Goal: Task Accomplishment & Management: Use online tool/utility

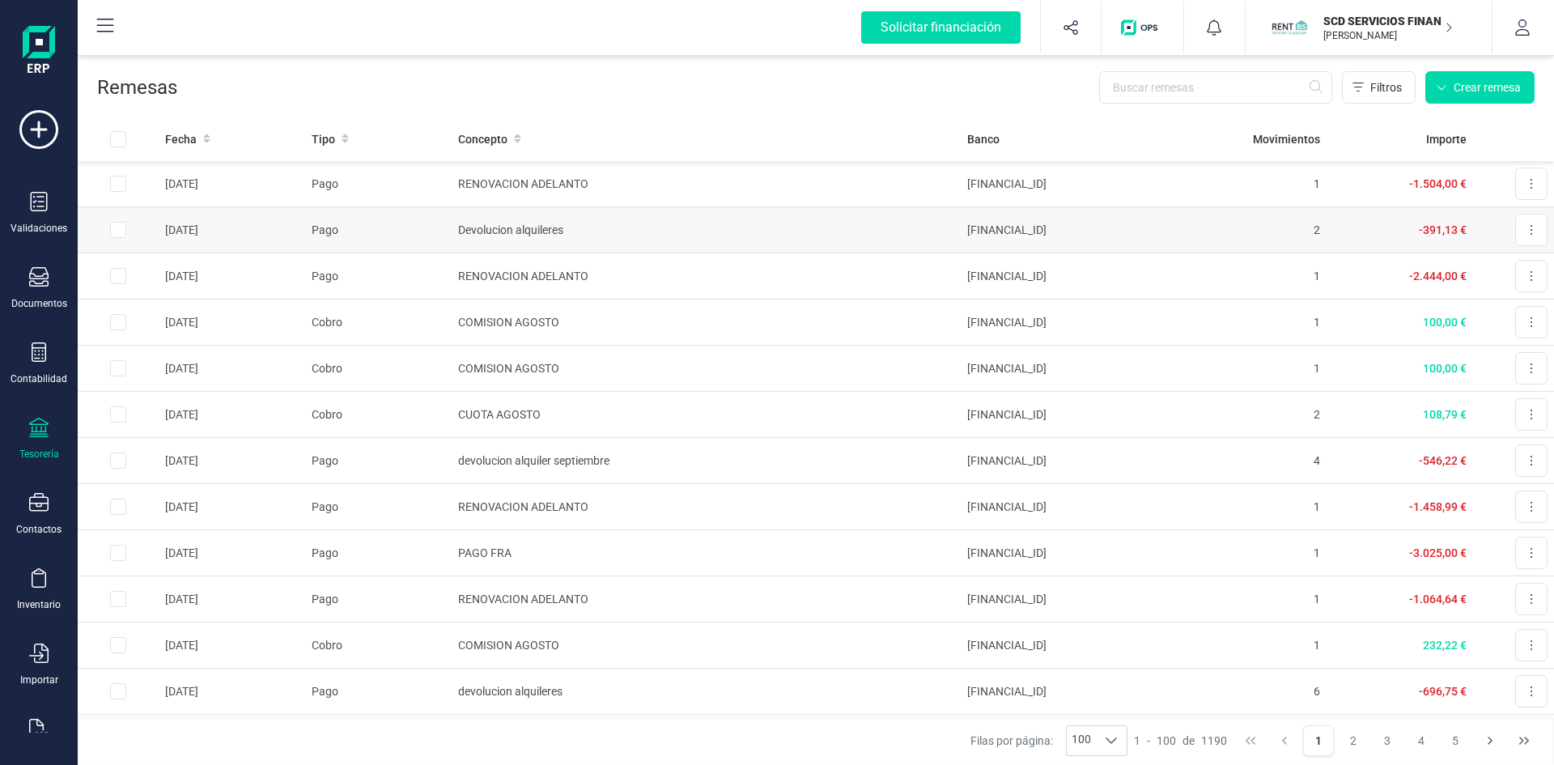
click at [524, 231] on td "Devolucion alquileres" at bounding box center [706, 230] width 509 height 46
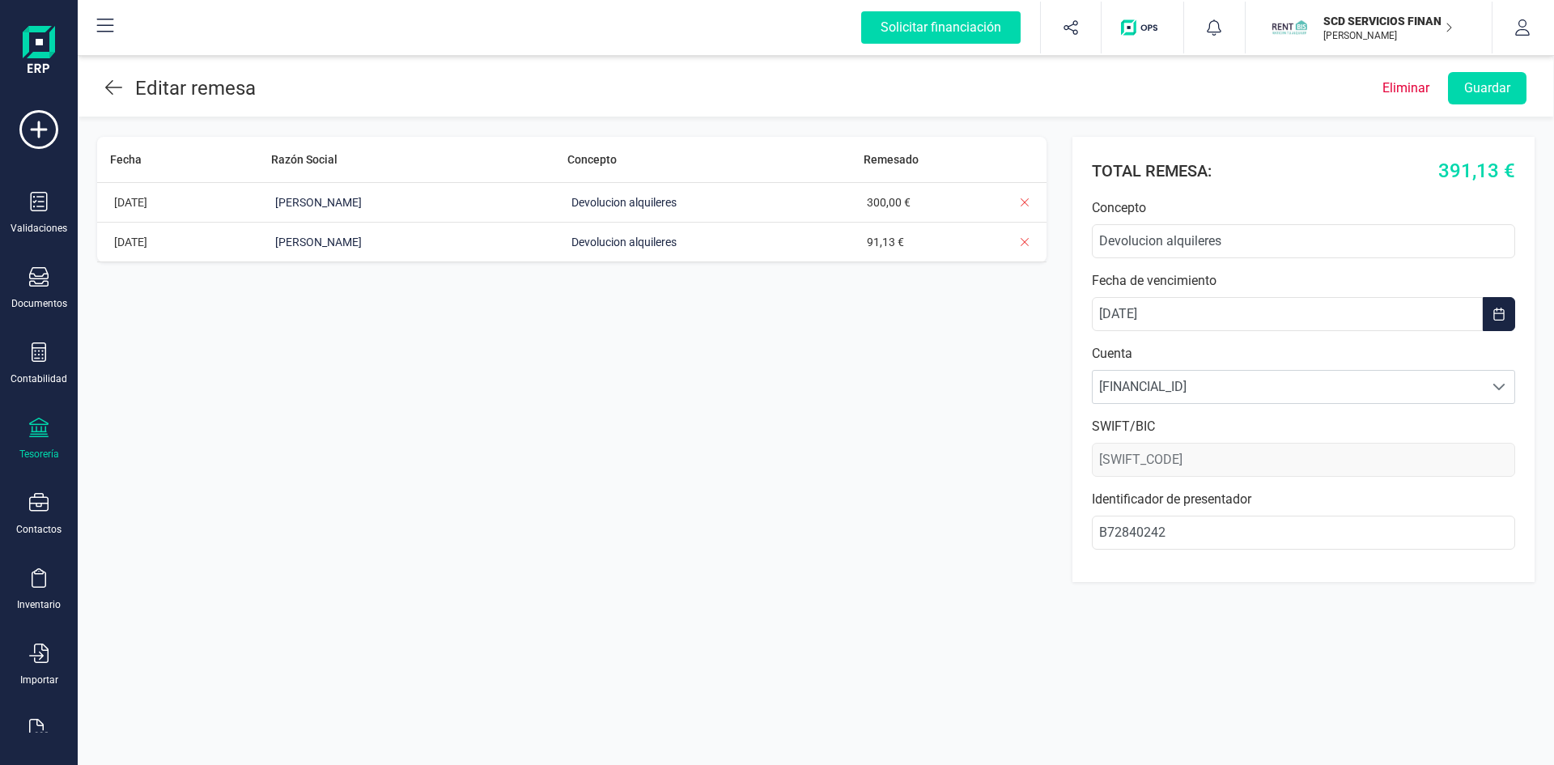
click at [108, 90] on icon at bounding box center [113, 87] width 17 height 15
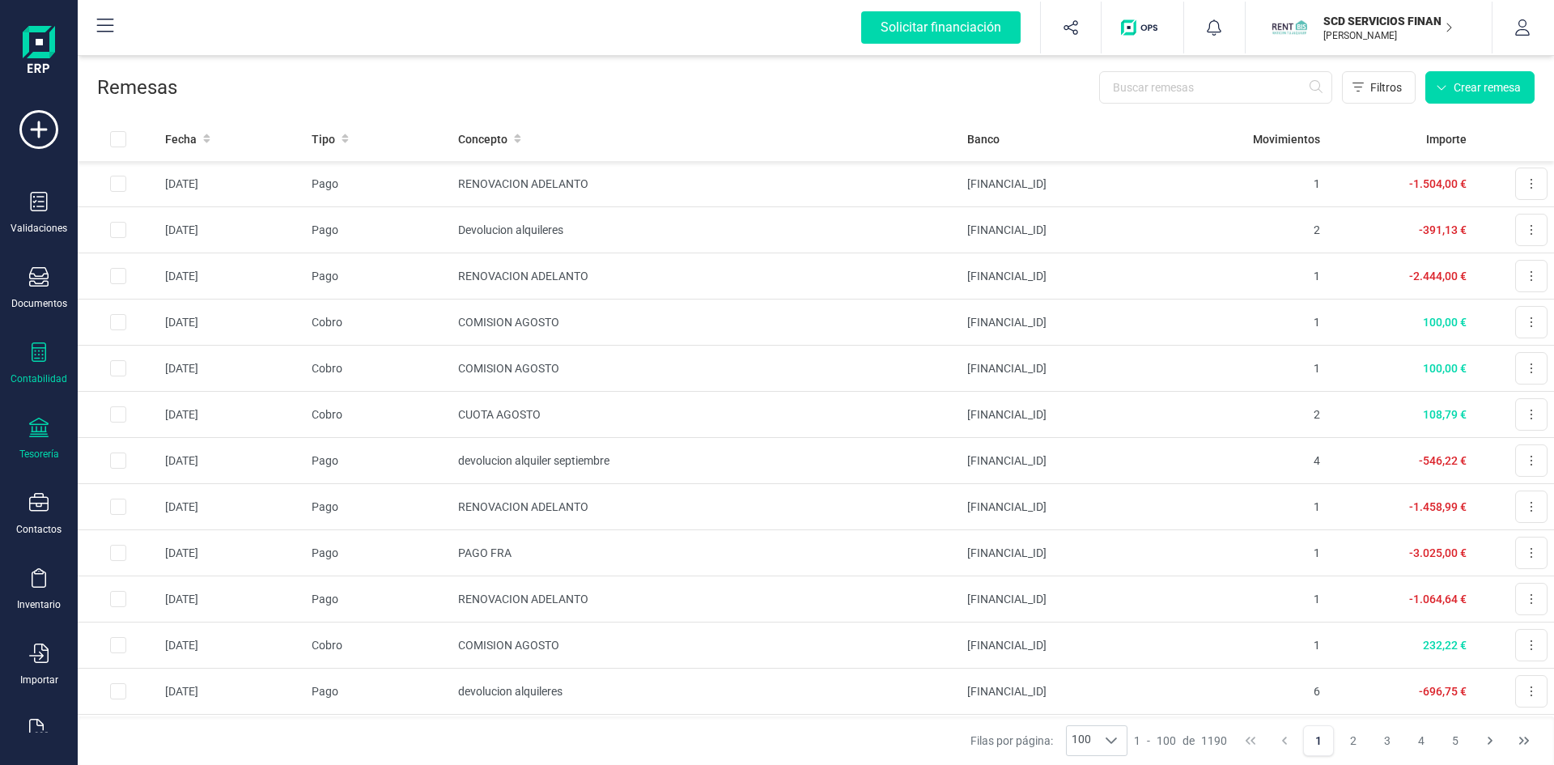
click at [39, 360] on icon at bounding box center [38, 351] width 19 height 19
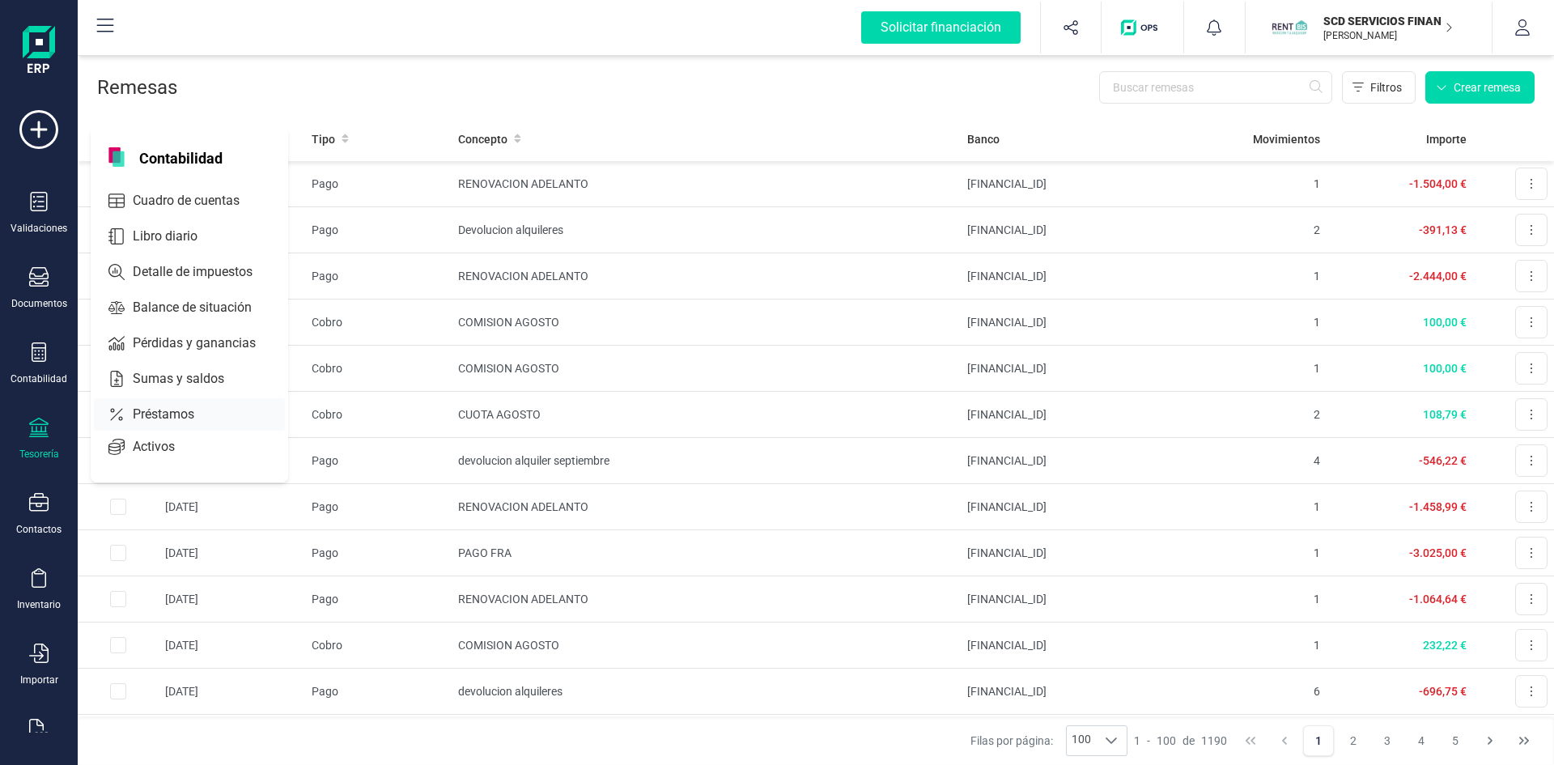
click at [161, 401] on div "Préstamos" at bounding box center [189, 414] width 191 height 32
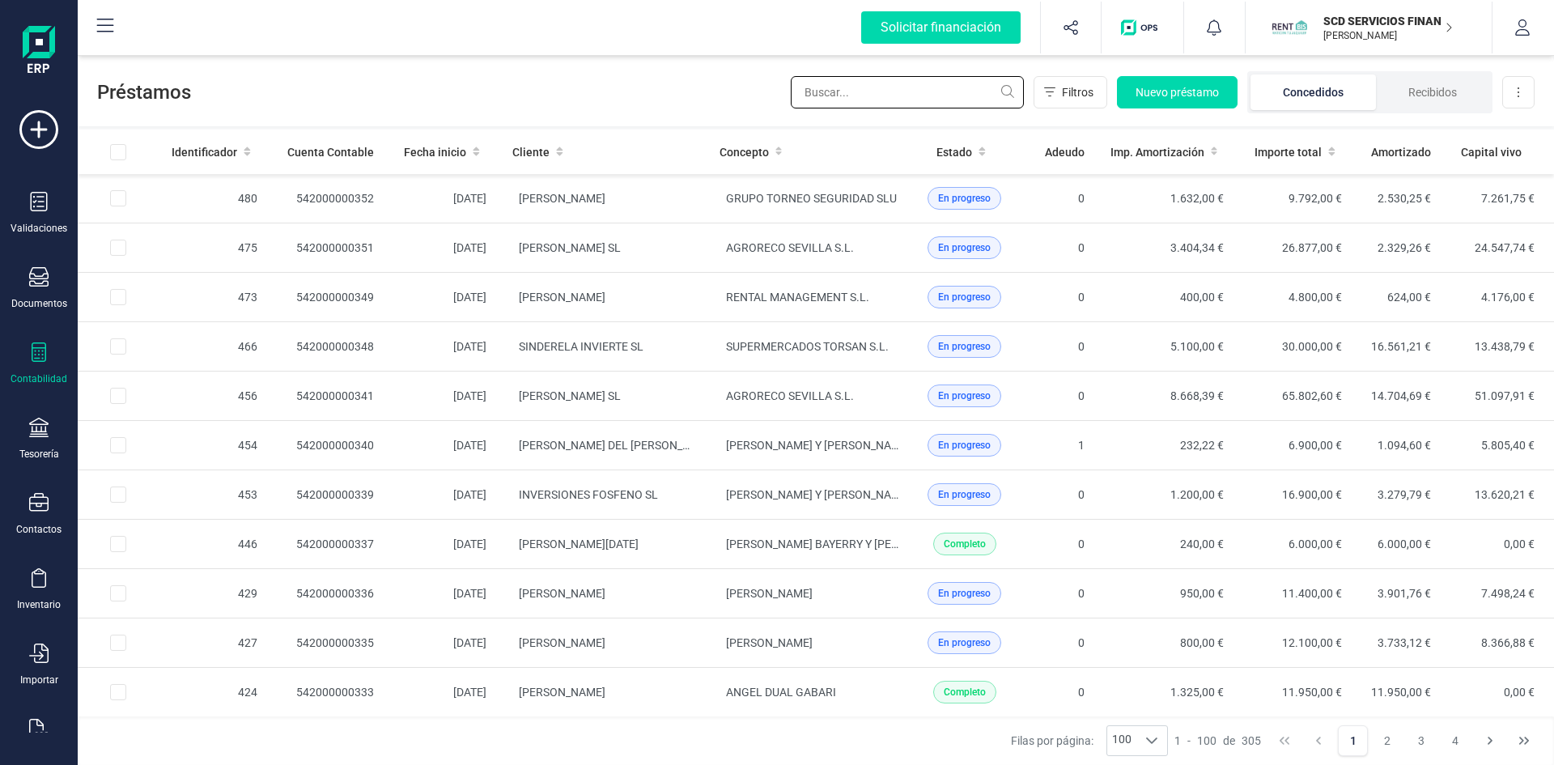
click at [899, 91] on input "text" at bounding box center [907, 92] width 233 height 32
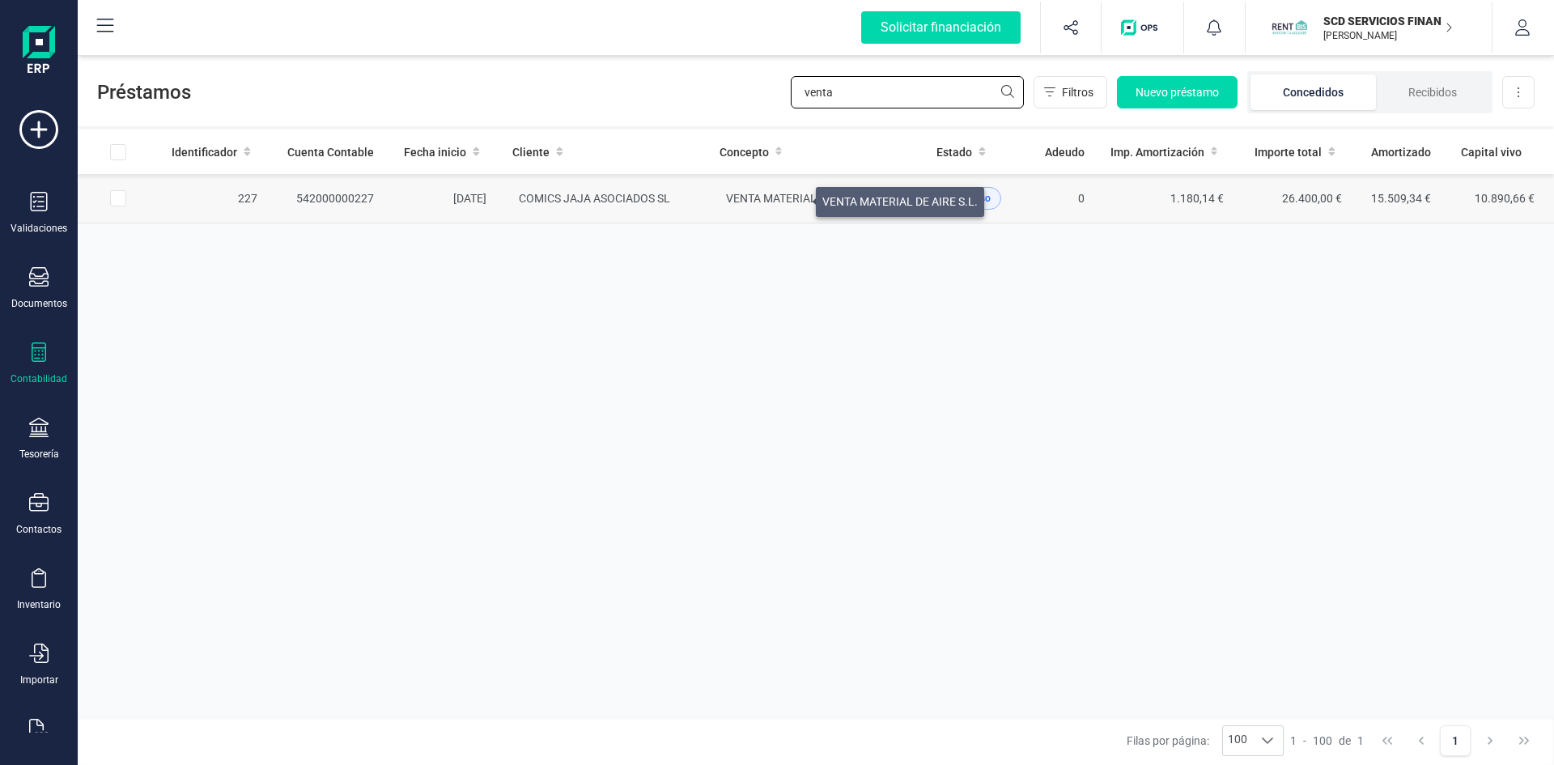
type input "venta"
click at [796, 197] on span "VENTA MATERIAL DE AIRE S.L." at bounding box center [803, 198] width 155 height 13
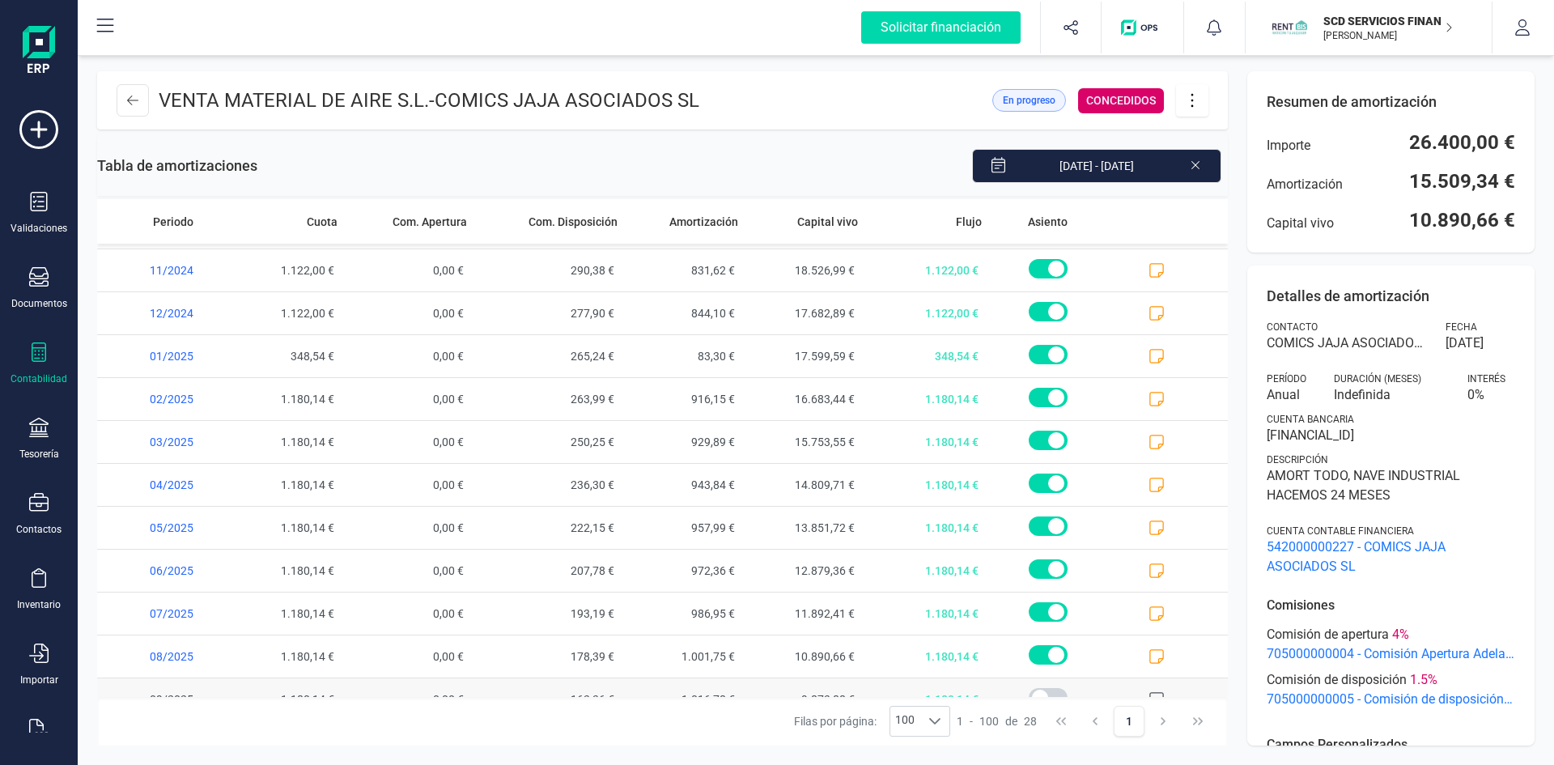
scroll to position [748, 0]
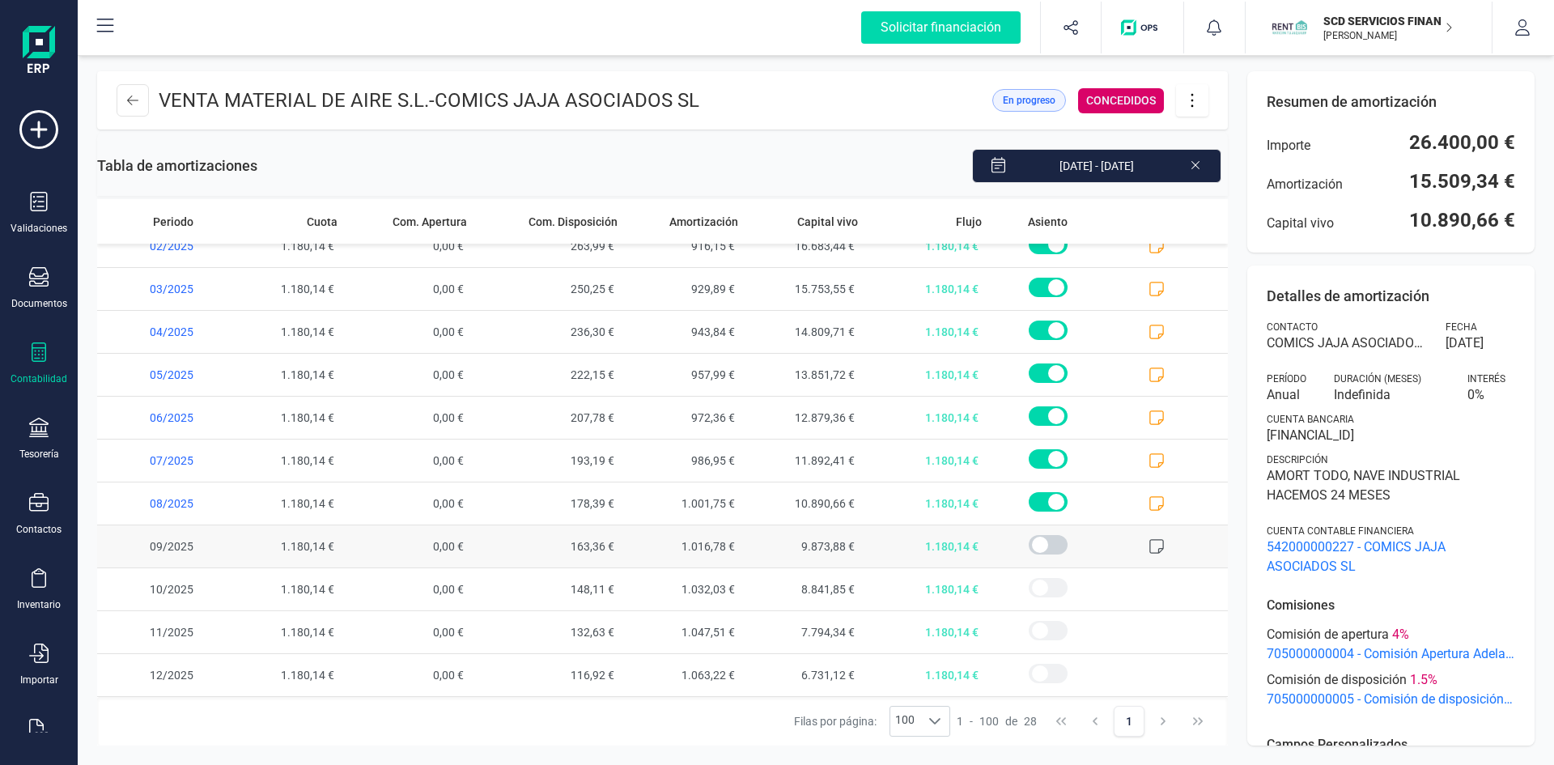
click at [1148, 544] on icon at bounding box center [1156, 546] width 16 height 16
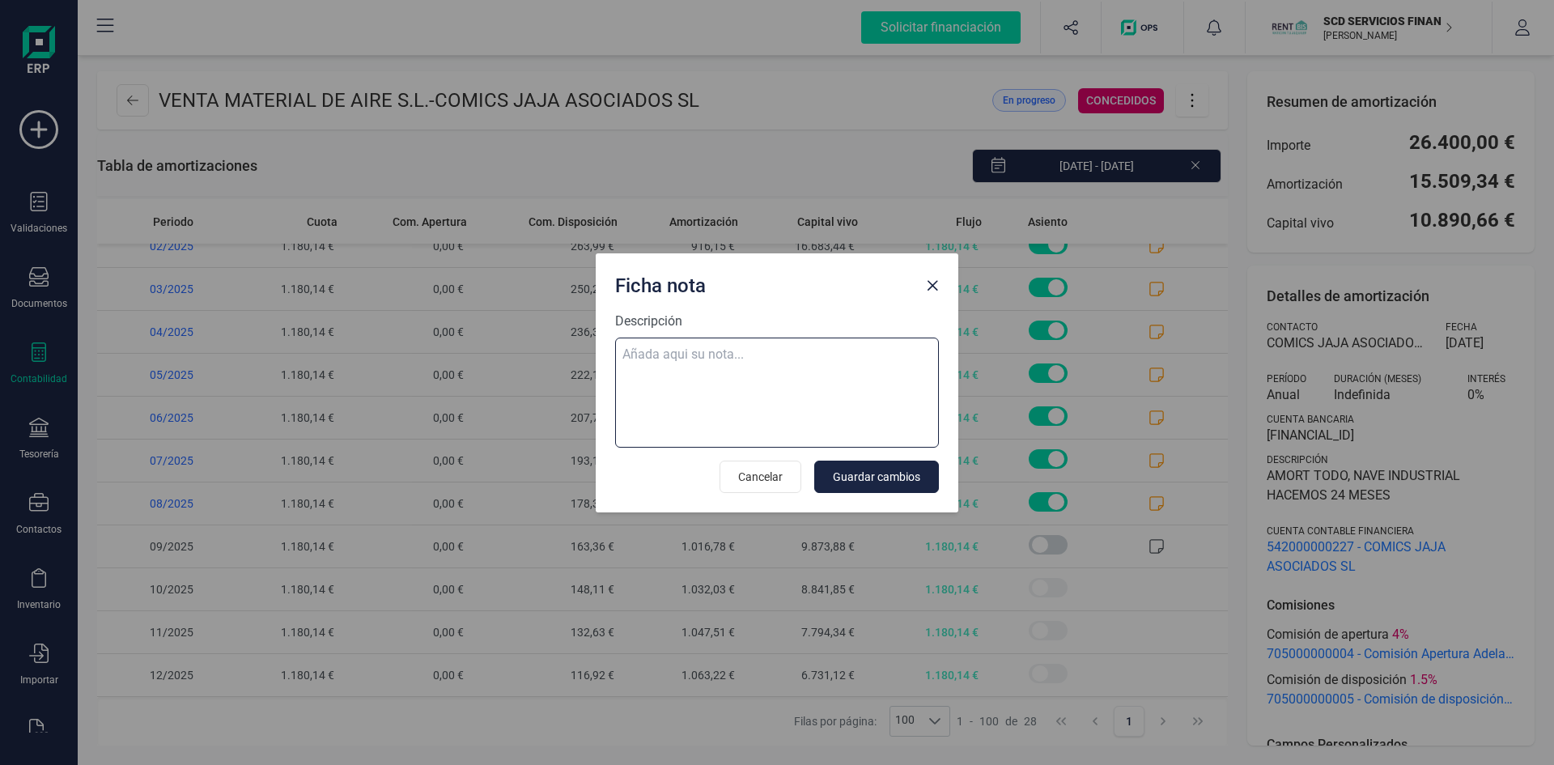
click at [689, 358] on textarea "Descripción" at bounding box center [777, 392] width 324 height 110
paste textarea "19-sep-25 9 trf. venta de material de aire,s.l. 1.180,14"
type textarea "19-sep-25 9 trf. venta de material de aire,s.l. 1.180,14"
click at [851, 463] on button "Guardar cambios" at bounding box center [876, 476] width 125 height 32
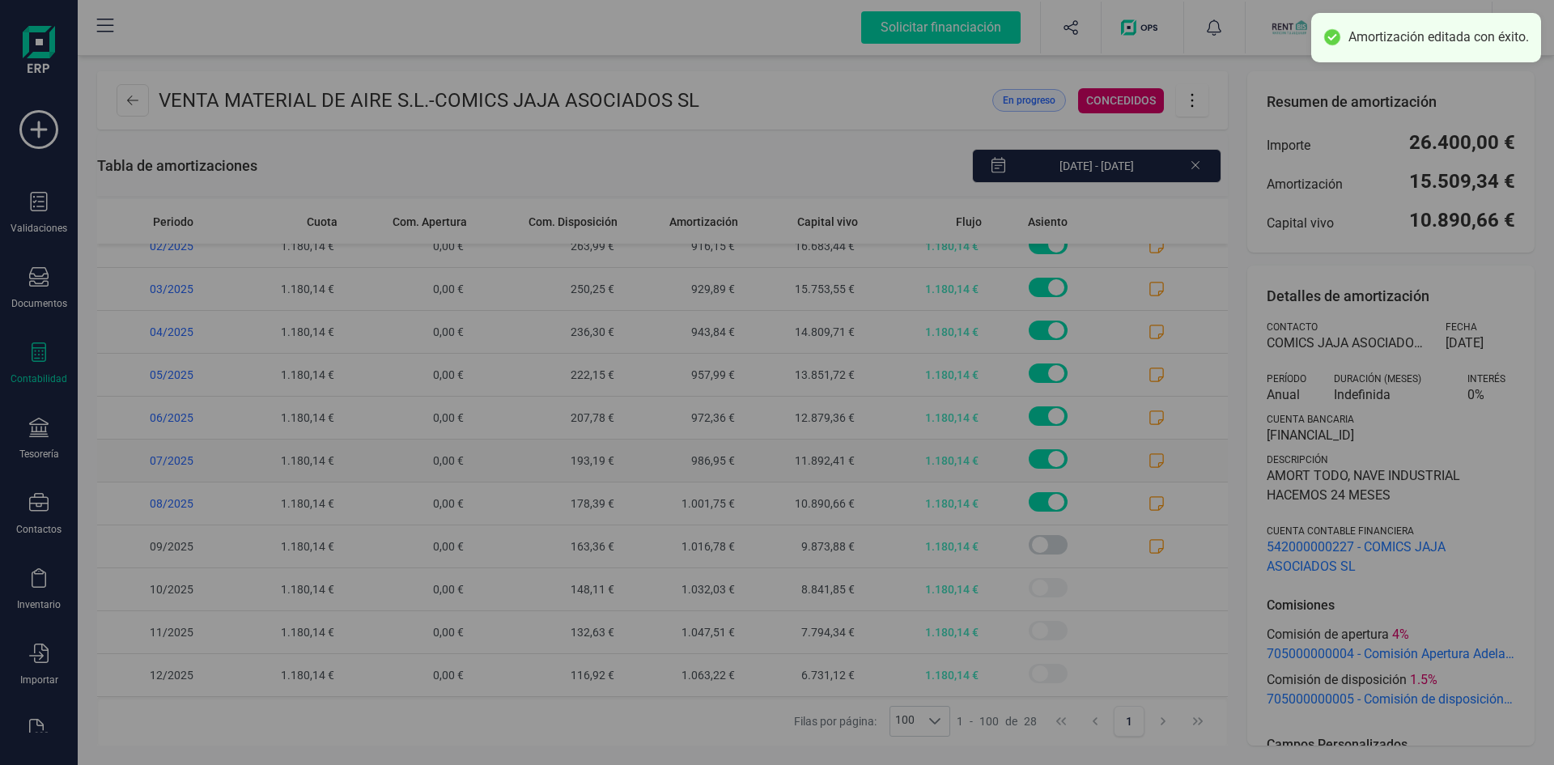
scroll to position [0, 0]
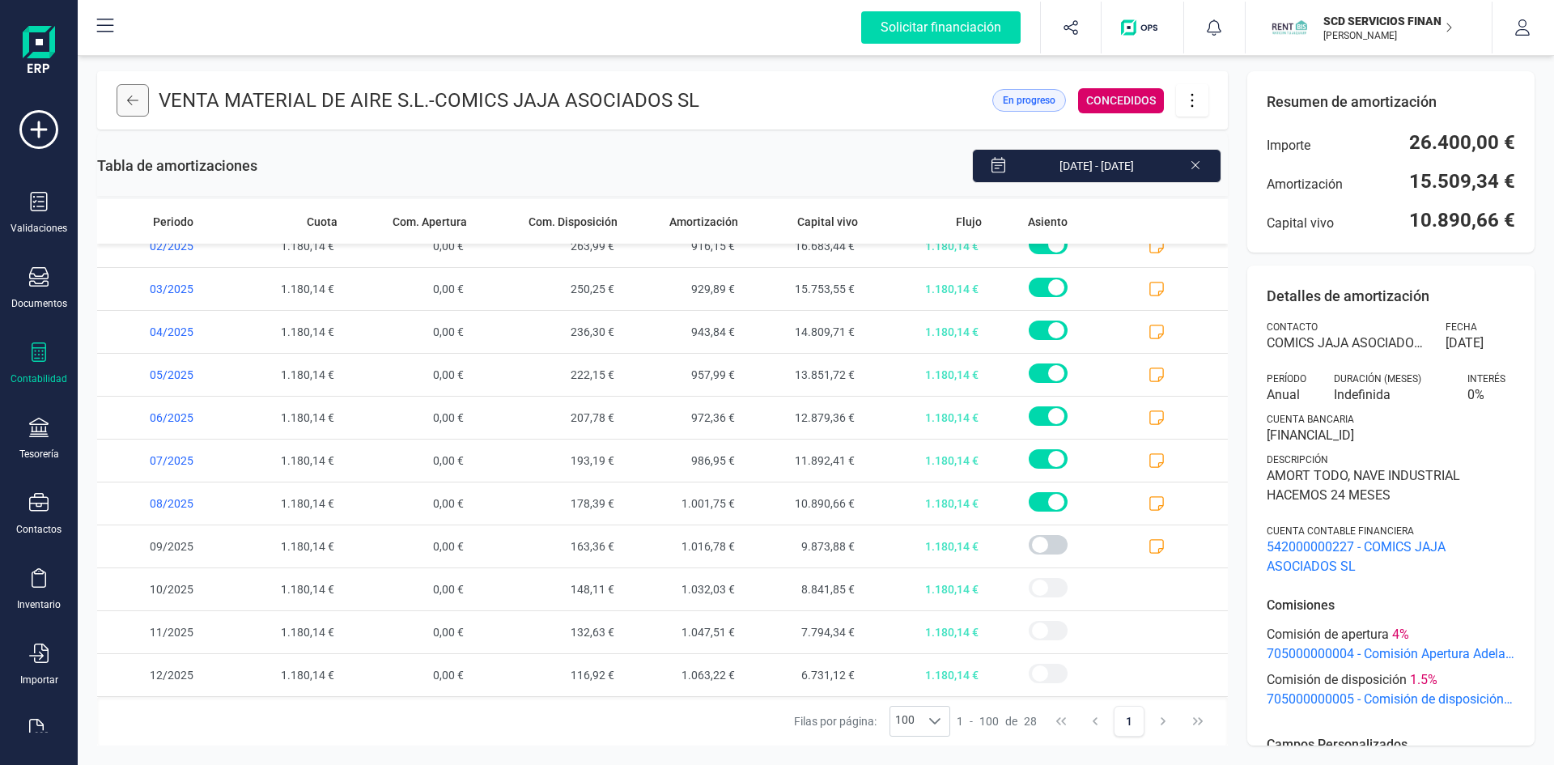
click at [126, 100] on button at bounding box center [133, 100] width 32 height 32
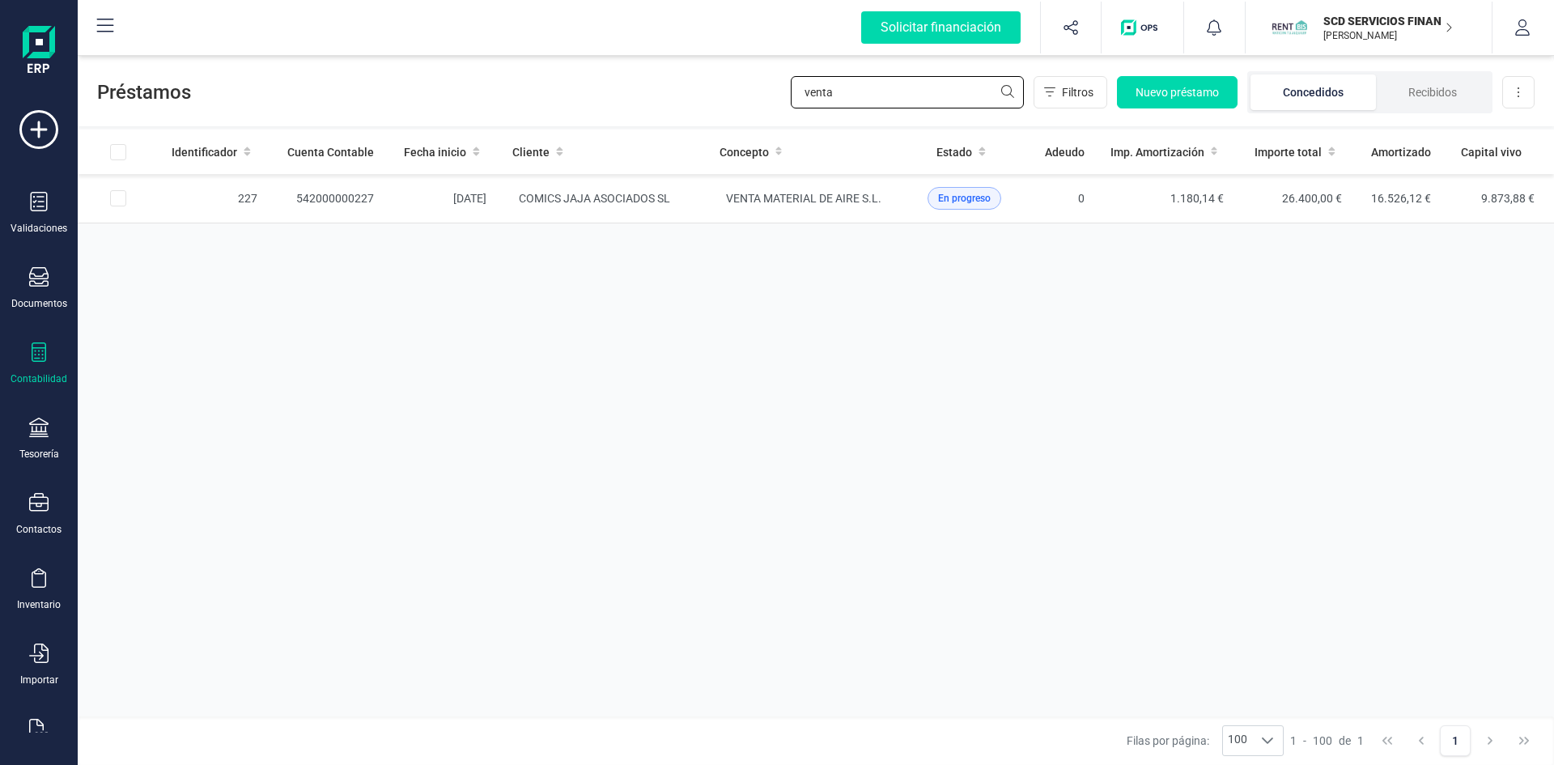
drag, startPoint x: 858, startPoint y: 88, endPoint x: 595, endPoint y: 91, distance: 263.0
click at [598, 83] on div "Préstamos venta Filtros Nuevo préstamo Concedidos Recibidos Descargar Excel" at bounding box center [816, 89] width 1476 height 74
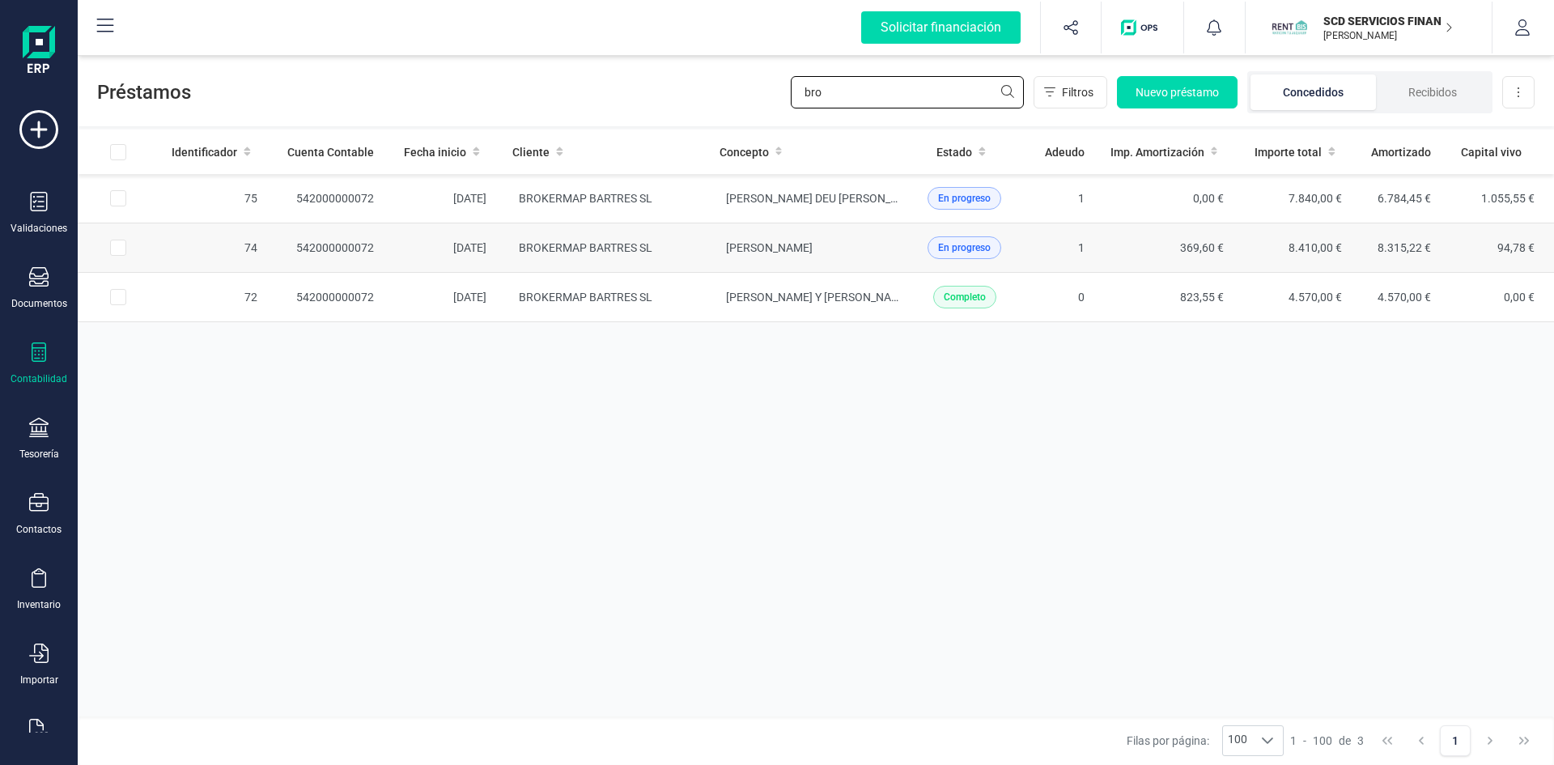
type input "bro"
click at [325, 249] on td "542000000072" at bounding box center [328, 247] width 117 height 49
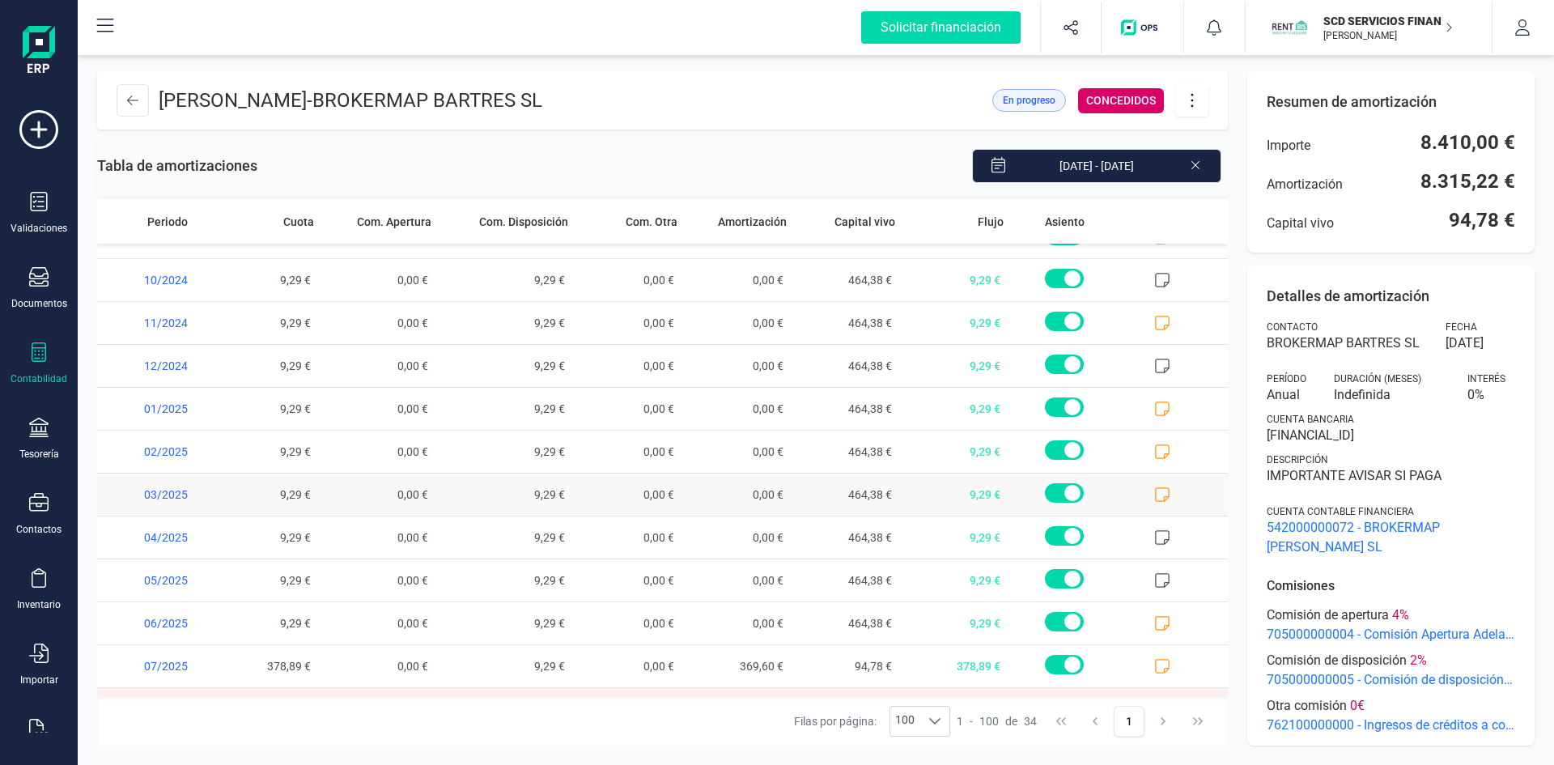
scroll to position [1005, 0]
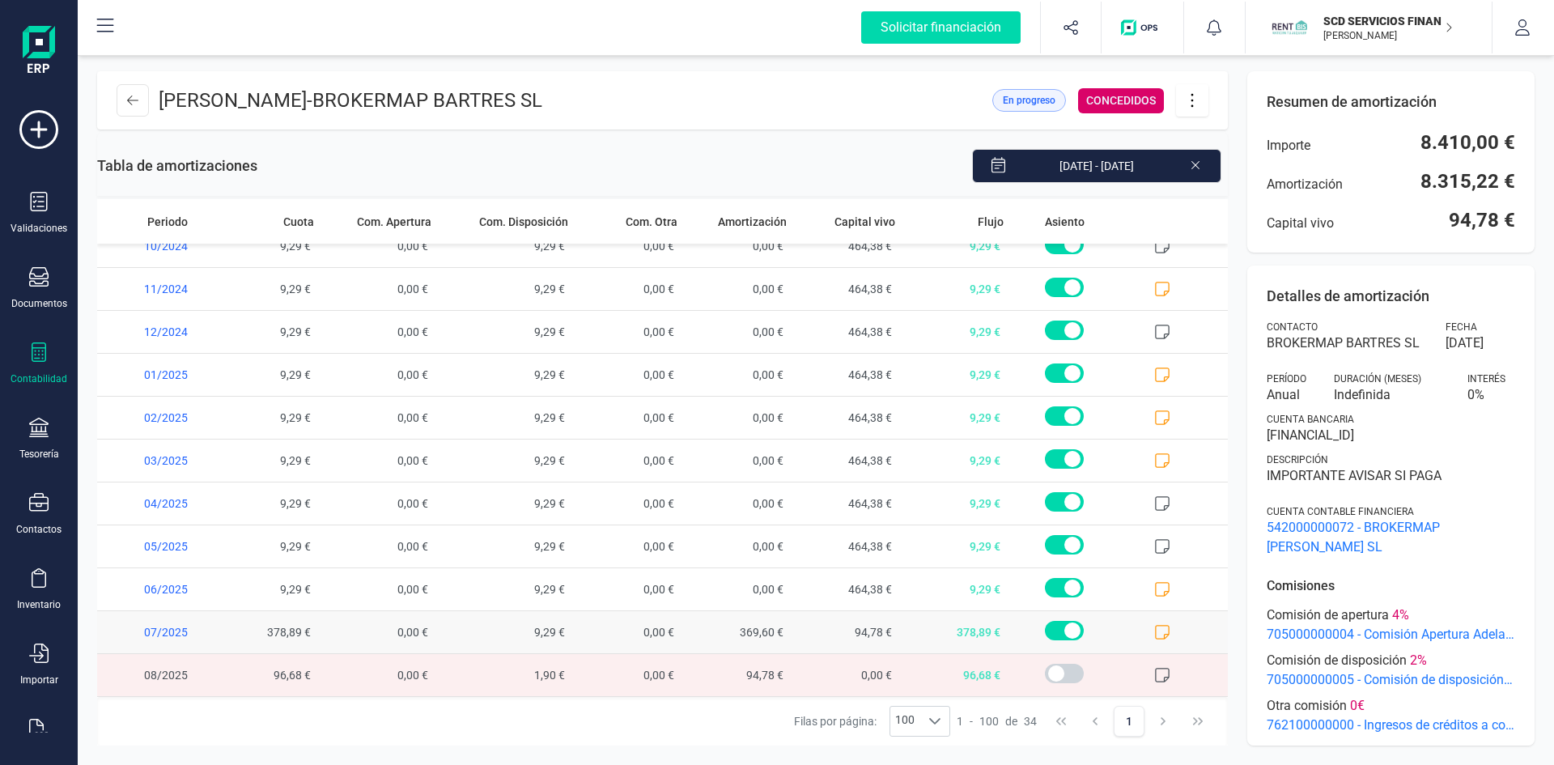
click at [1154, 626] on icon at bounding box center [1162, 632] width 16 height 16
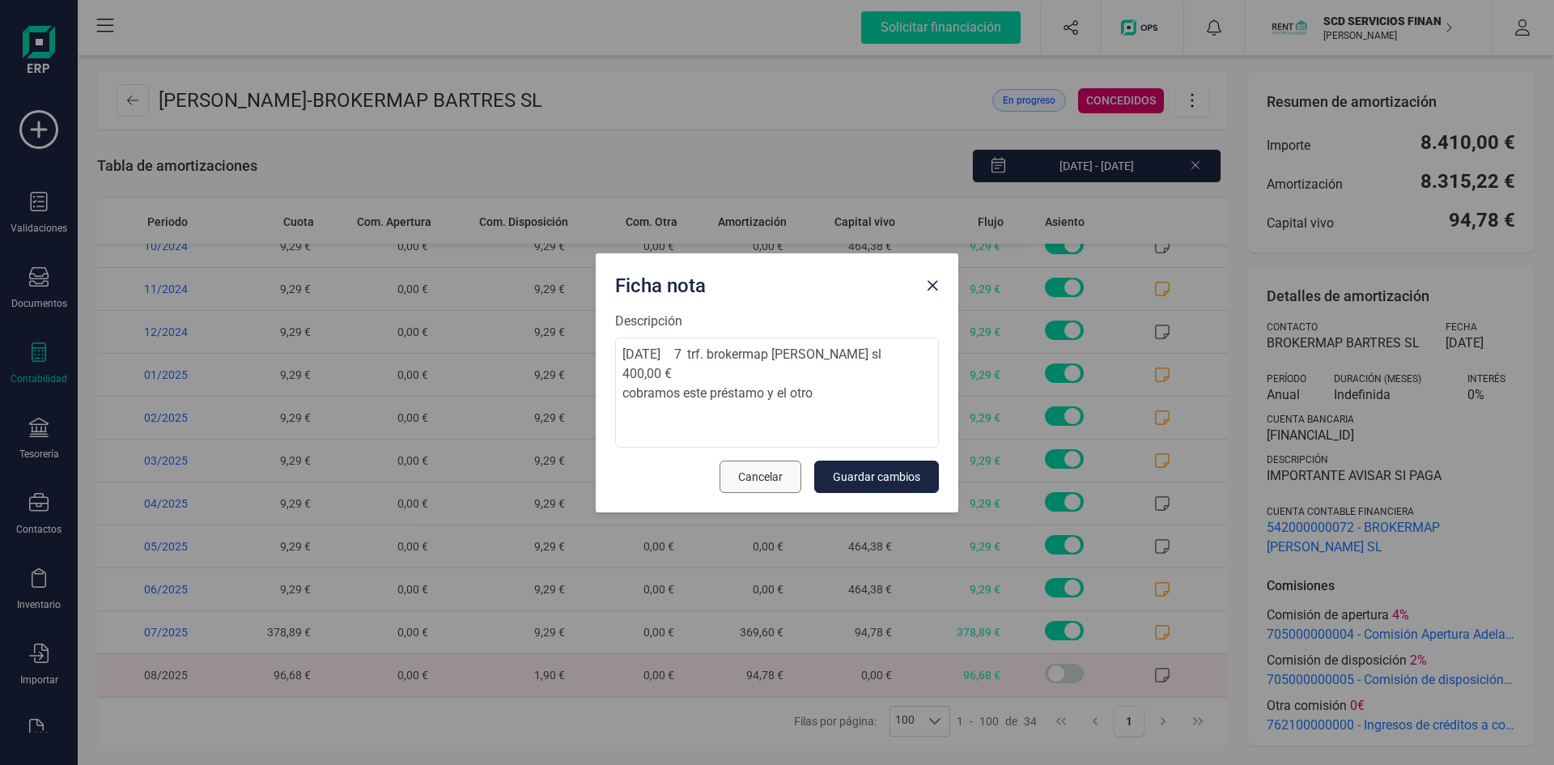
click at [777, 472] on span "Cancelar" at bounding box center [760, 477] width 45 height 16
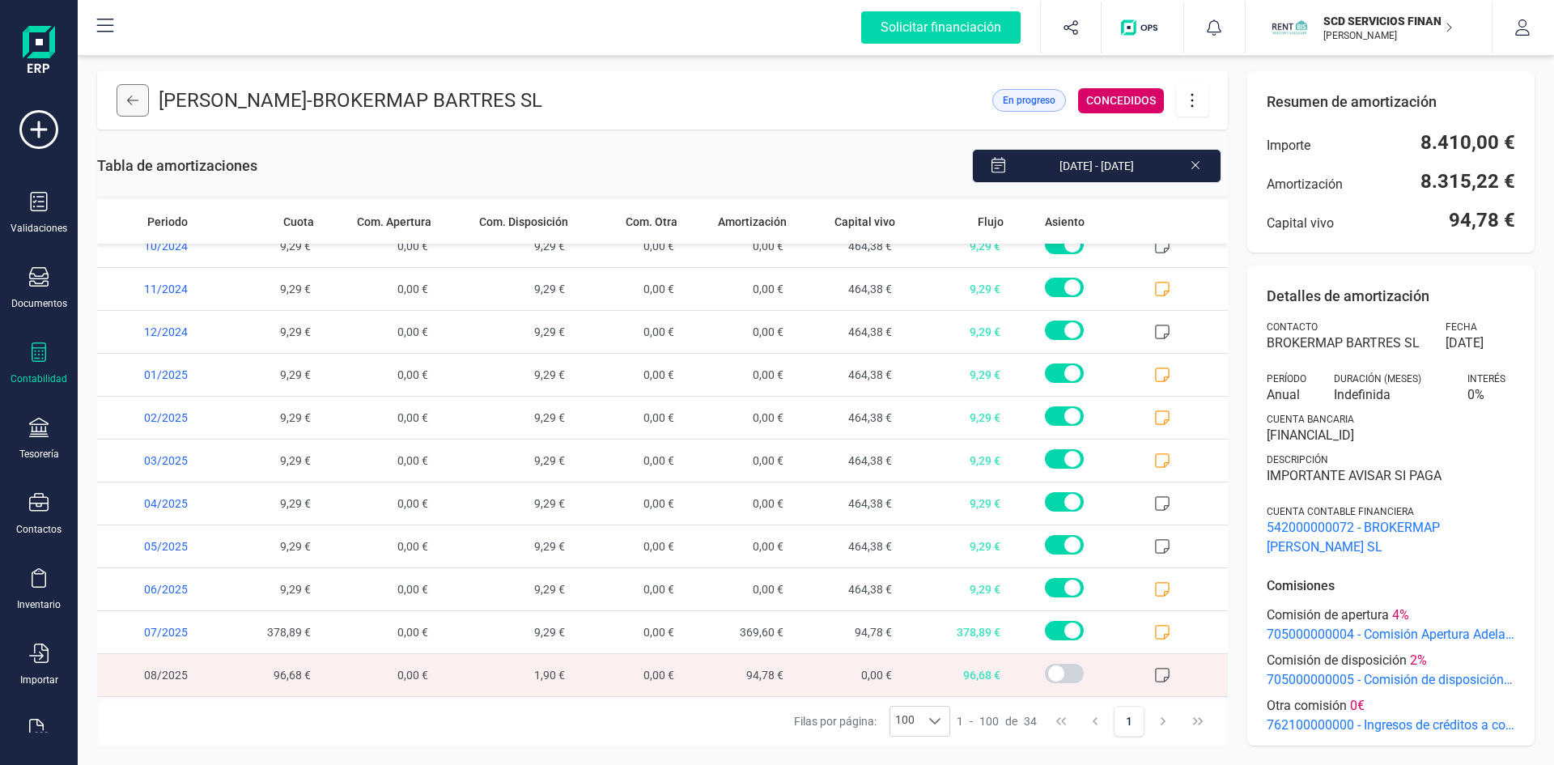
click at [134, 102] on icon at bounding box center [132, 100] width 11 height 13
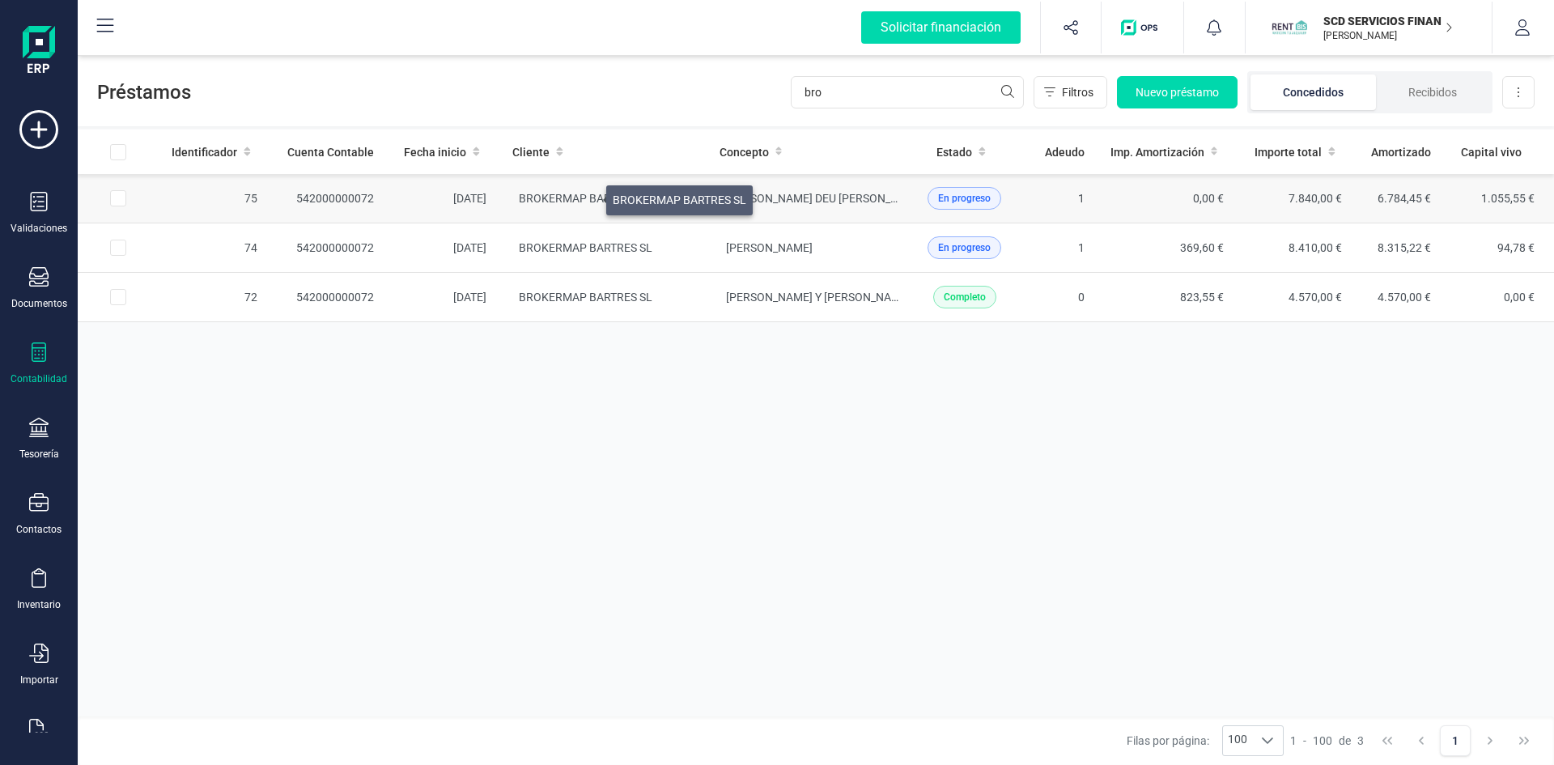
click at [587, 196] on span "BROKERMAP BARTRES SL" at bounding box center [586, 198] width 134 height 13
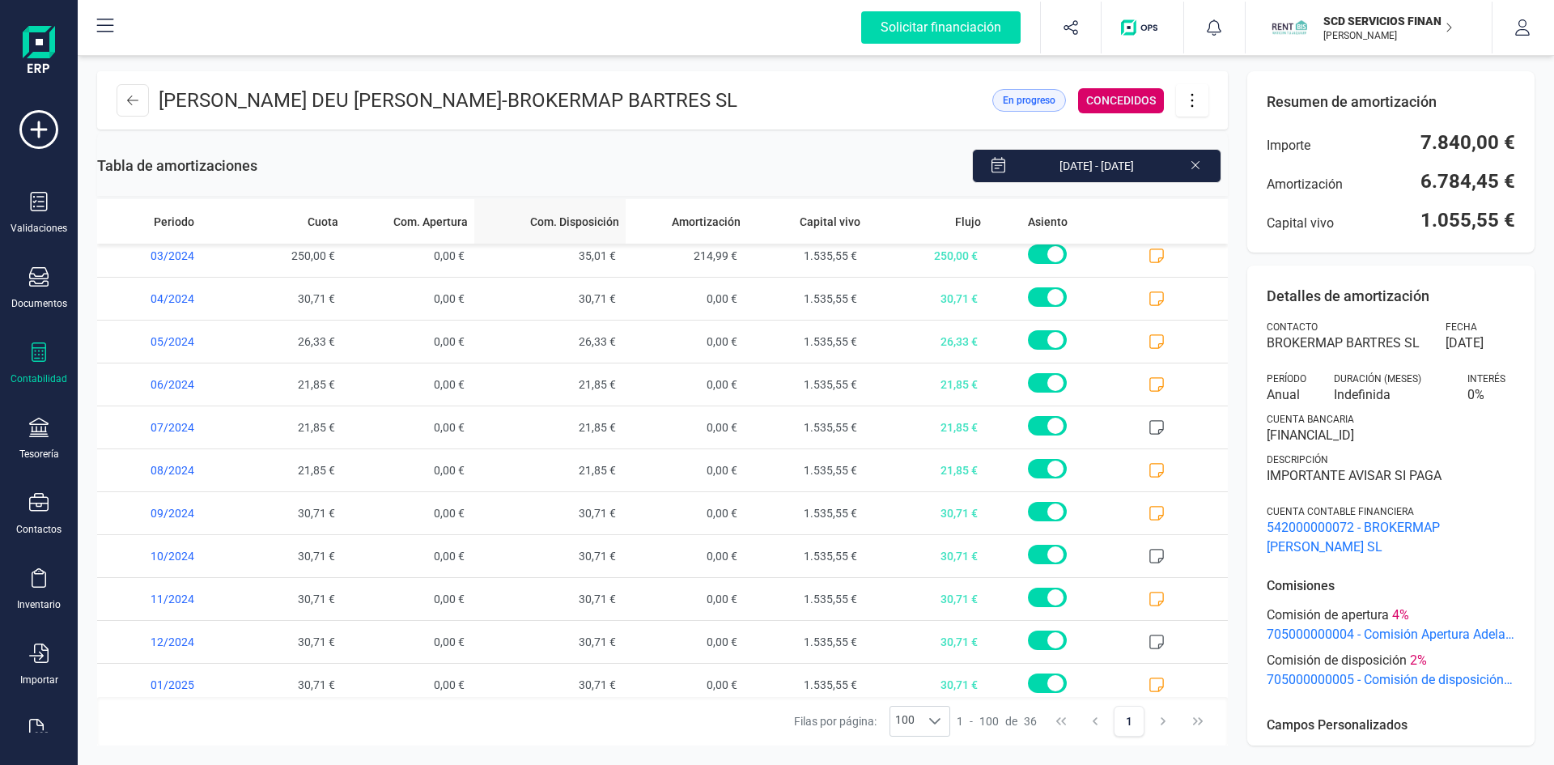
scroll to position [1091, 0]
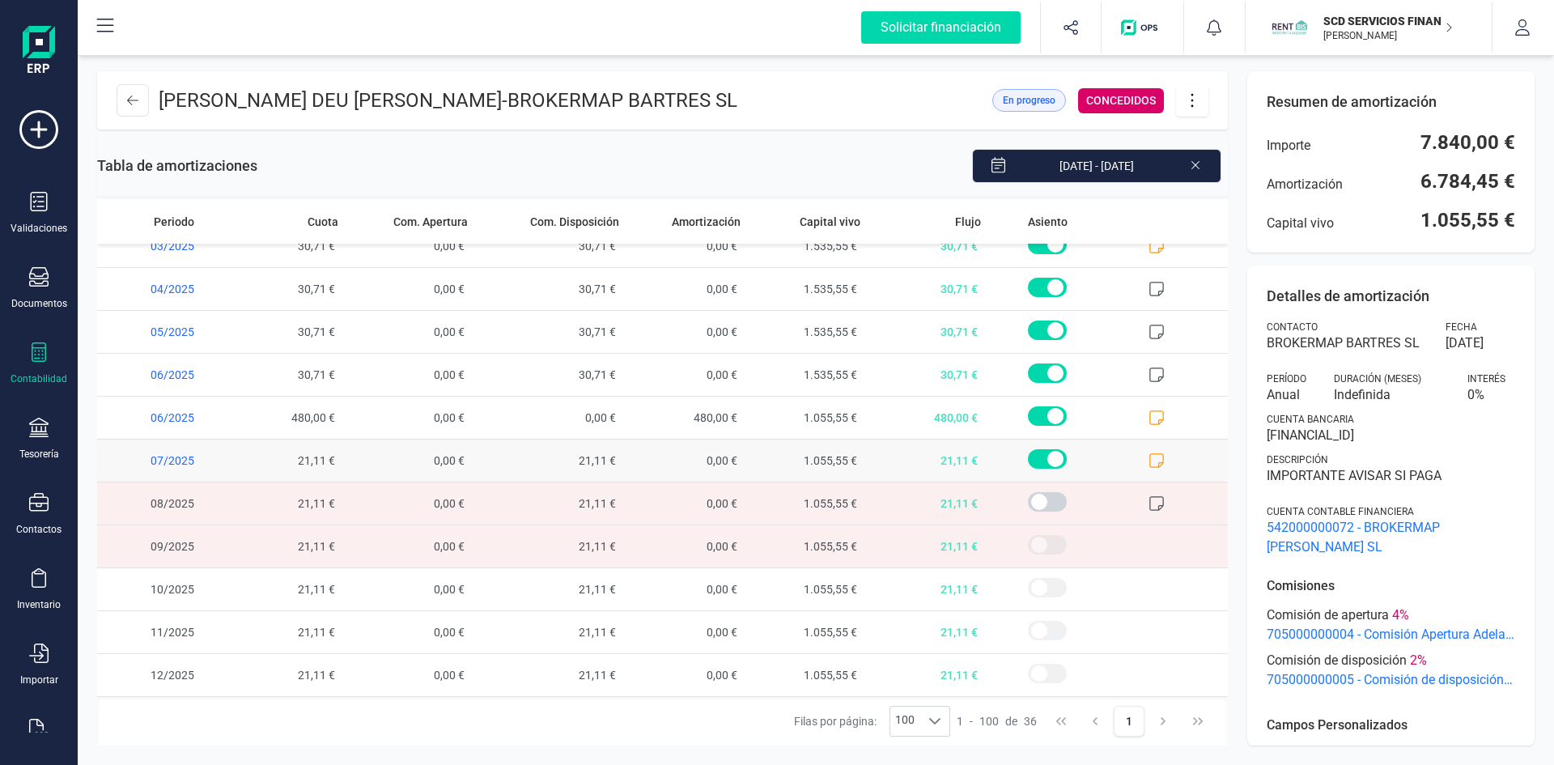
click at [1148, 452] on icon at bounding box center [1156, 460] width 16 height 16
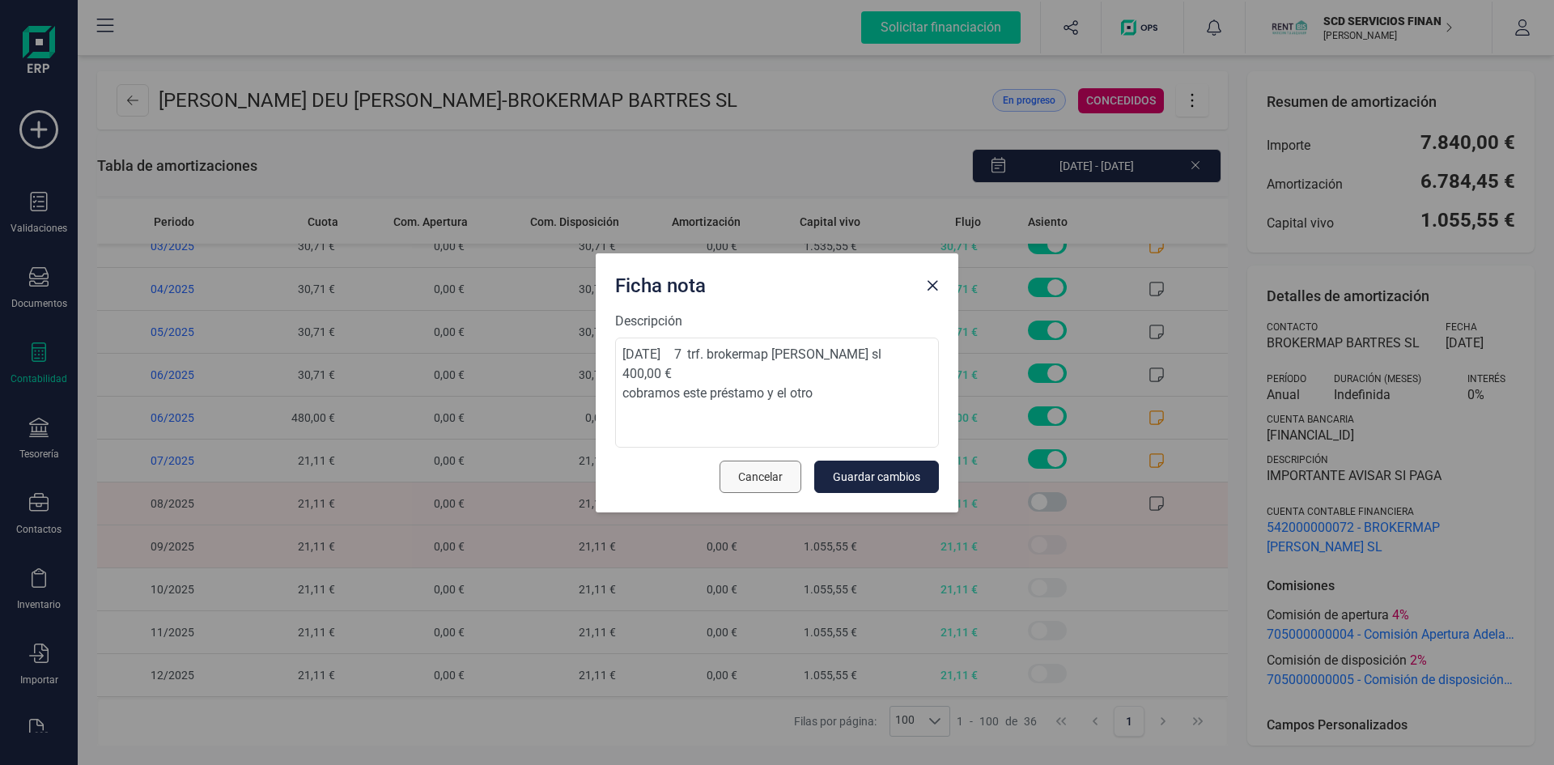
click at [750, 479] on span "Cancelar" at bounding box center [760, 477] width 45 height 16
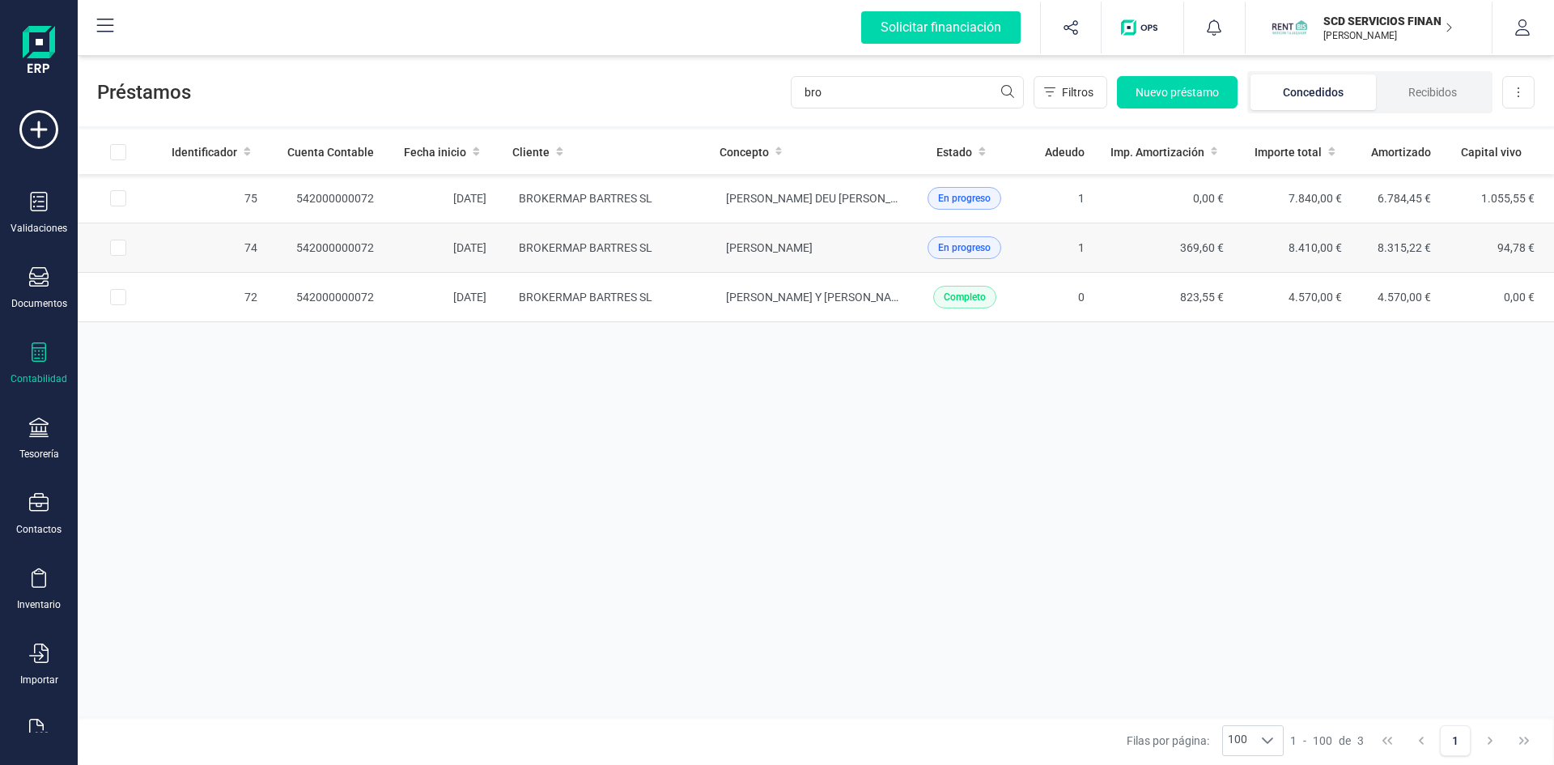
click at [320, 248] on td "542000000072" at bounding box center [328, 247] width 117 height 49
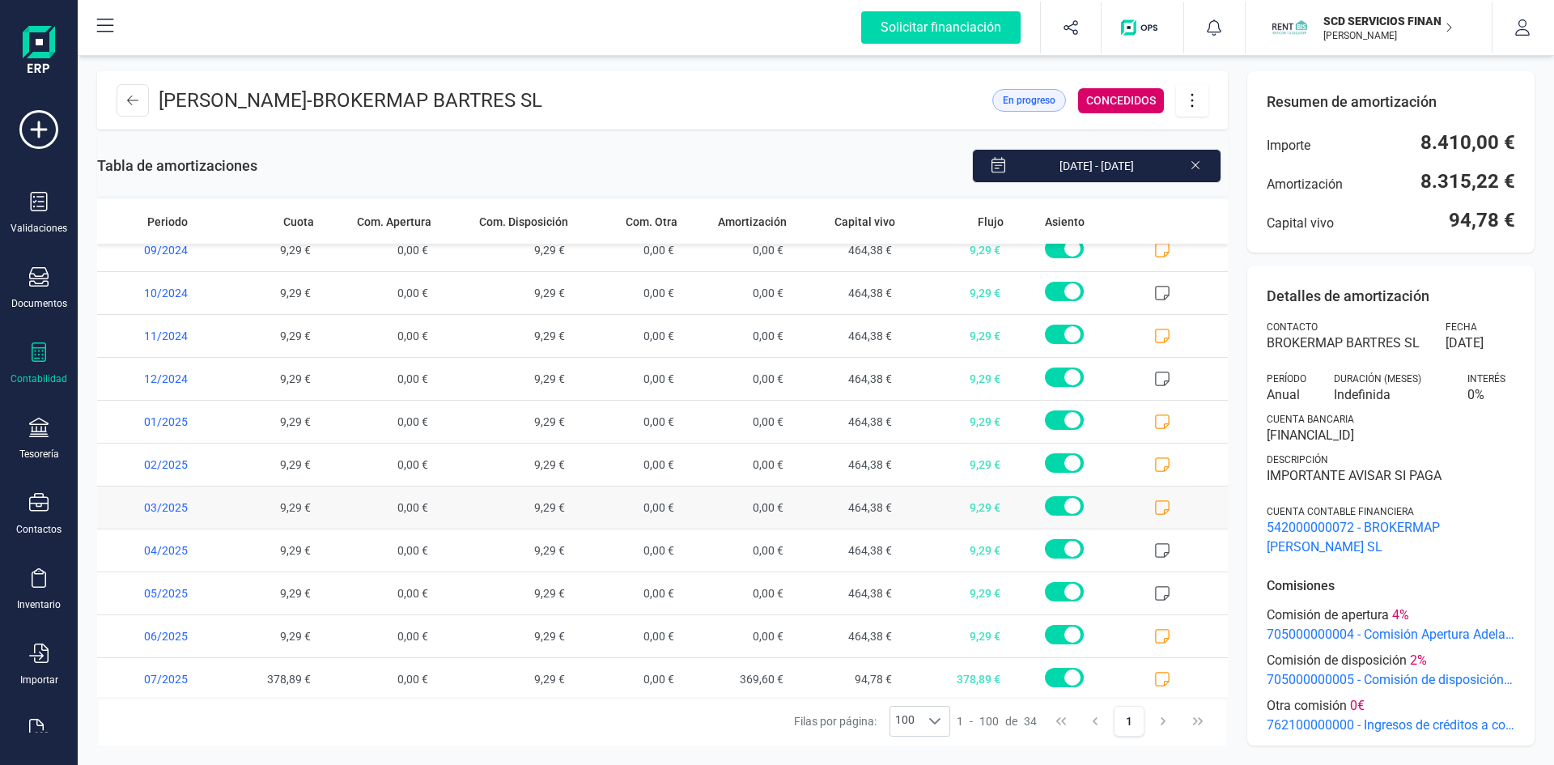
scroll to position [1005, 0]
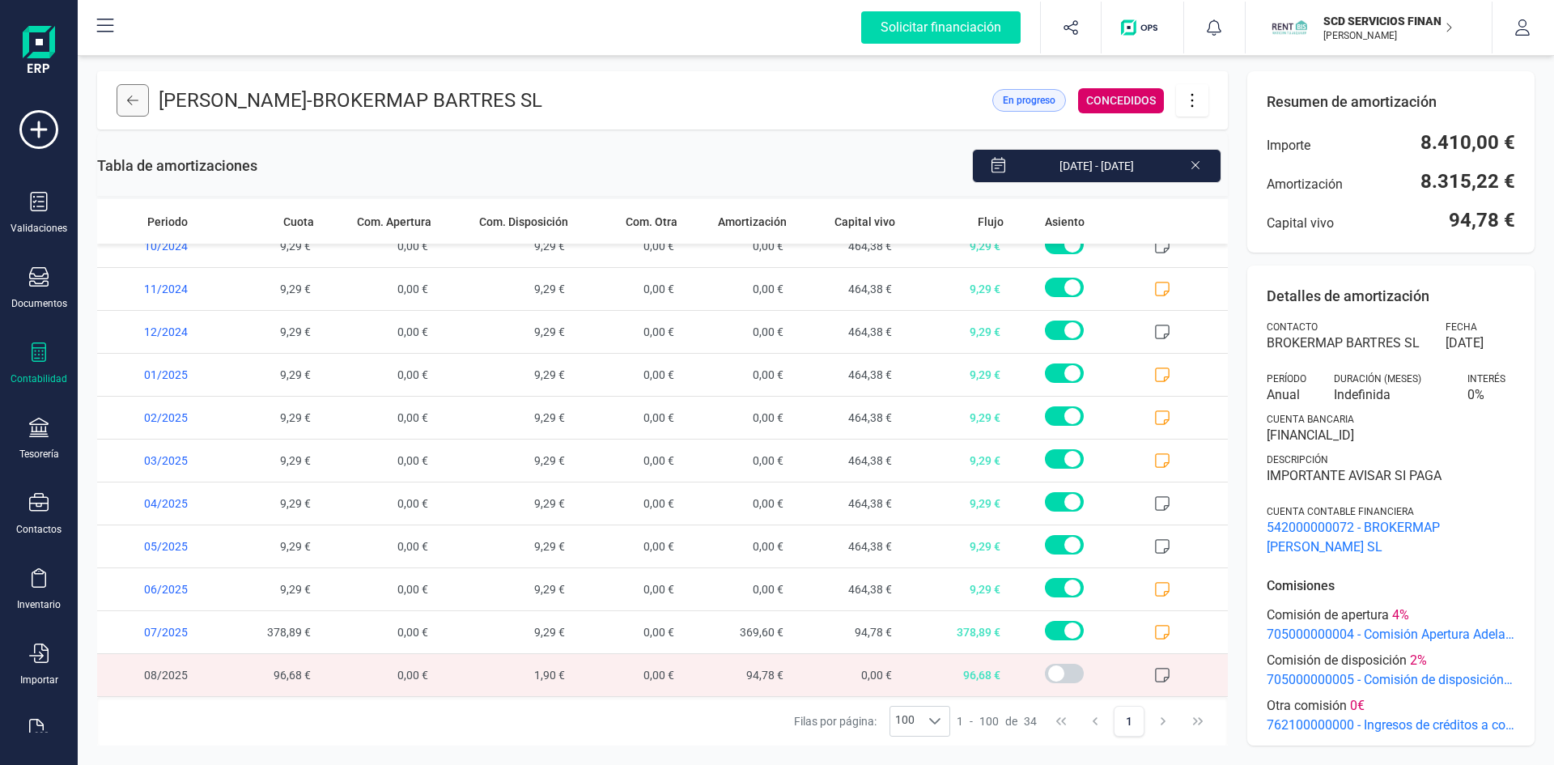
click at [135, 102] on icon at bounding box center [132, 100] width 11 height 13
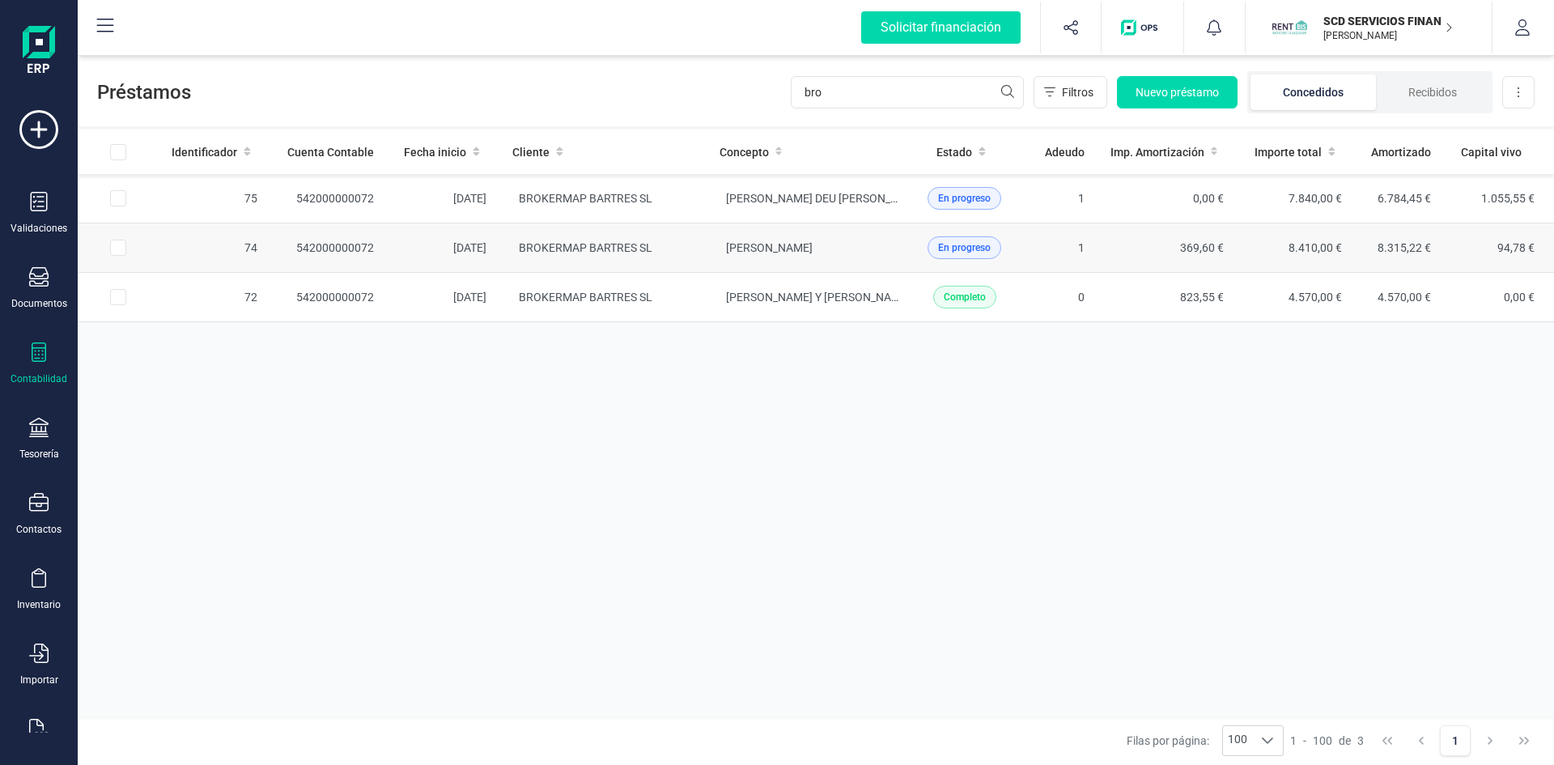
click at [327, 244] on td "542000000072" at bounding box center [328, 247] width 117 height 49
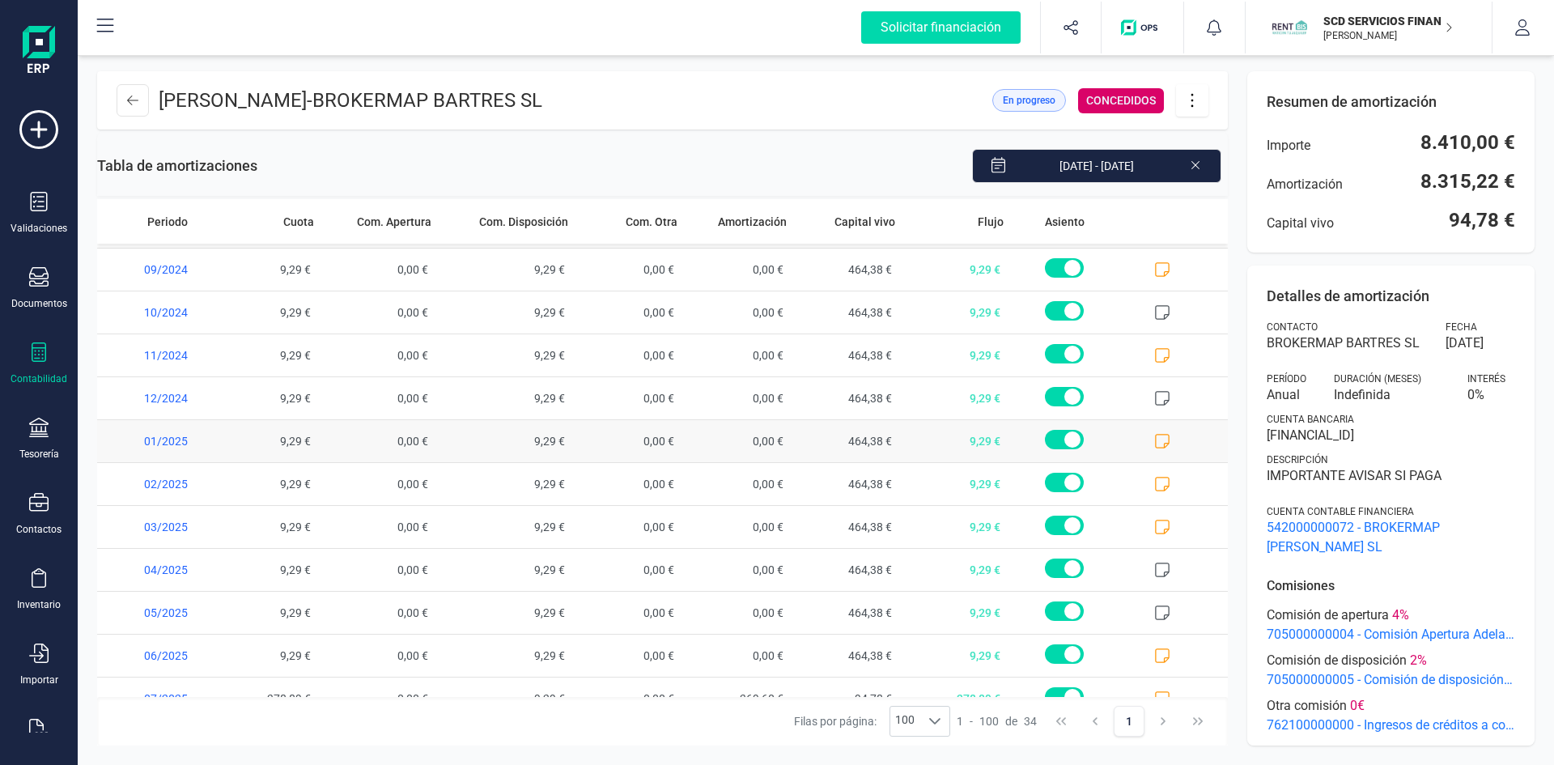
scroll to position [1005, 0]
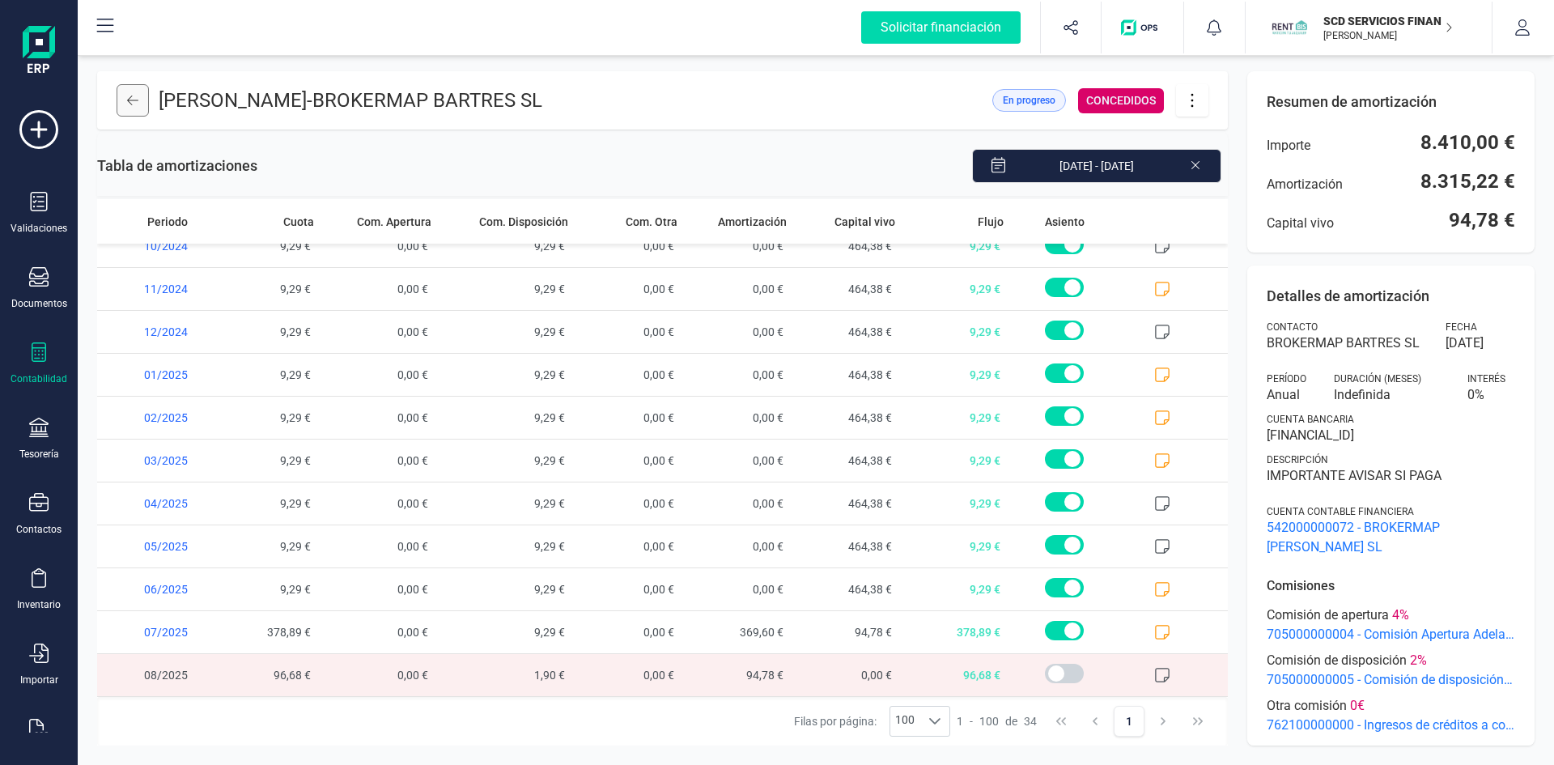
click at [132, 104] on icon at bounding box center [132, 100] width 11 height 13
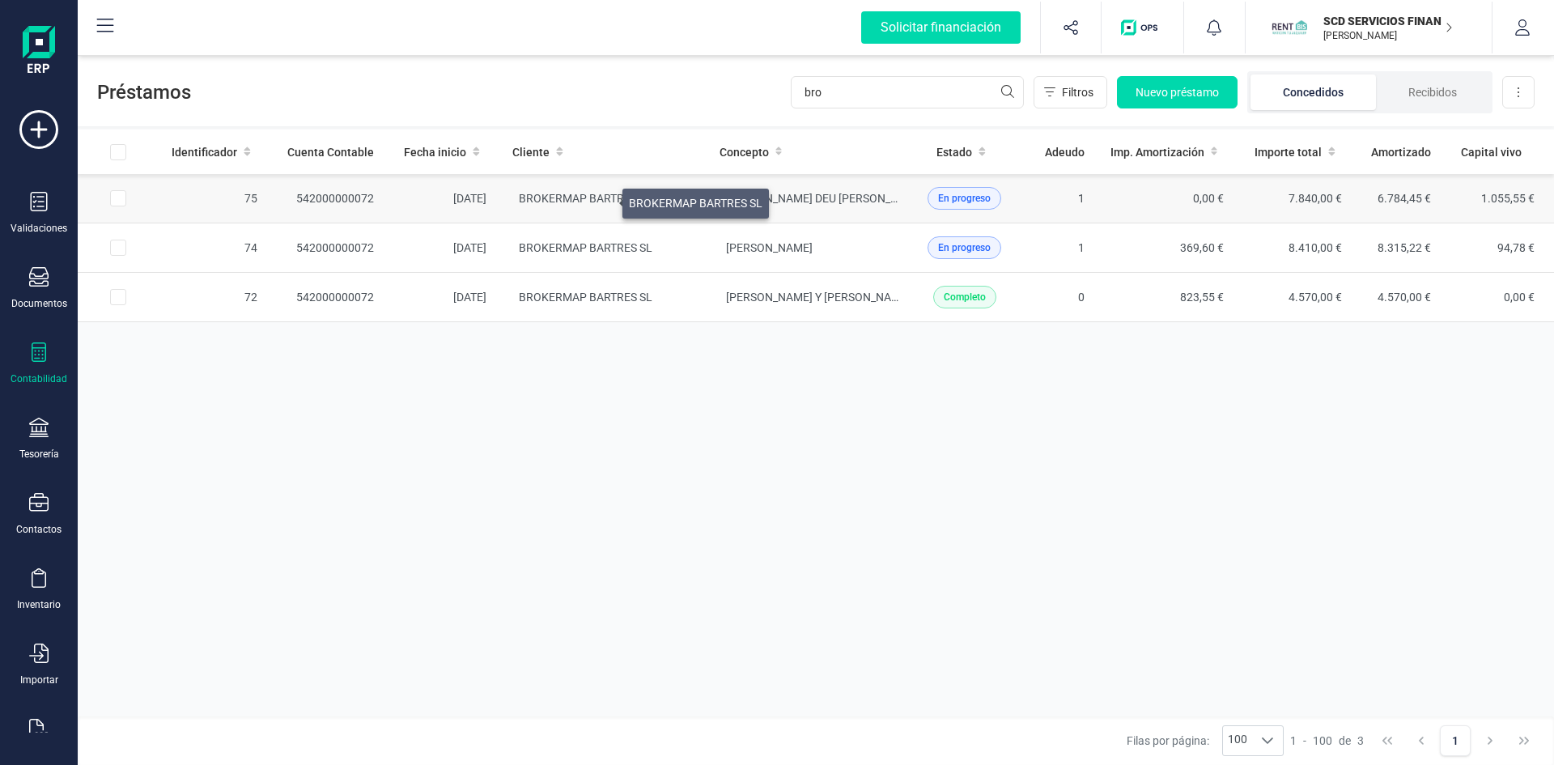
click at [603, 199] on span "BROKERMAP BARTRES SL" at bounding box center [586, 198] width 134 height 13
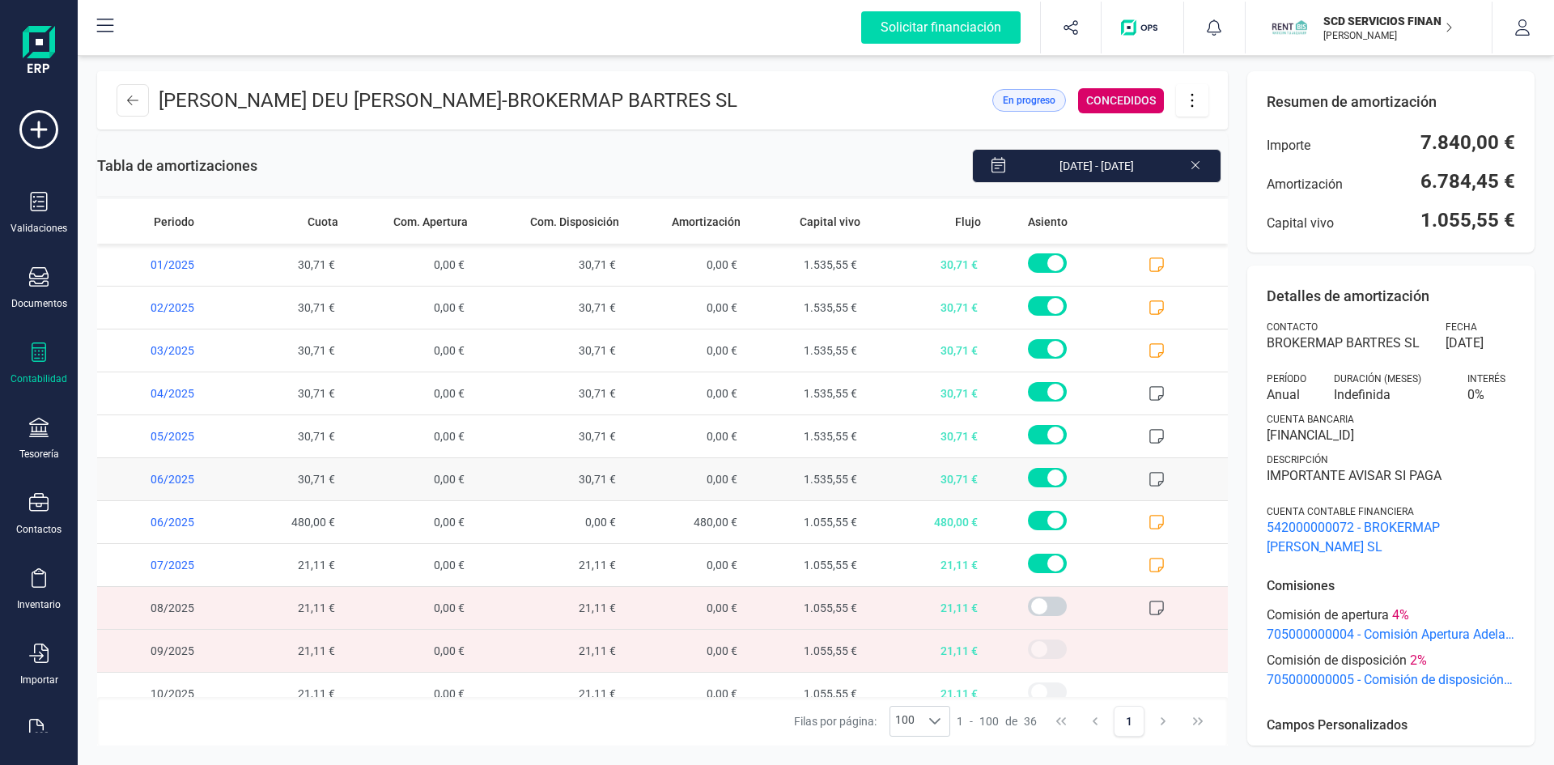
scroll to position [1091, 0]
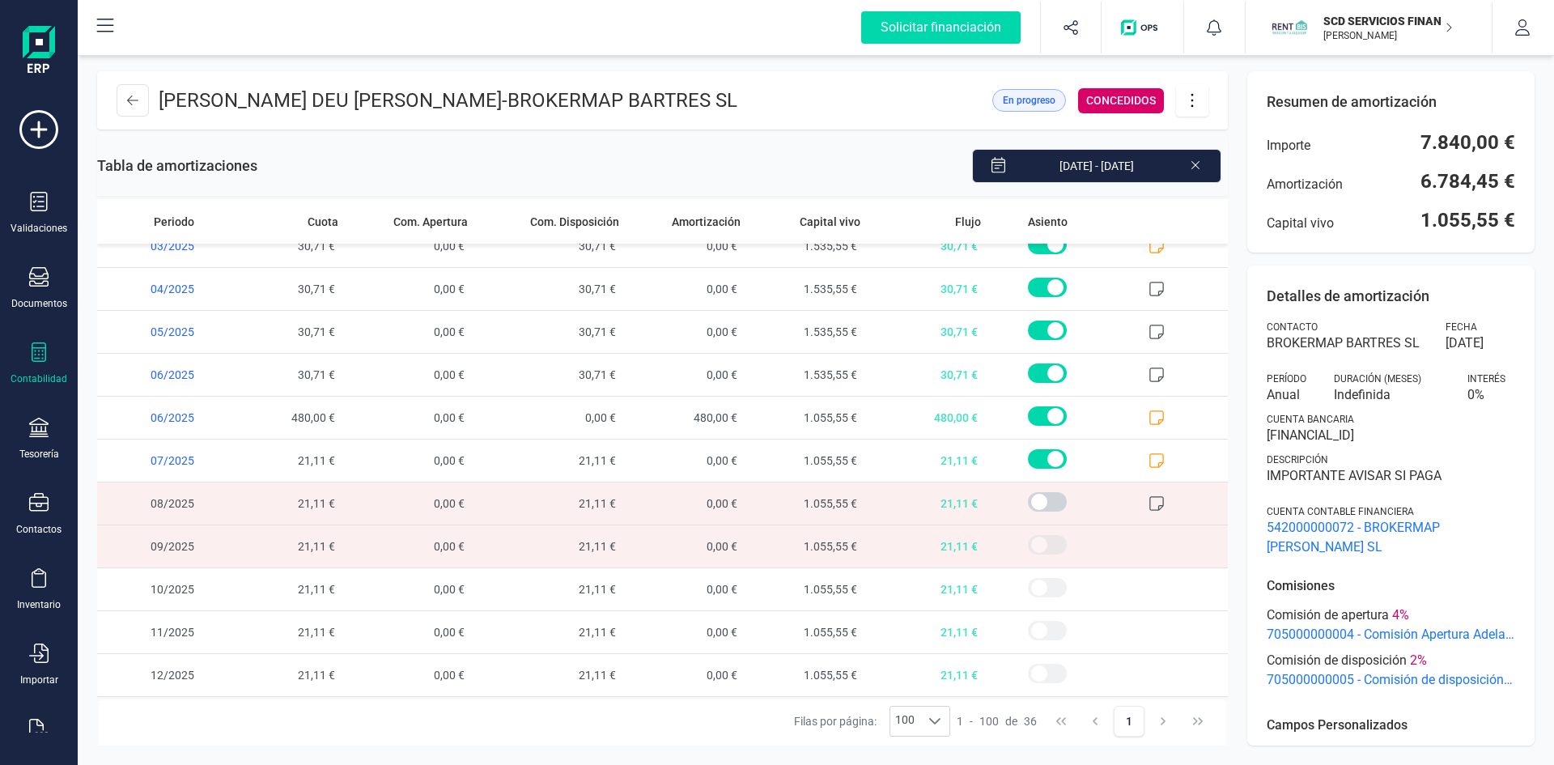
click at [1148, 504] on icon at bounding box center [1156, 503] width 16 height 16
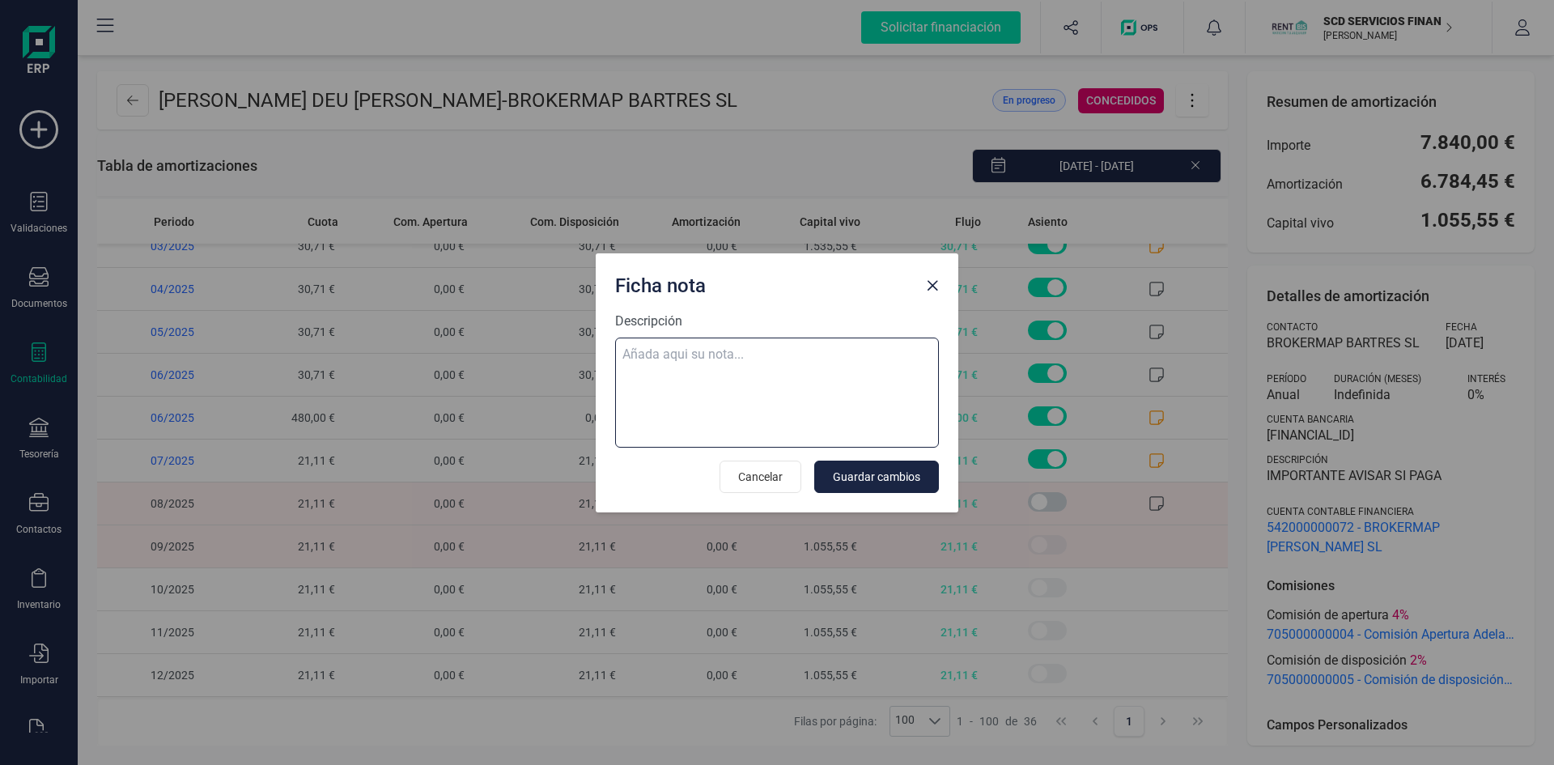
click at [658, 357] on textarea "Descripción" at bounding box center [777, 392] width 324 height 110
paste textarea "18-sep-25 9 trf. brokermap bartres sl 300,00"
type textarea "18-sep-25 9 trf. brokermap bartres sl 300,00 compensa este prestamo y el otro"
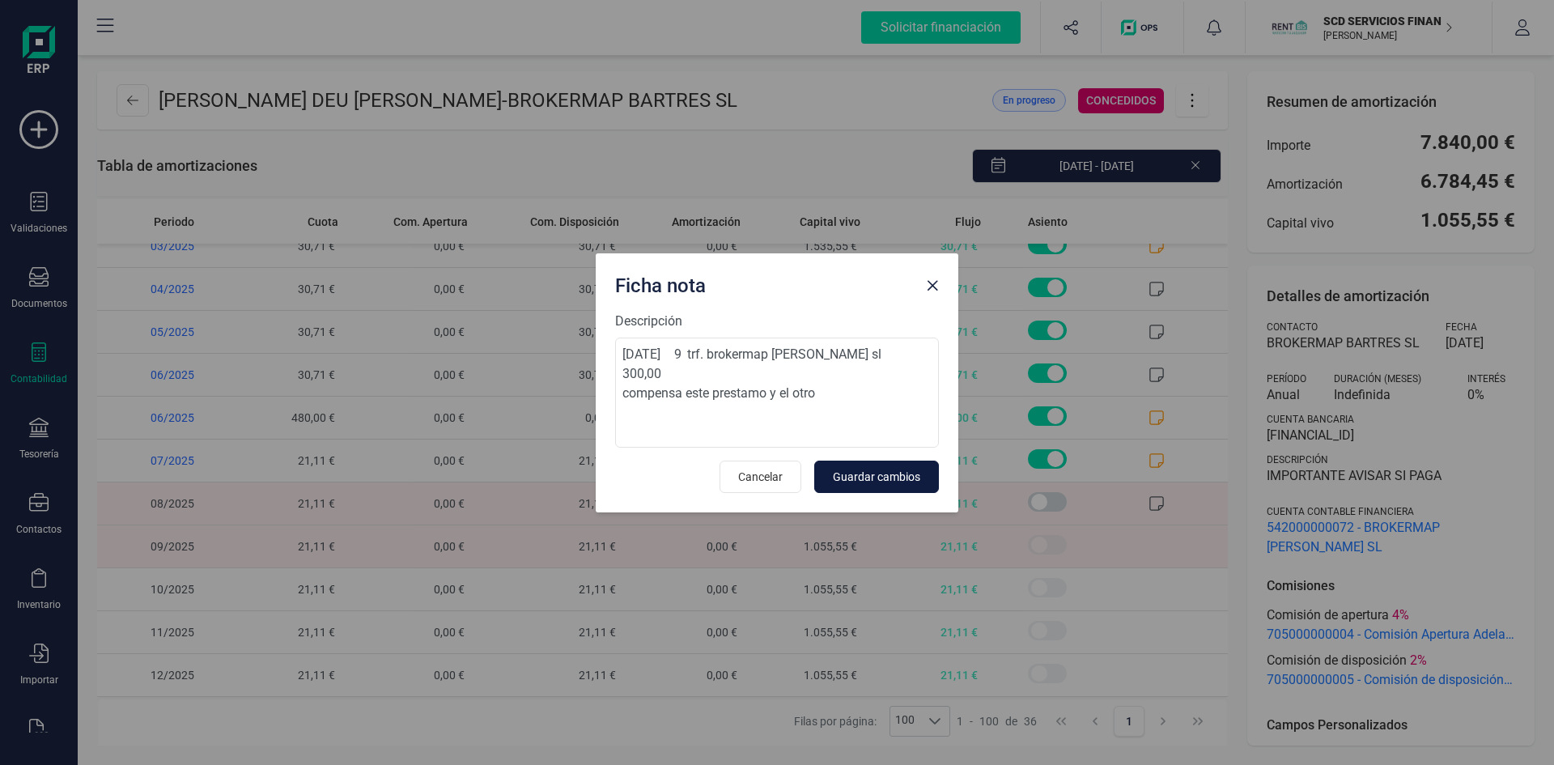
click at [885, 474] on span "Guardar cambios" at bounding box center [876, 477] width 87 height 16
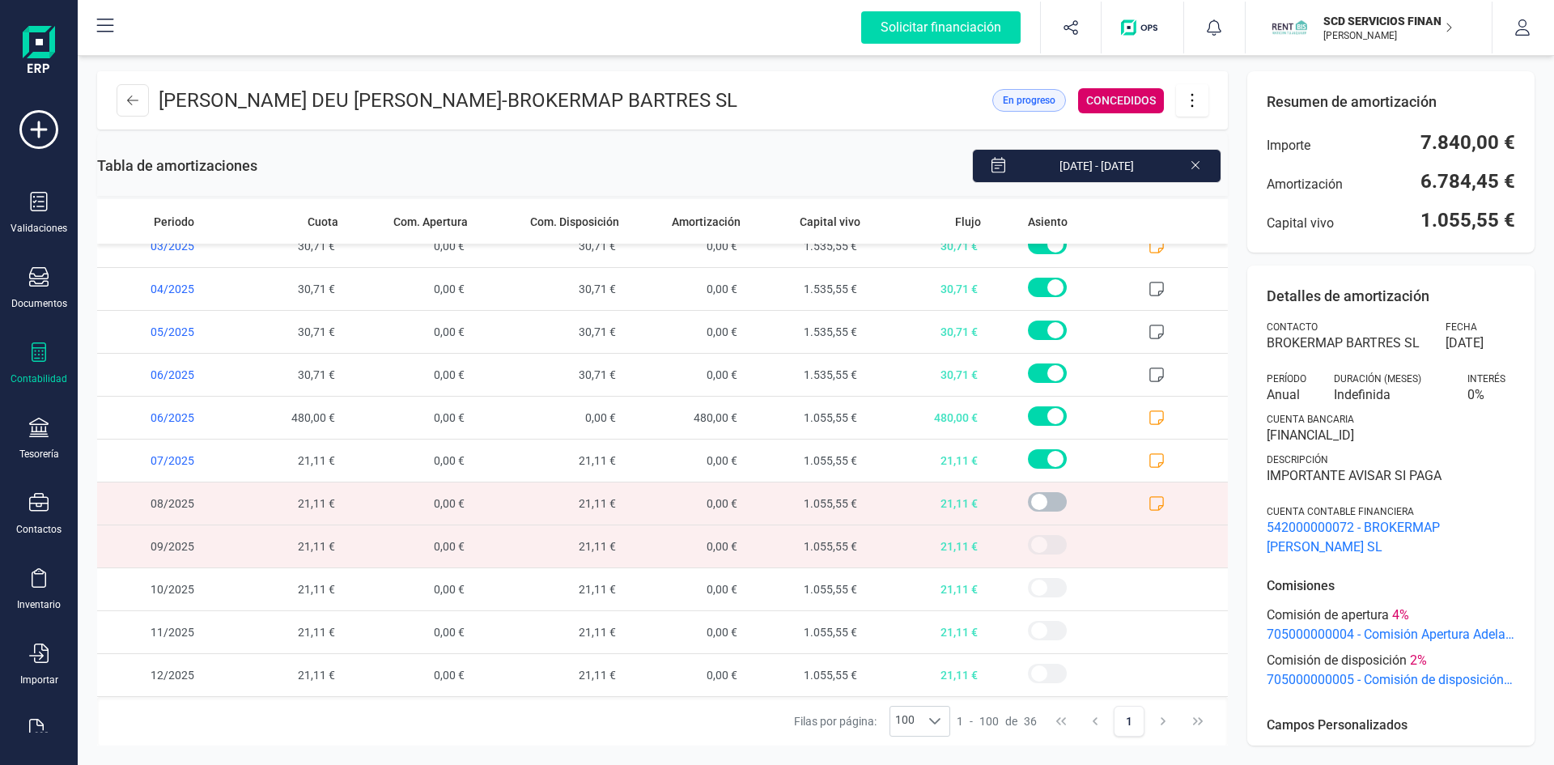
click at [1033, 501] on span at bounding box center [1047, 501] width 39 height 19
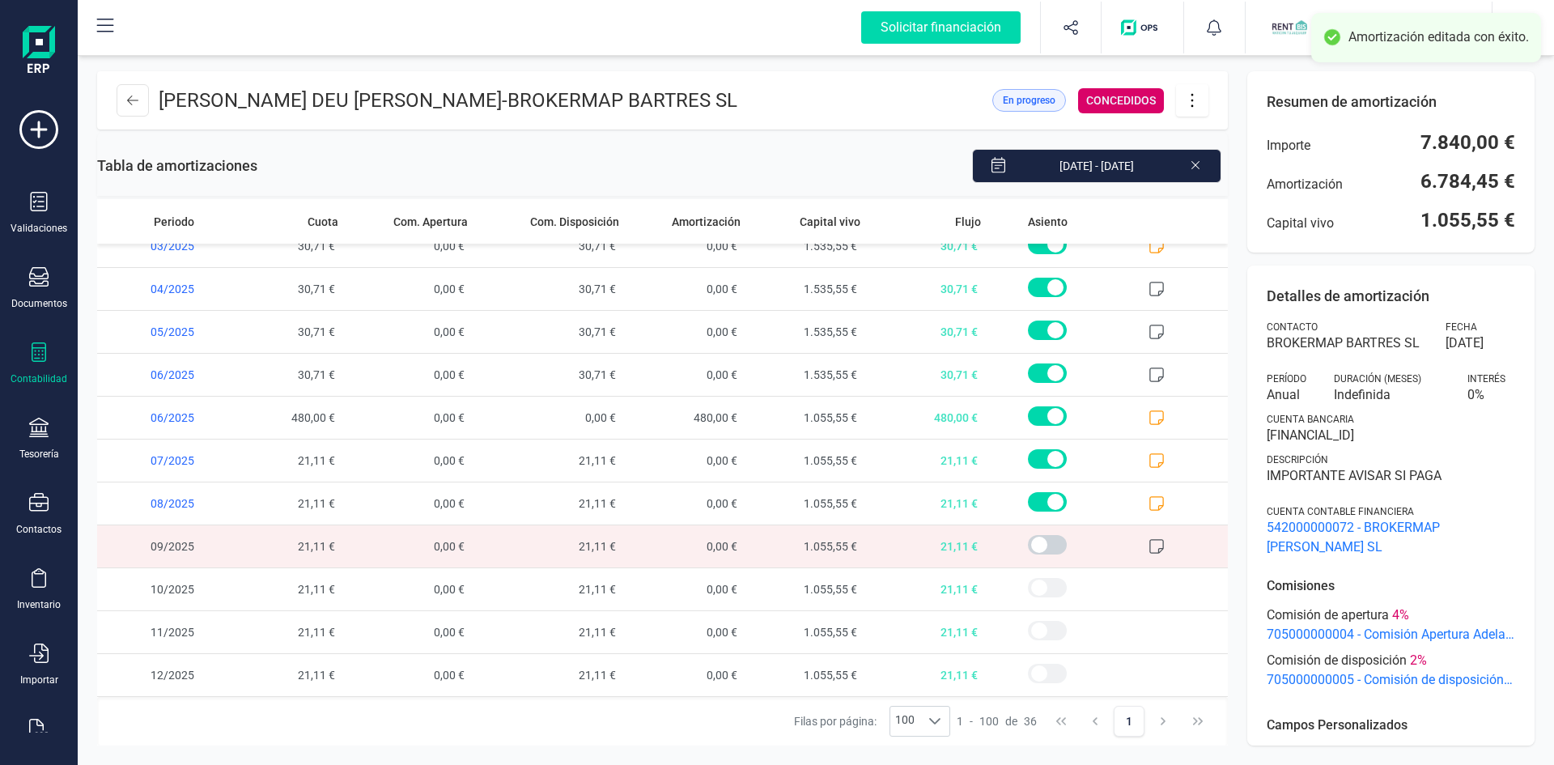
click at [1148, 543] on icon at bounding box center [1156, 546] width 16 height 16
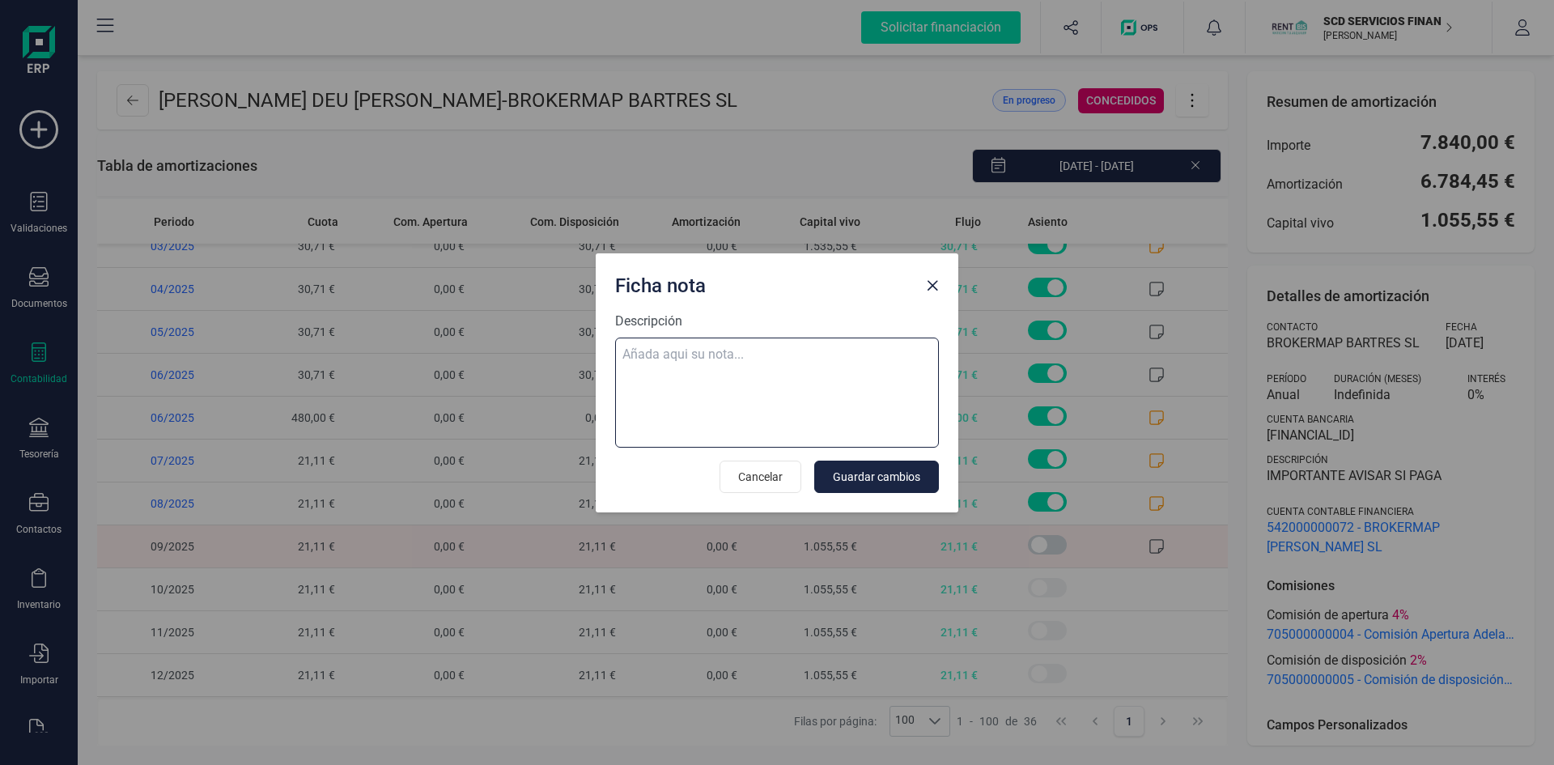
click at [697, 346] on textarea "Descripción" at bounding box center [777, 392] width 324 height 110
paste textarea "18-sep-25 9 trf. brokermap bartres sl 300,00"
type textarea "18-sep-25 9 trf. brokermap bartres sl 300,00 compensa este prestamo y el otro"
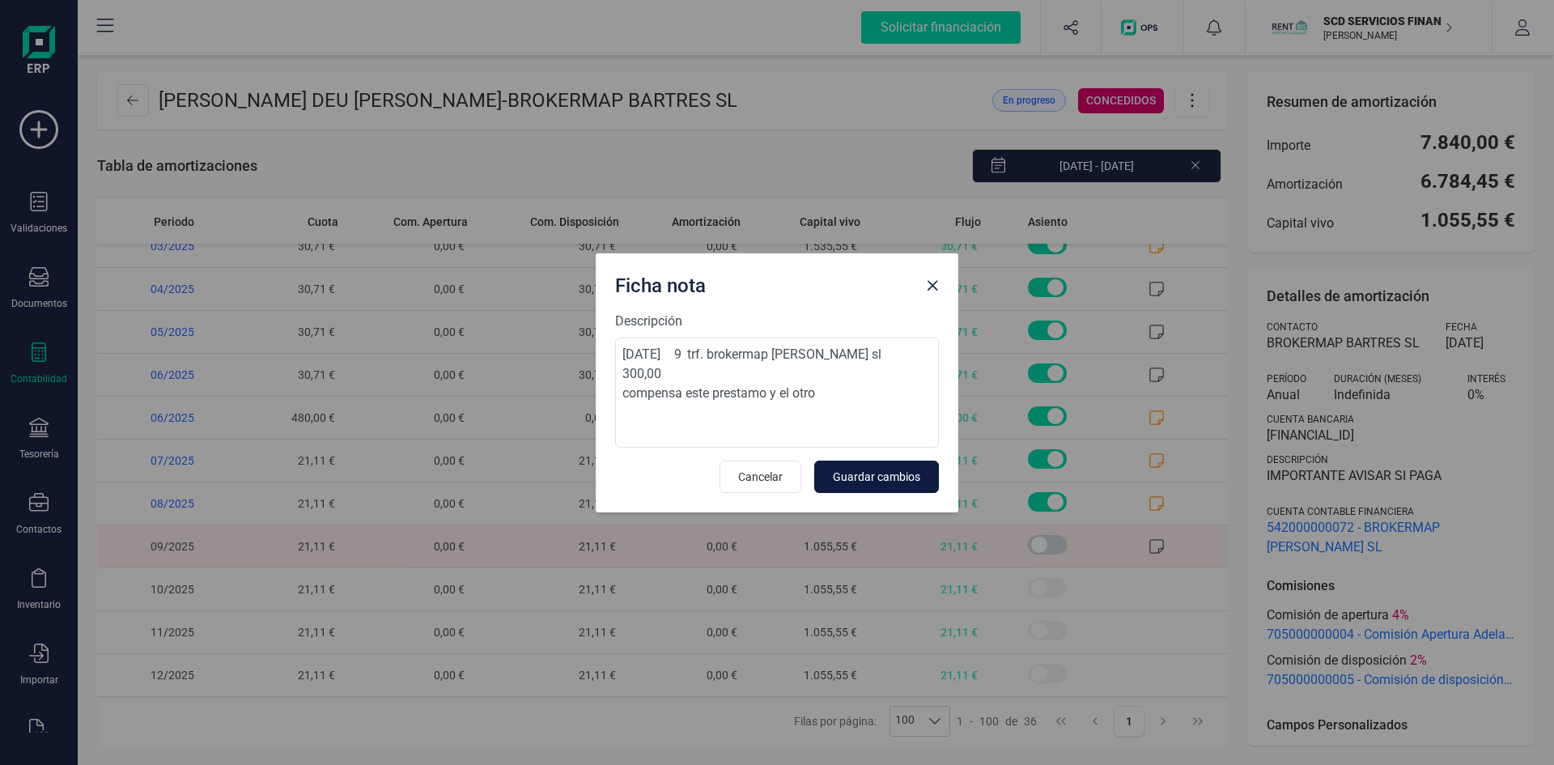
click at [876, 476] on span "Guardar cambios" at bounding box center [876, 477] width 87 height 16
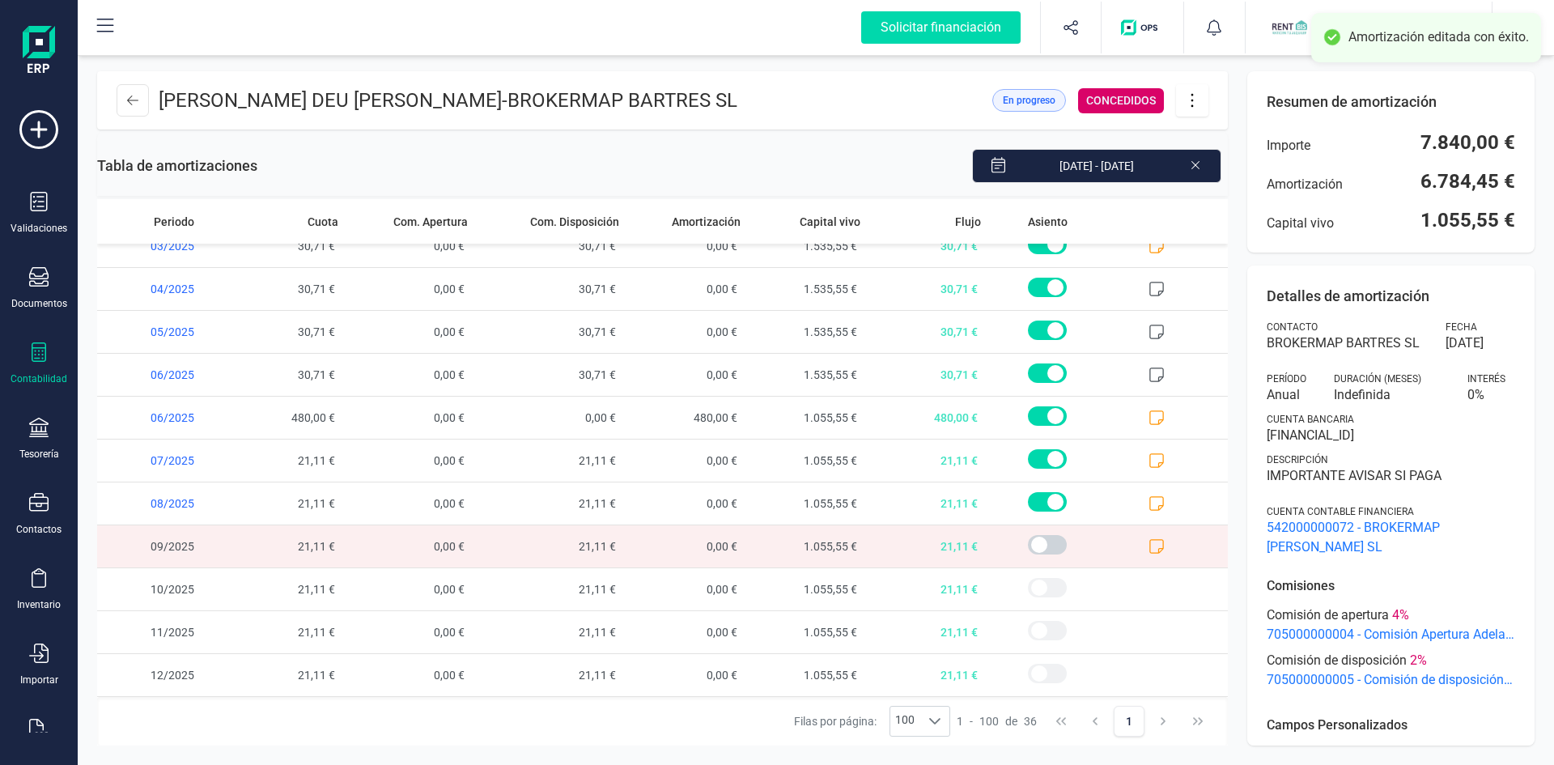
click at [1187, 96] on icon at bounding box center [1192, 100] width 31 height 18
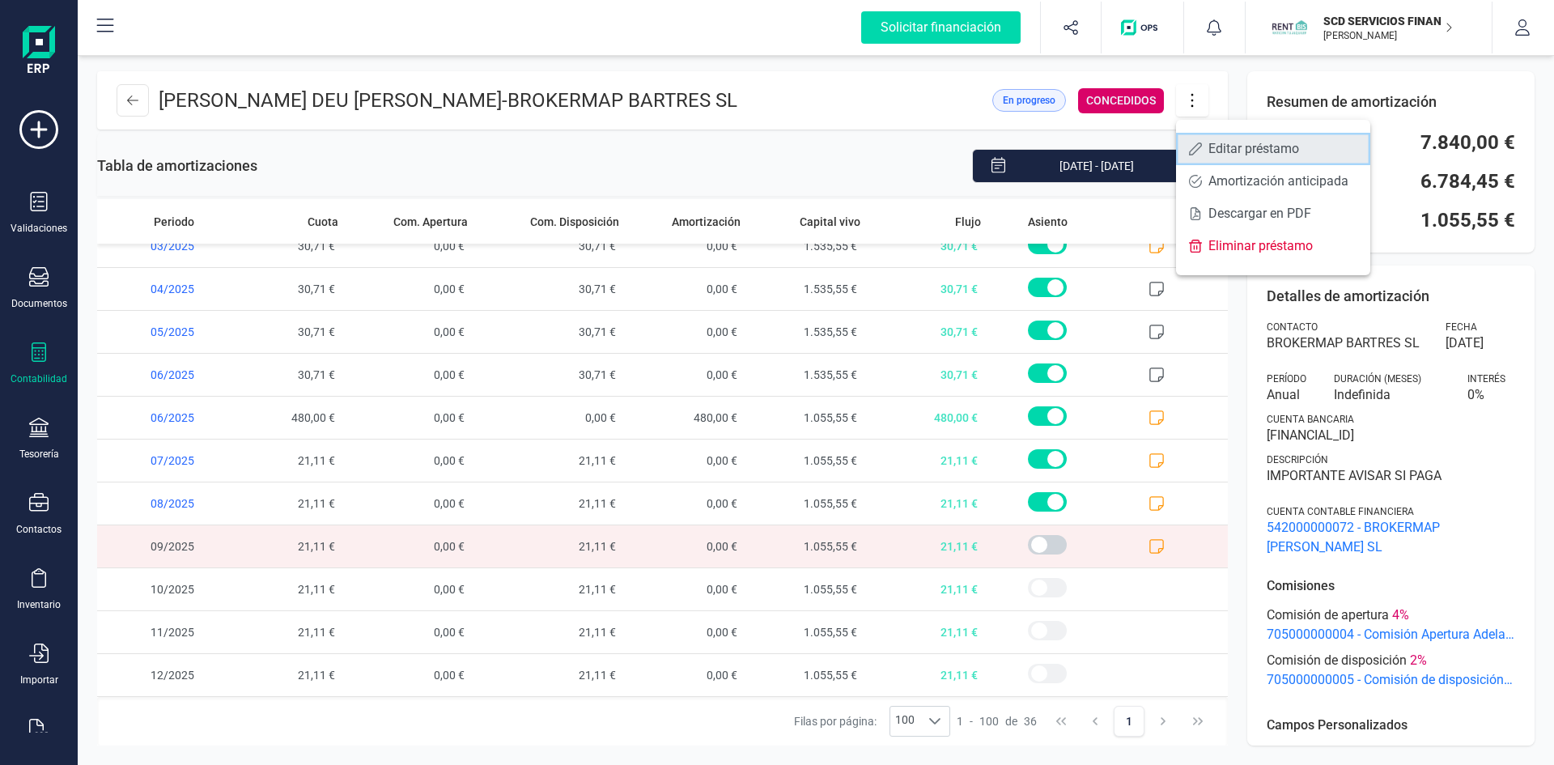
click at [1240, 144] on span "Editar préstamo" at bounding box center [1282, 148] width 149 height 13
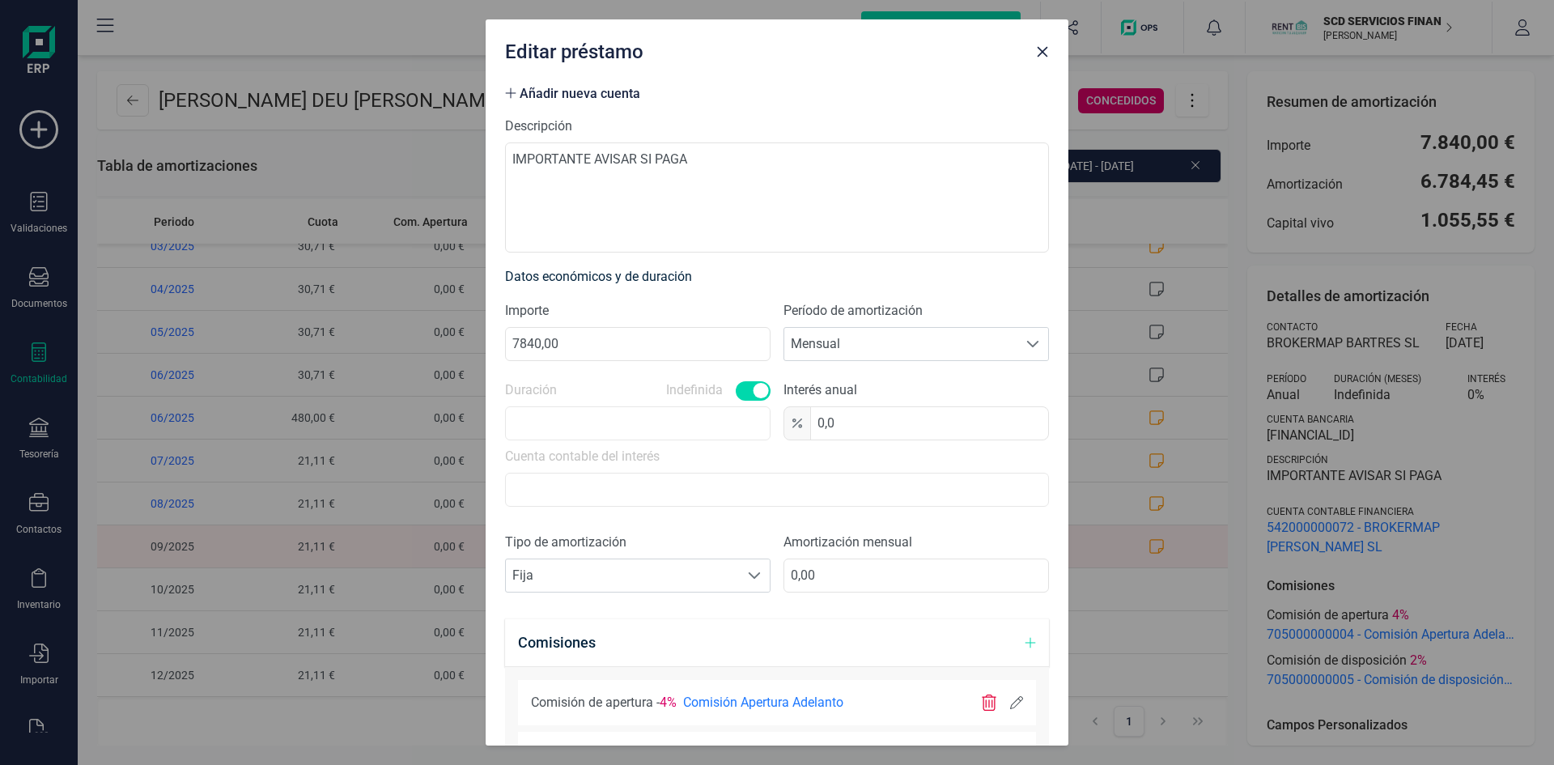
scroll to position [243, 0]
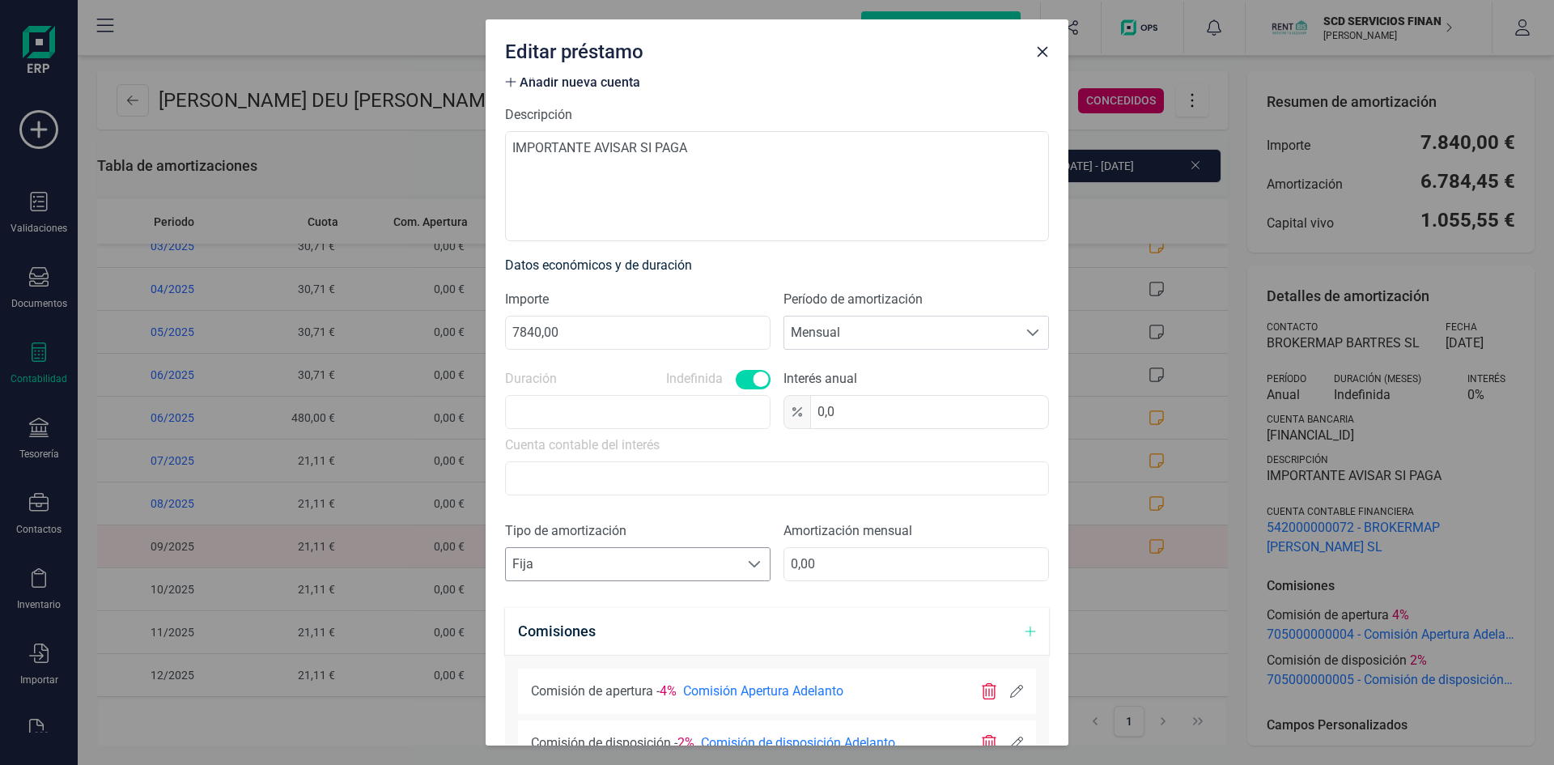
click at [748, 558] on span at bounding box center [754, 564] width 13 height 13
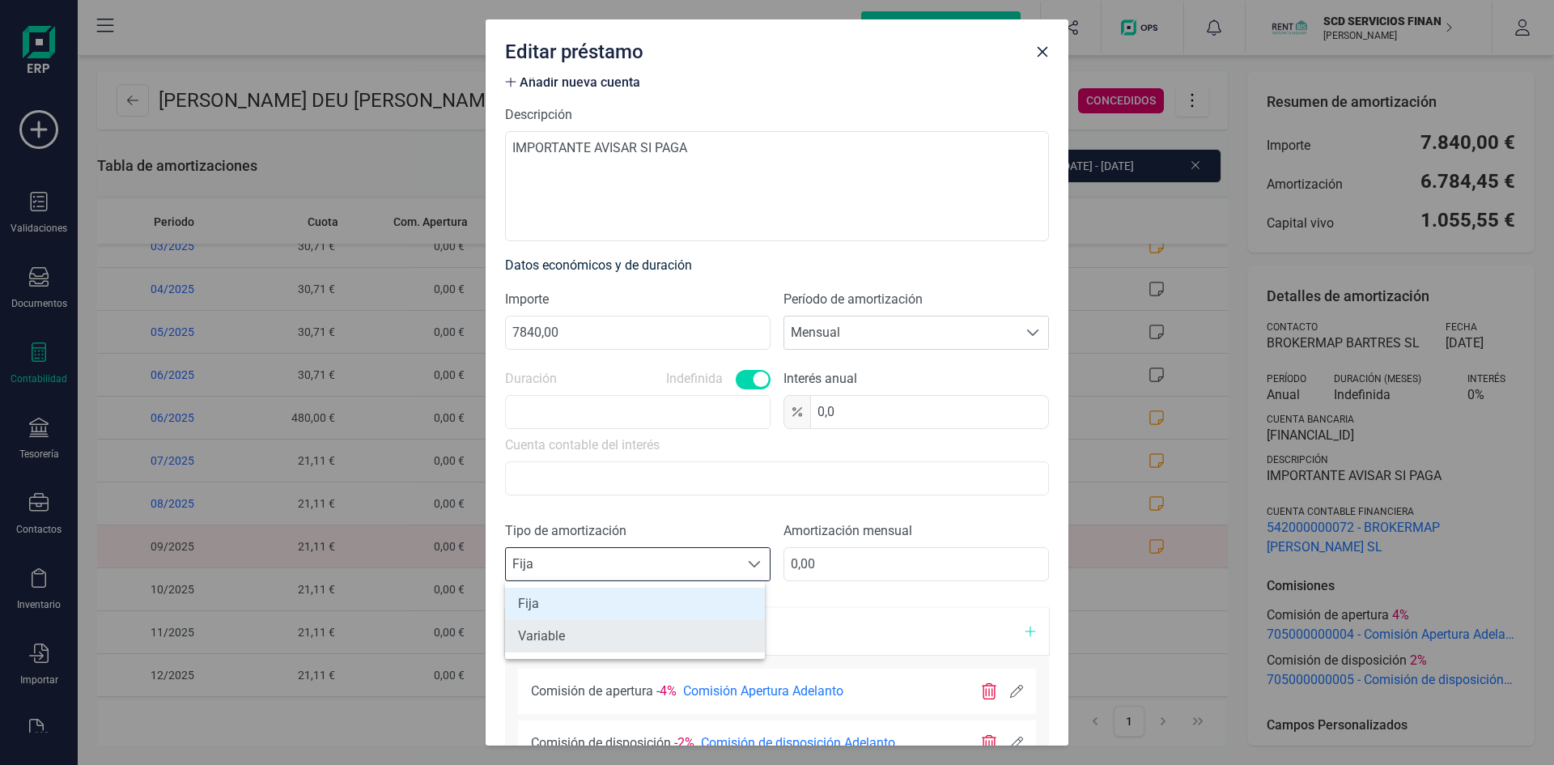
click at [623, 639] on li "Variable" at bounding box center [635, 636] width 260 height 32
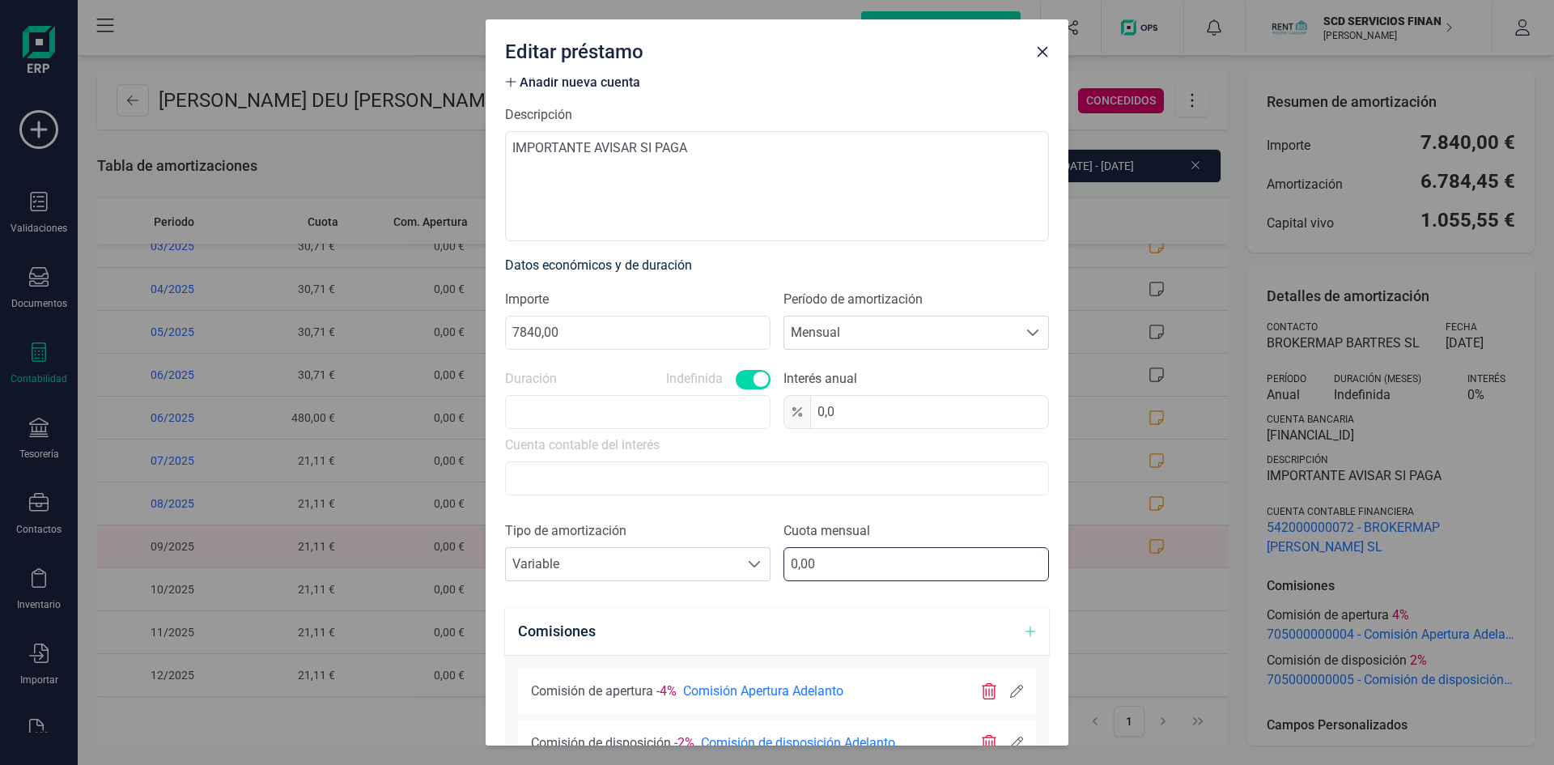
click at [836, 562] on input "0,00" at bounding box center [915, 564] width 265 height 34
type input "182,21"
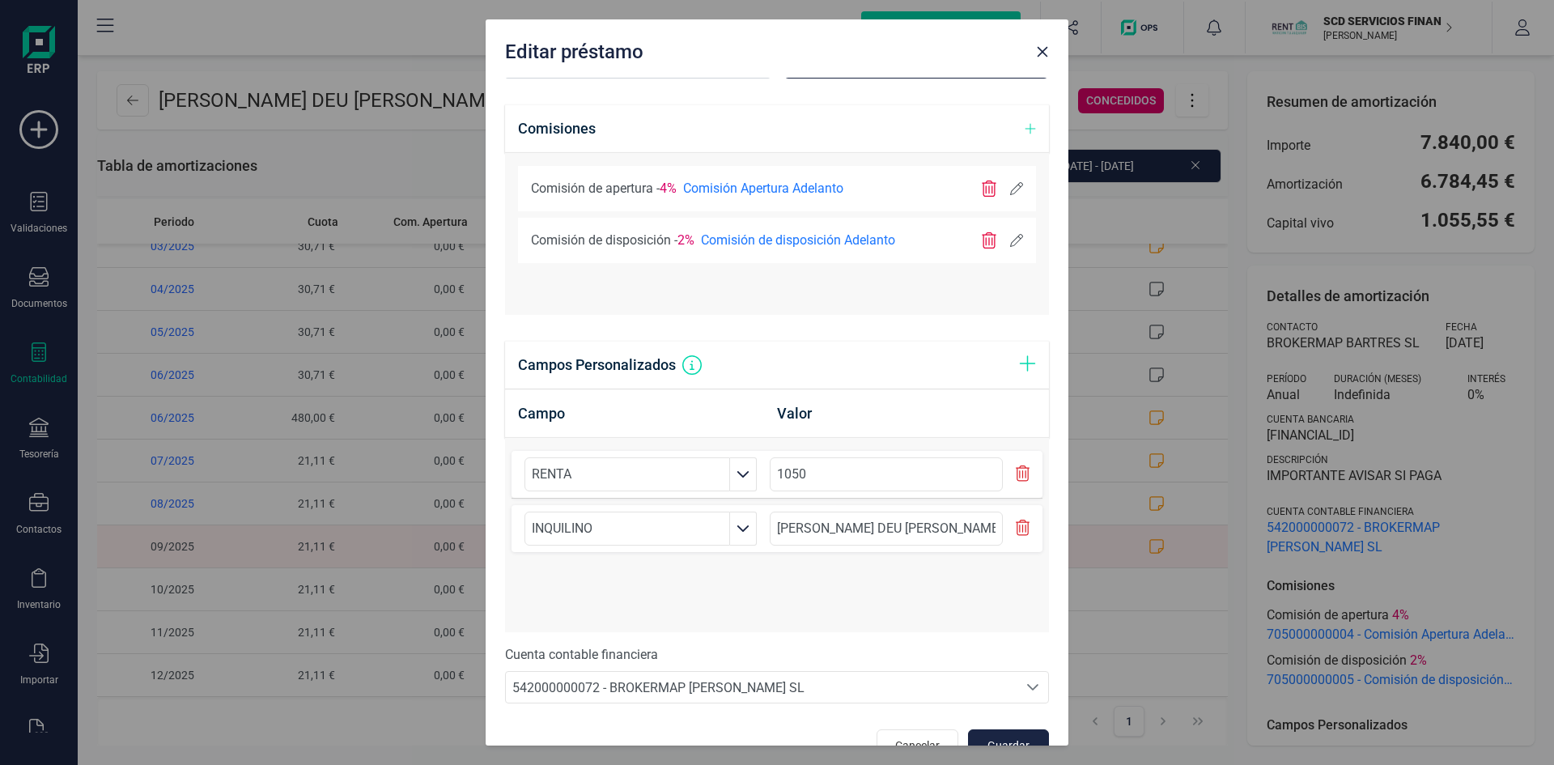
scroll to position [781, 0]
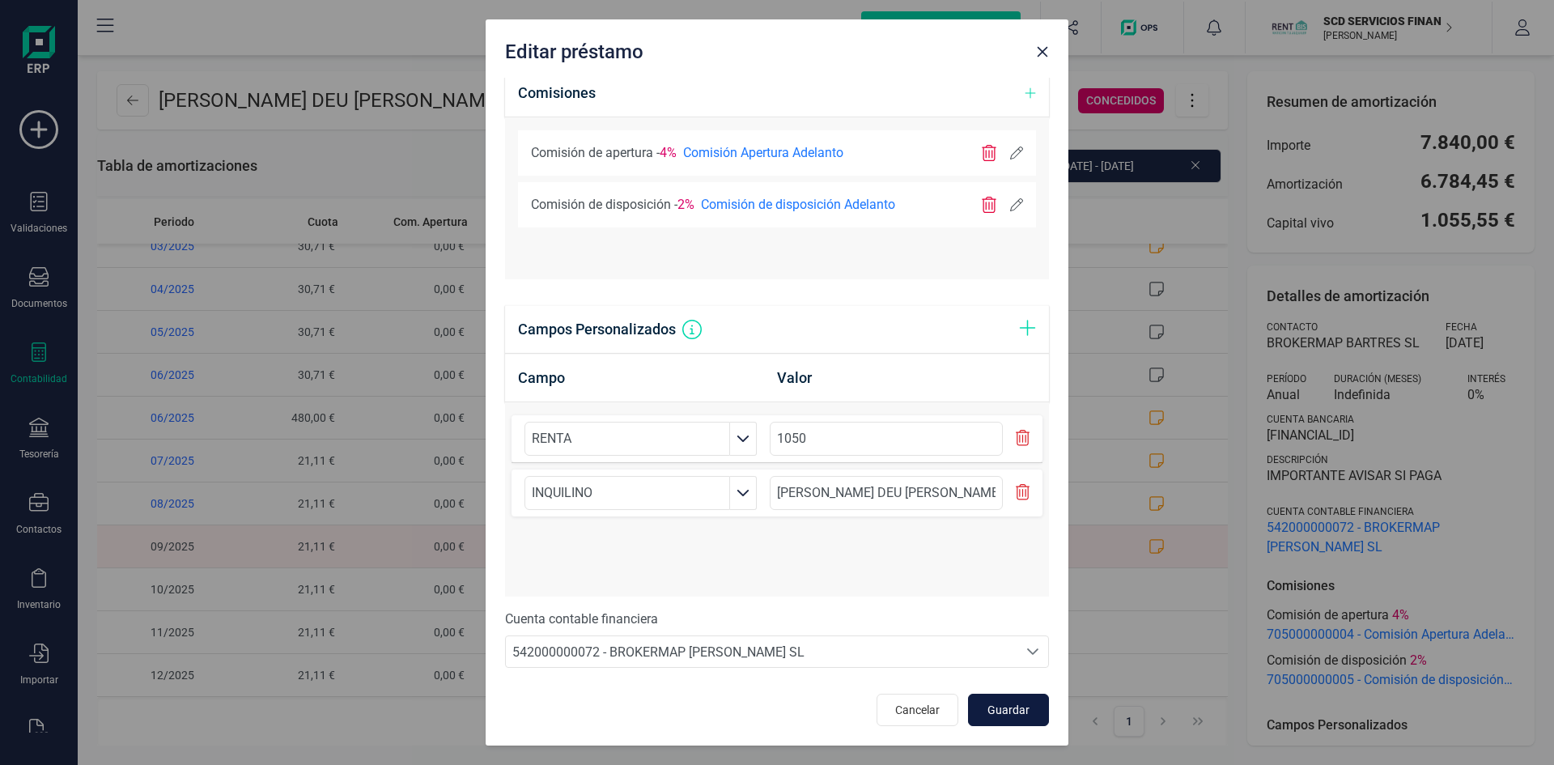
click at [1004, 703] on span "Guardar" at bounding box center [1009, 710] width 44 height 16
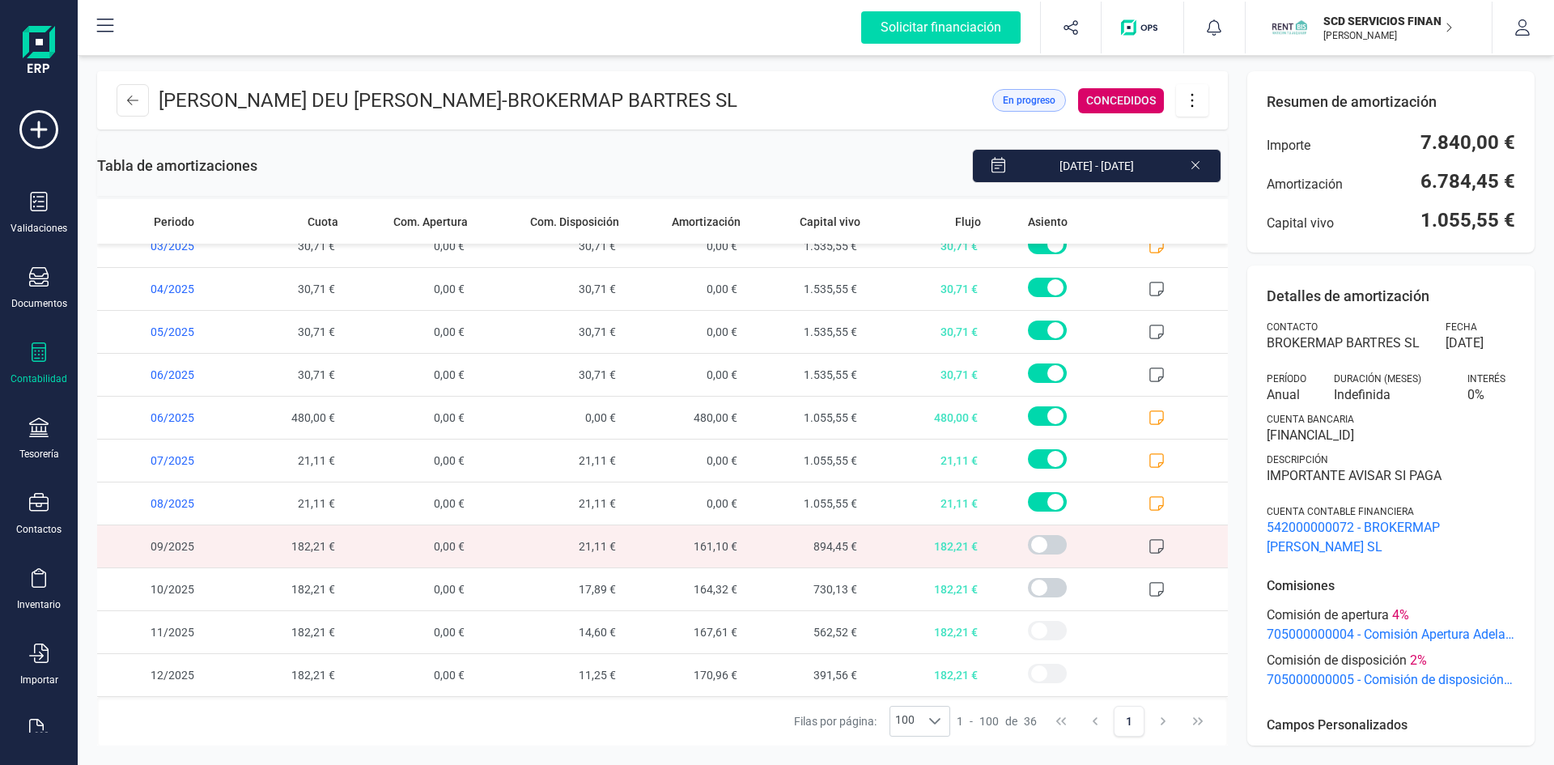
click at [1148, 547] on icon at bounding box center [1156, 546] width 16 height 16
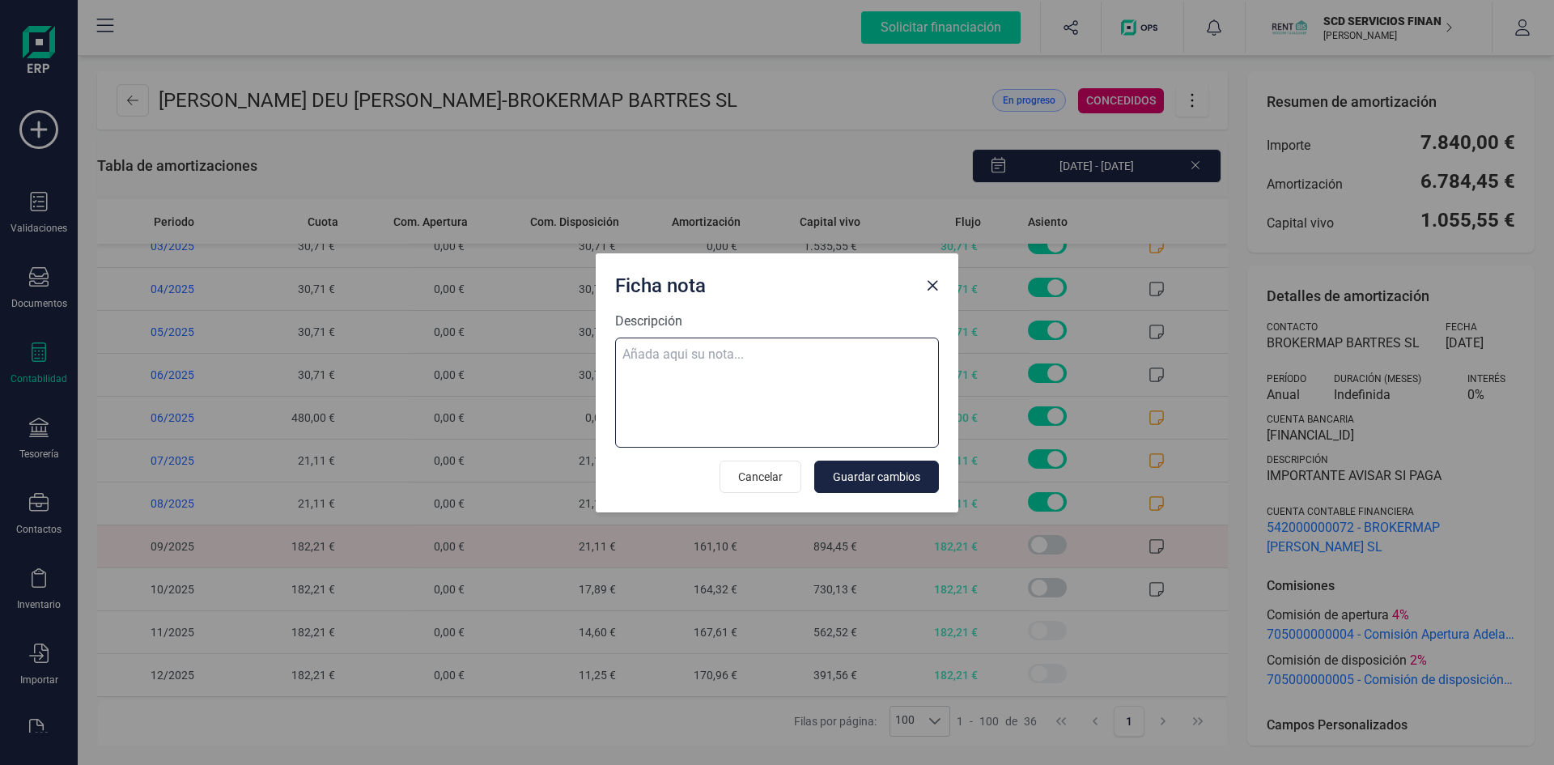
click at [671, 356] on textarea "Descripción" at bounding box center [777, 392] width 324 height 110
paste textarea "18-sep-25 9 trf. brokermap bartres sl 300,00"
drag, startPoint x: 817, startPoint y: 378, endPoint x: 546, endPoint y: 346, distance: 272.9
click at [546, 346] on div "Ficha nota Descripción 18-sep-25 9 trf. brokermap bartres sl 300,00 compensa es…" at bounding box center [777, 382] width 1554 height 765
type textarea "18-sep-25 9 trf. brokermap bartres sl 300,00 compensa este prestamo y el otro"
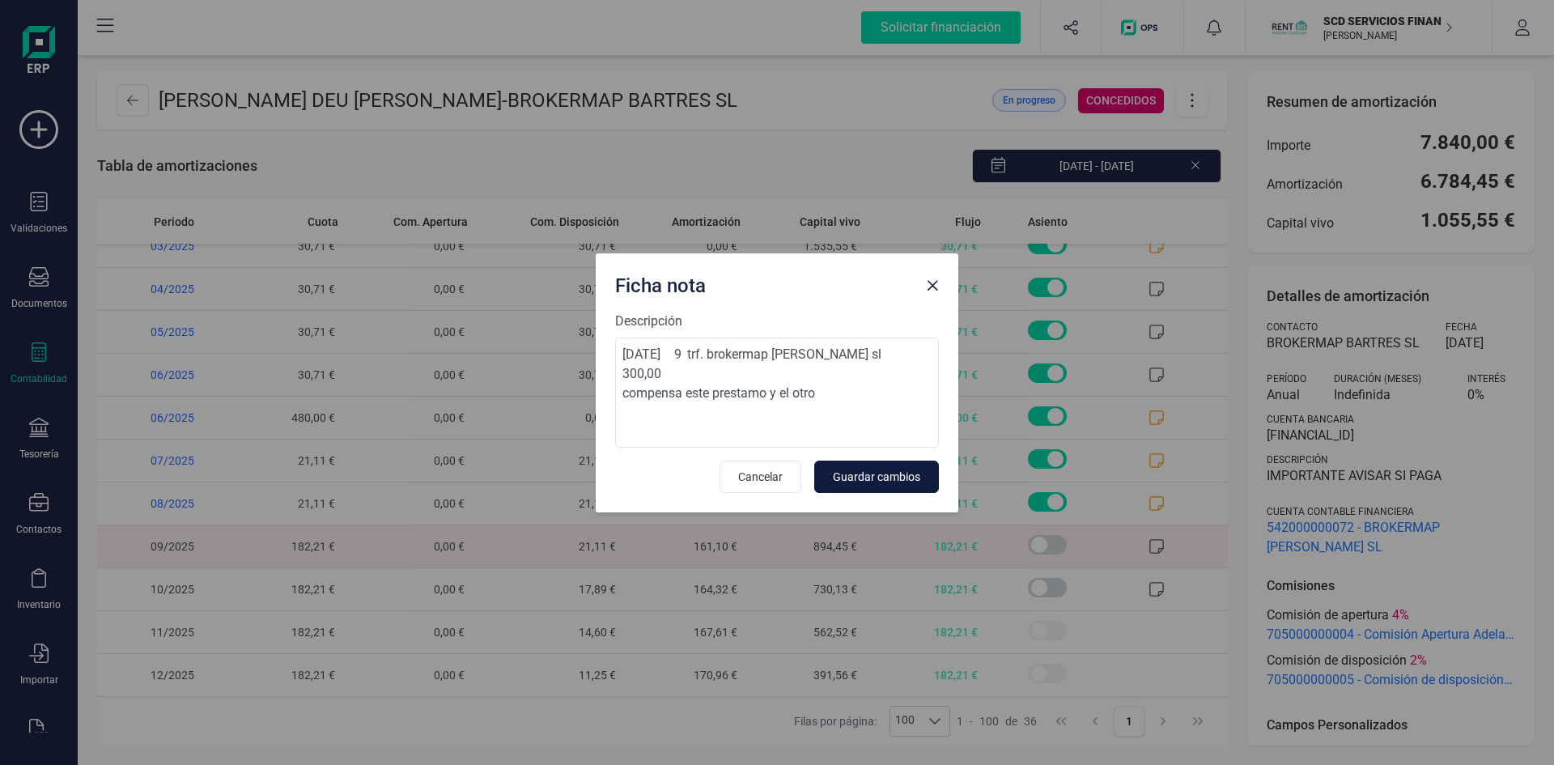
click at [902, 475] on span "Guardar cambios" at bounding box center [876, 477] width 87 height 16
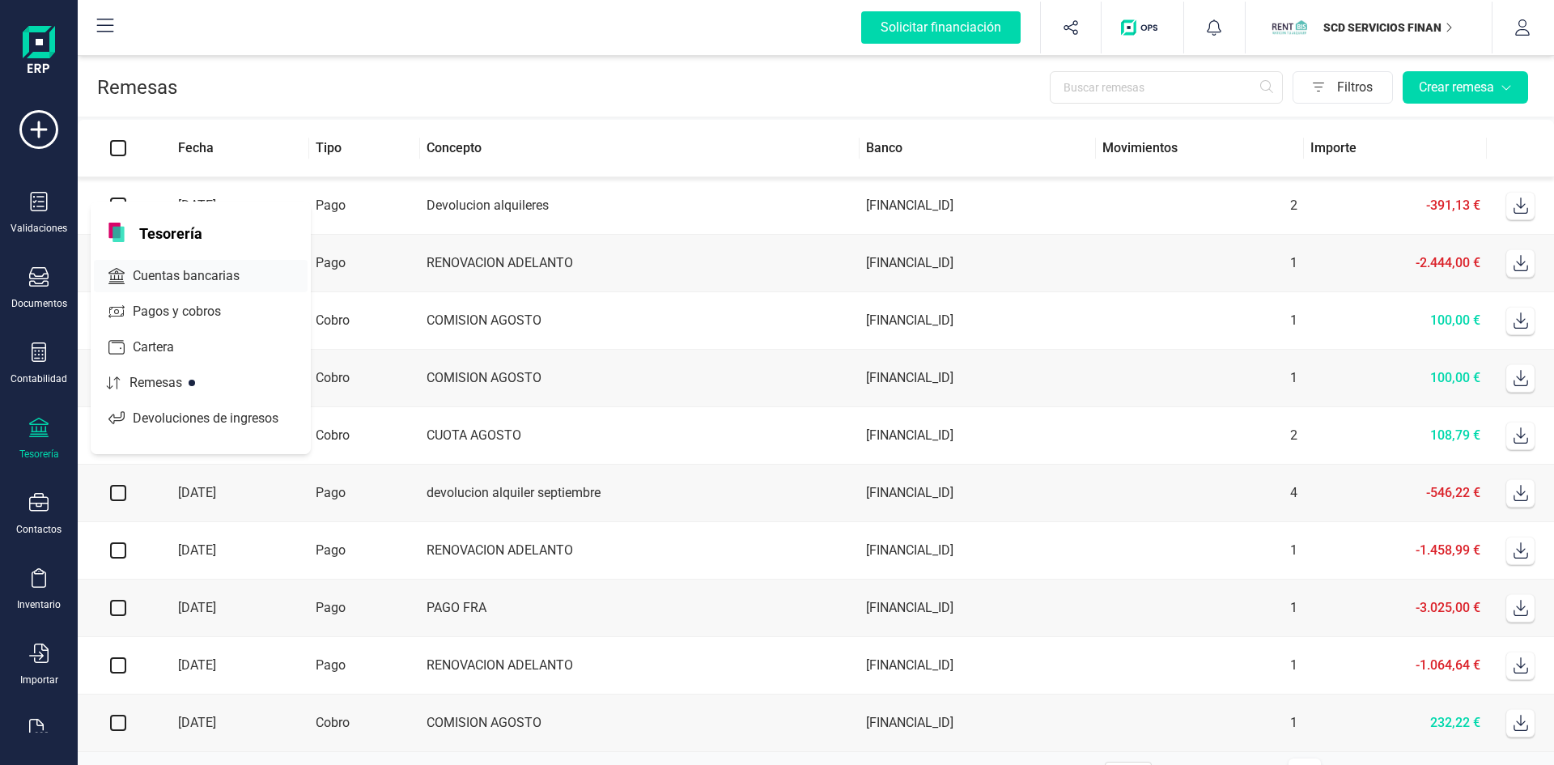
click at [183, 272] on span "Cuentas bancarias" at bounding box center [197, 275] width 142 height 19
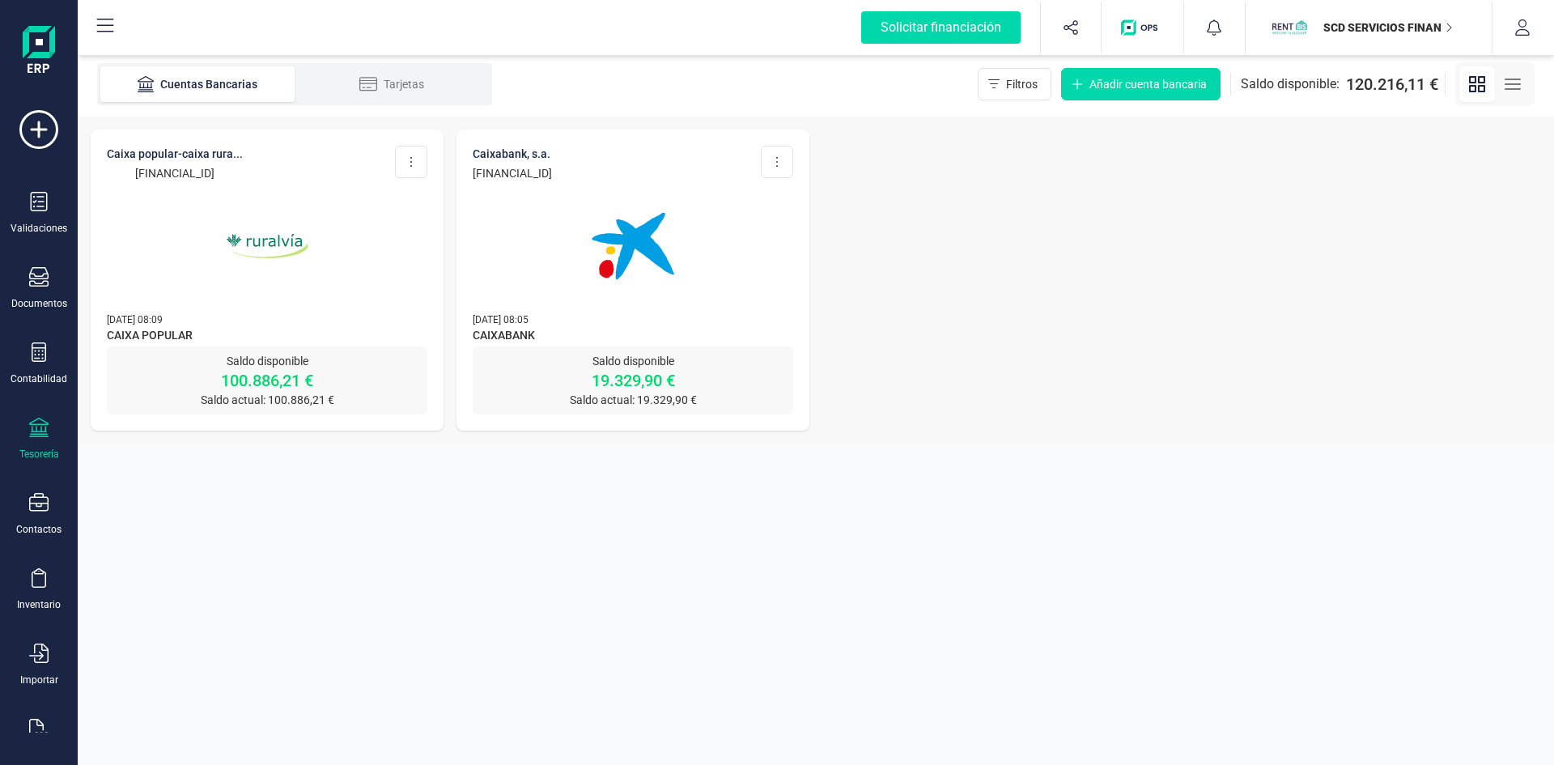
click at [270, 243] on img at bounding box center [267, 246] width 136 height 136
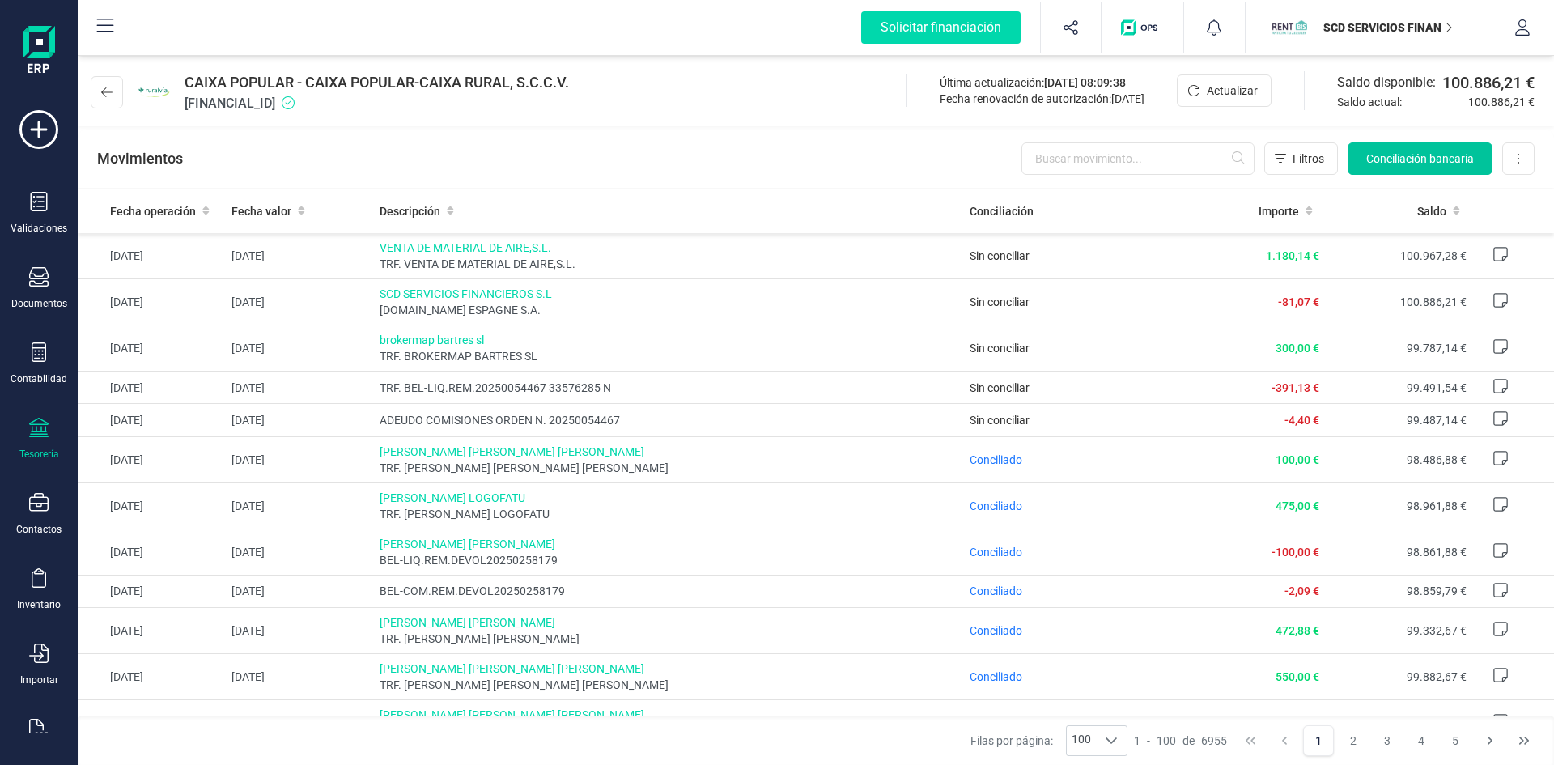
click at [1408, 151] on span "Conciliación bancaria" at bounding box center [1420, 159] width 108 height 16
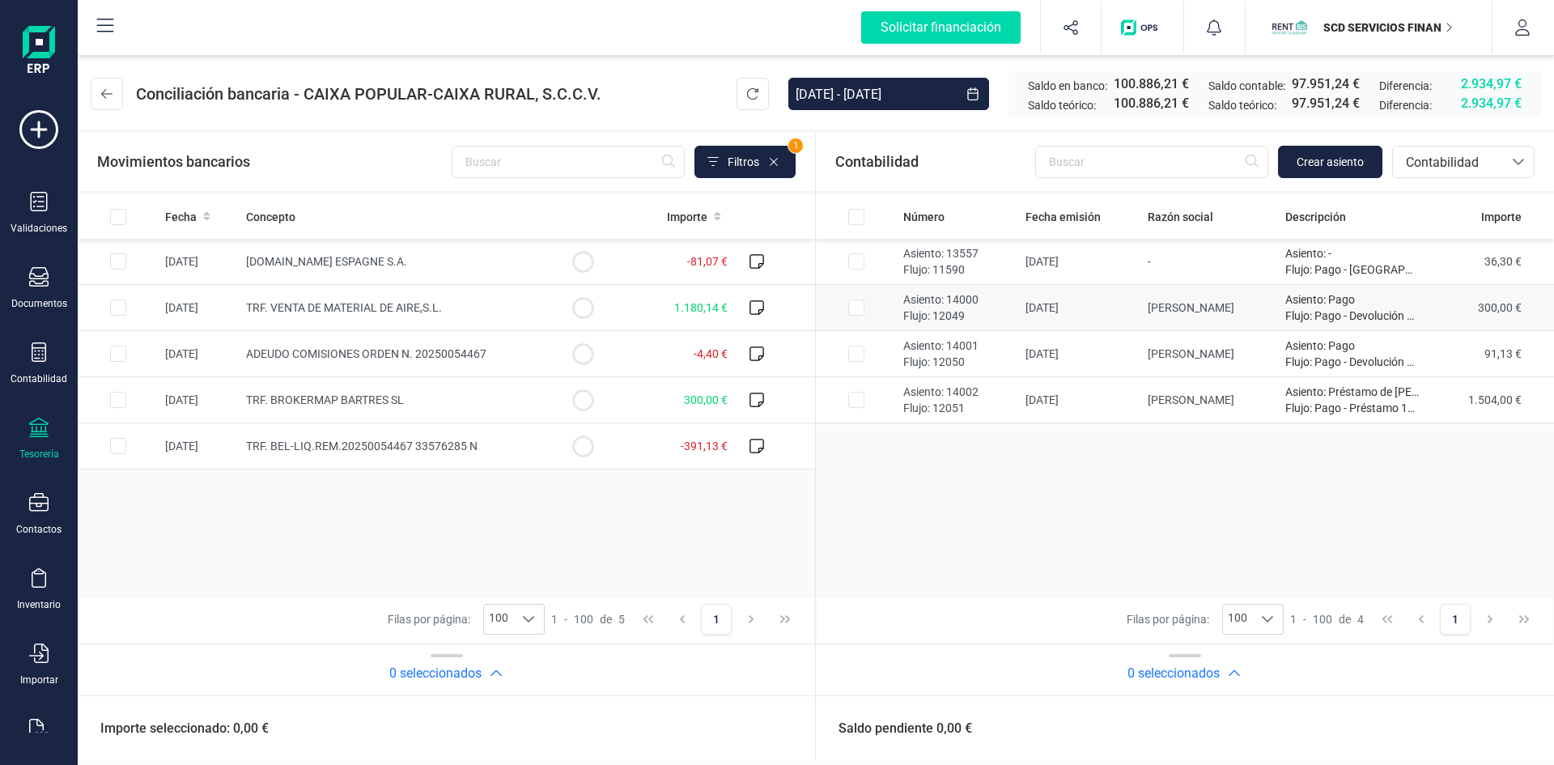
click at [855, 304] on input "Row Selected 1edd183f-0fec-41ed-8083-5b74bf025d7d" at bounding box center [856, 307] width 16 height 16
checkbox input "true"
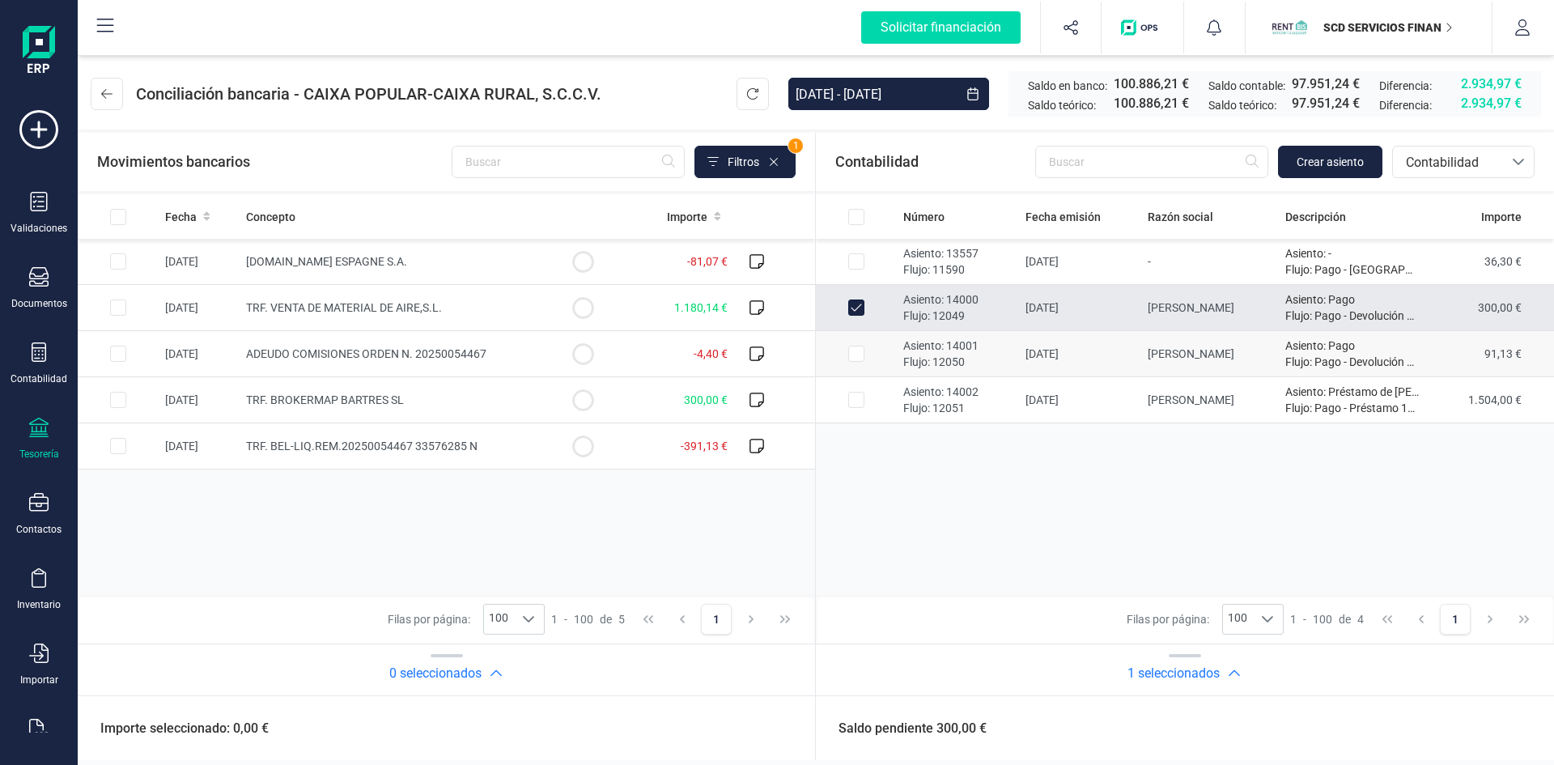
click at [853, 354] on input "Row Selected 659eed5e-ac84-4082-aec7-6a86c59beea4" at bounding box center [856, 354] width 16 height 16
checkbox input "true"
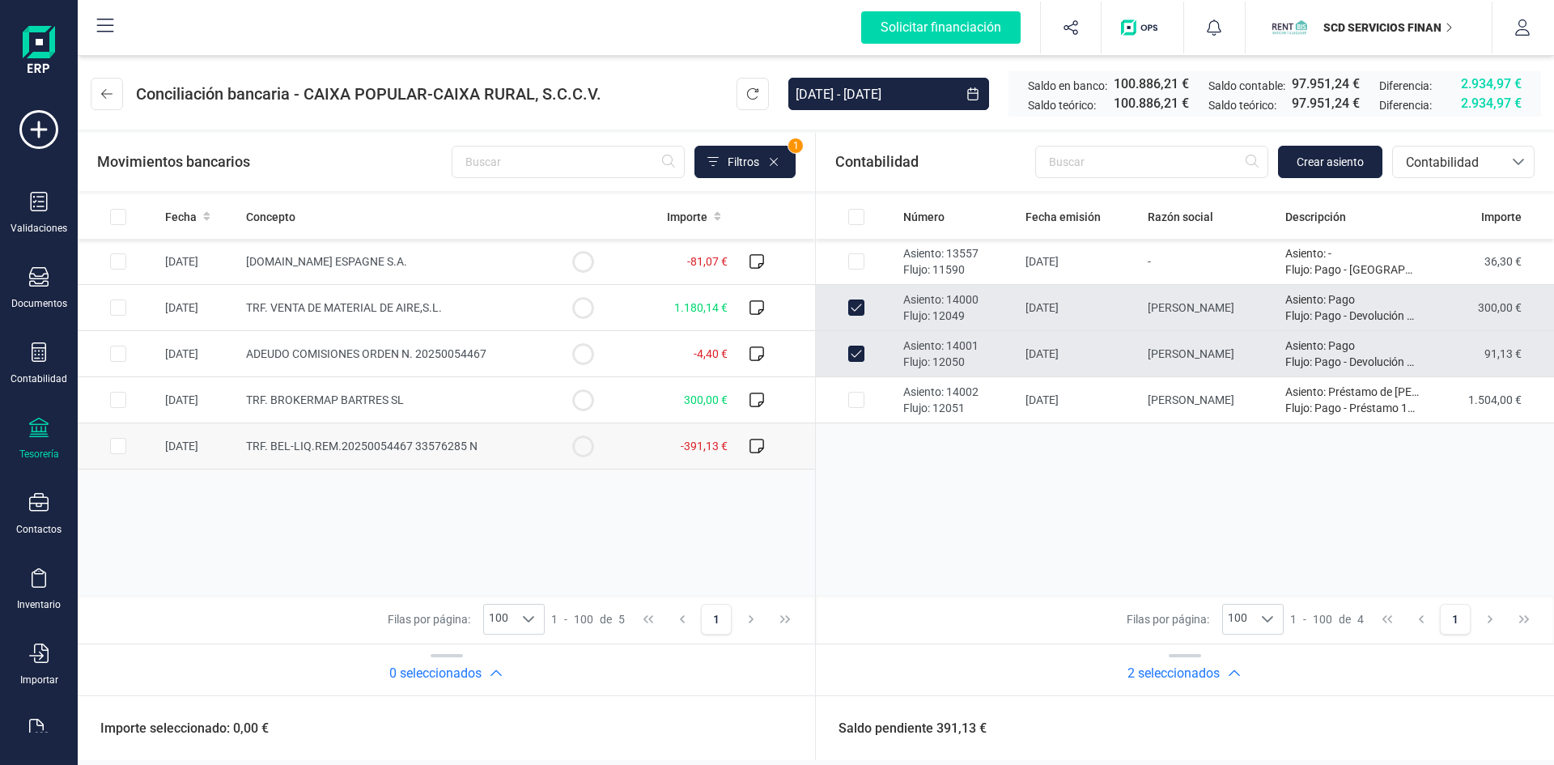
click at [115, 445] on input "Row Selected 6cb98690-8afa-4040-bc88-ffd8e372ae3c" at bounding box center [118, 446] width 16 height 16
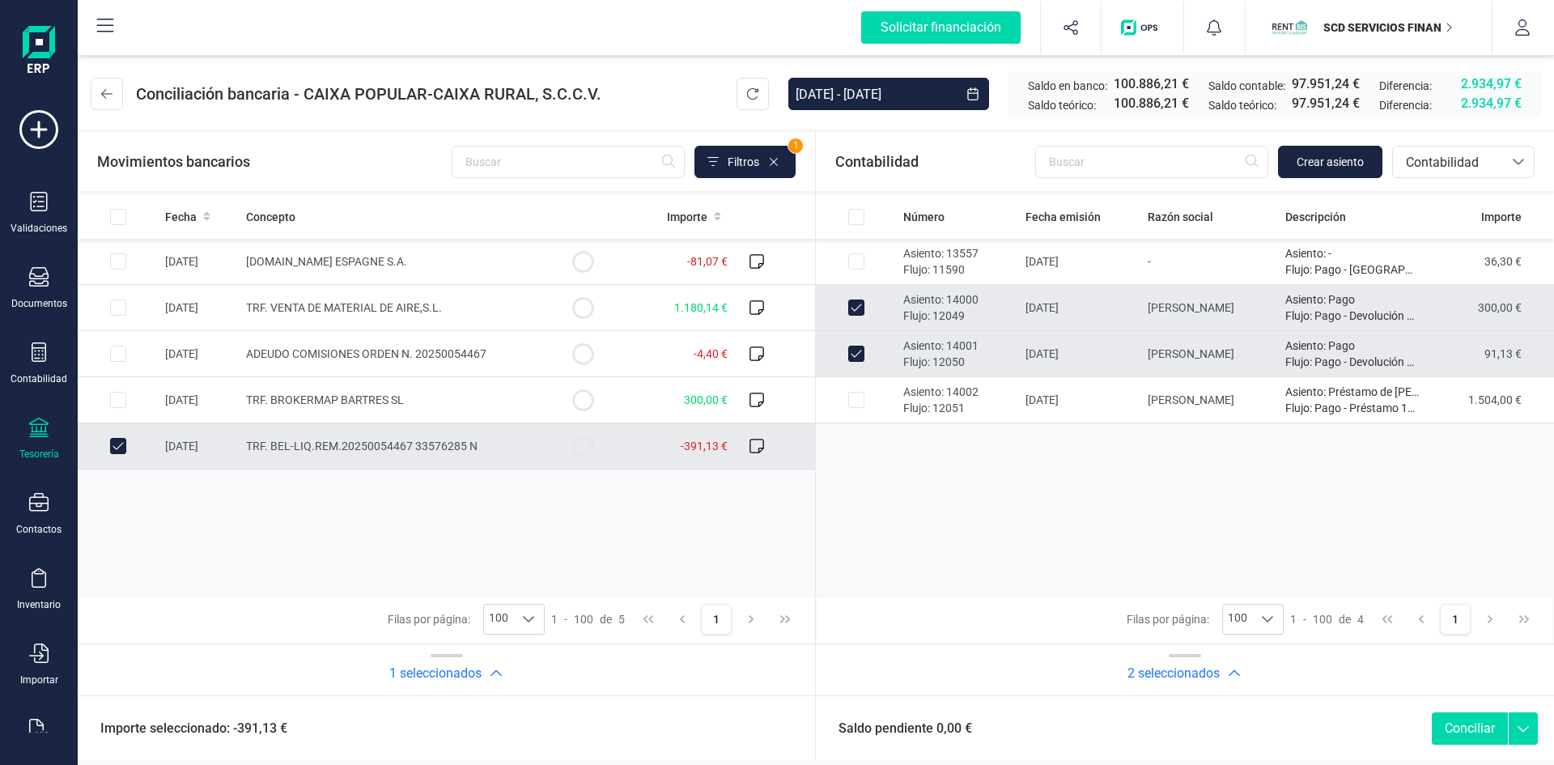
click at [1469, 722] on button "Conciliar" at bounding box center [1470, 728] width 76 height 32
checkbox input "false"
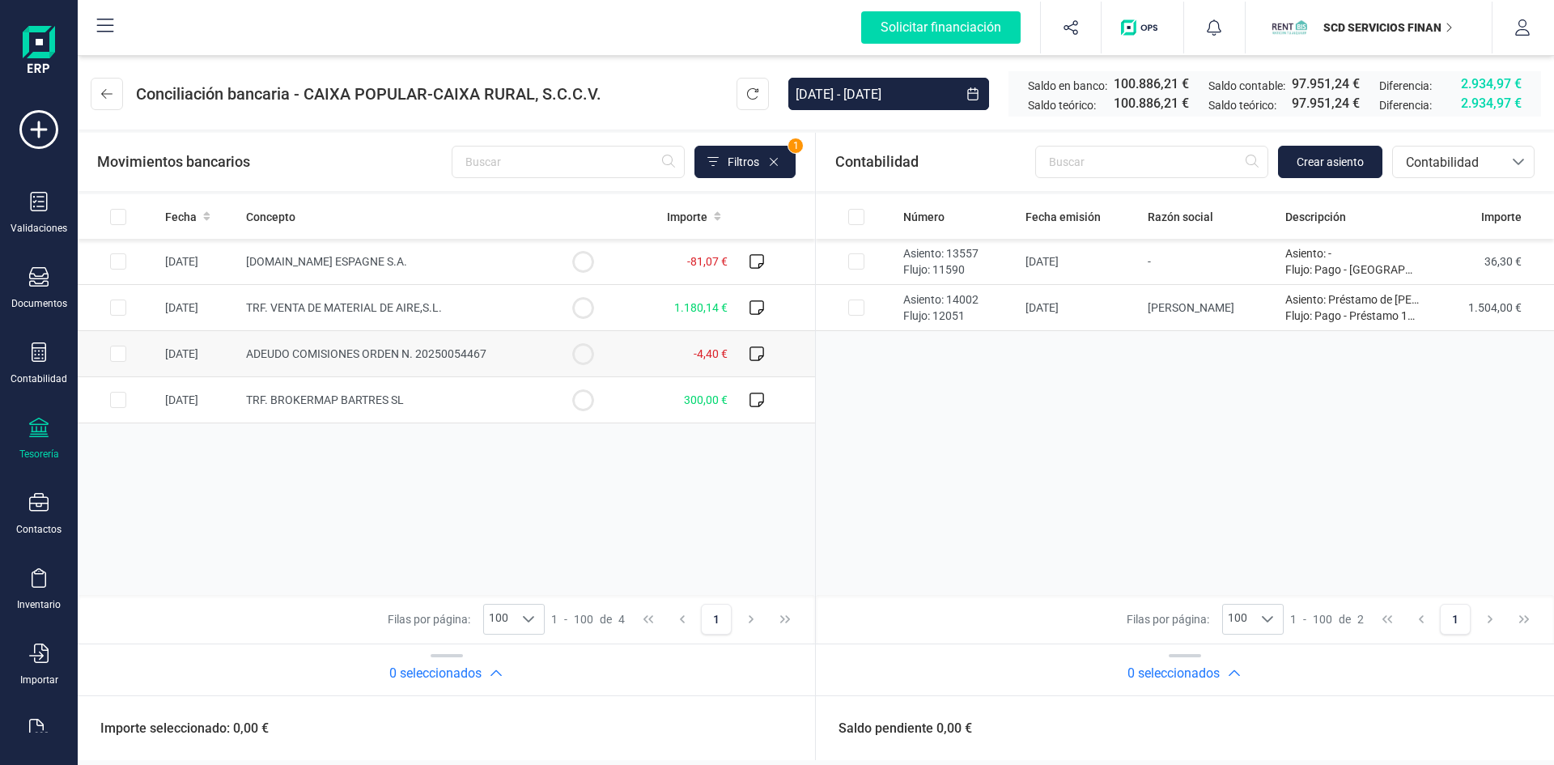
click at [119, 351] on input "Row Selected cc8e8537-9c3b-4140-b305-c68c54ff6e7f" at bounding box center [118, 354] width 16 height 16
checkbox input "true"
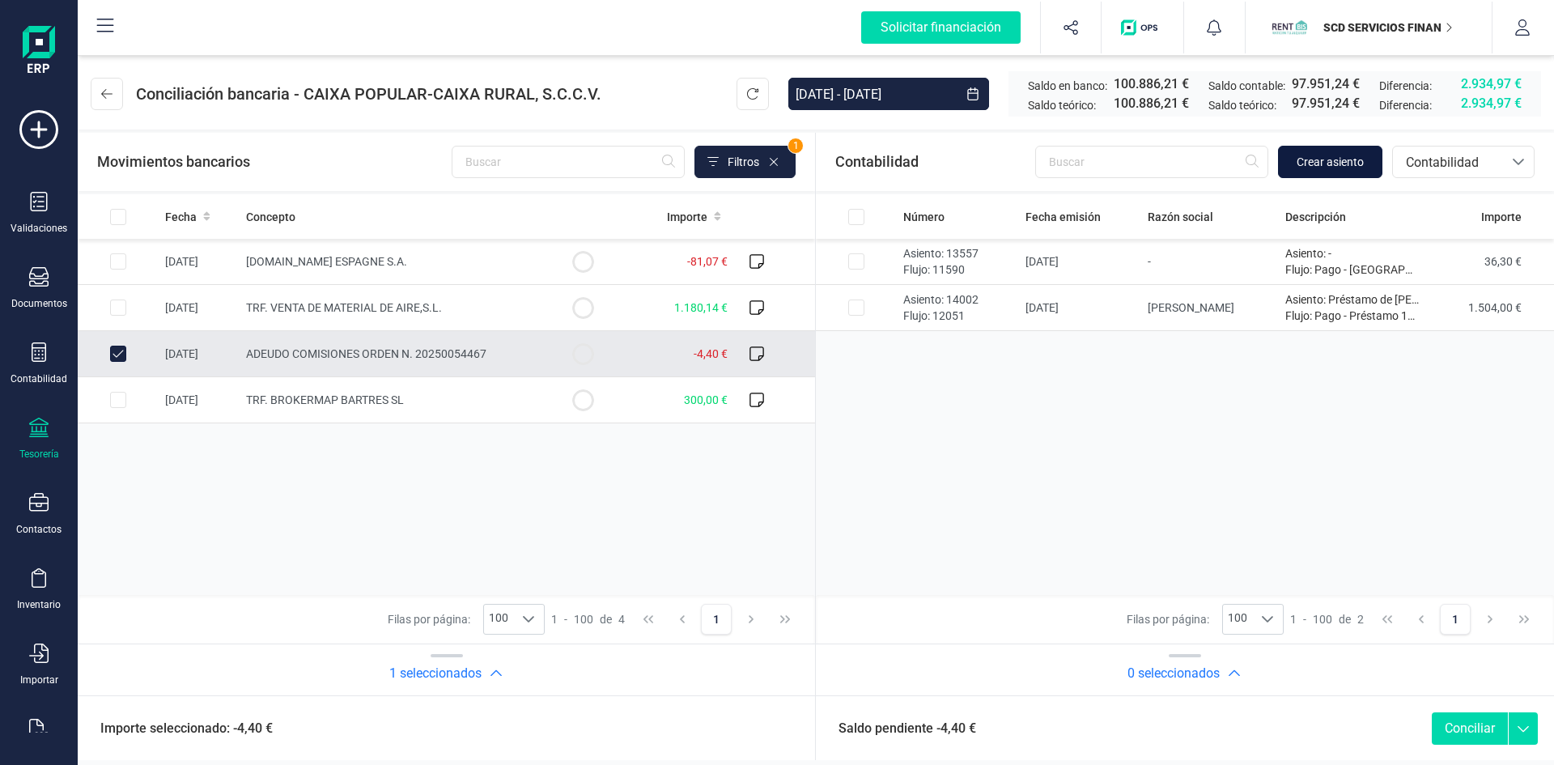
click at [1335, 159] on span "Crear asiento" at bounding box center [1329, 162] width 67 height 16
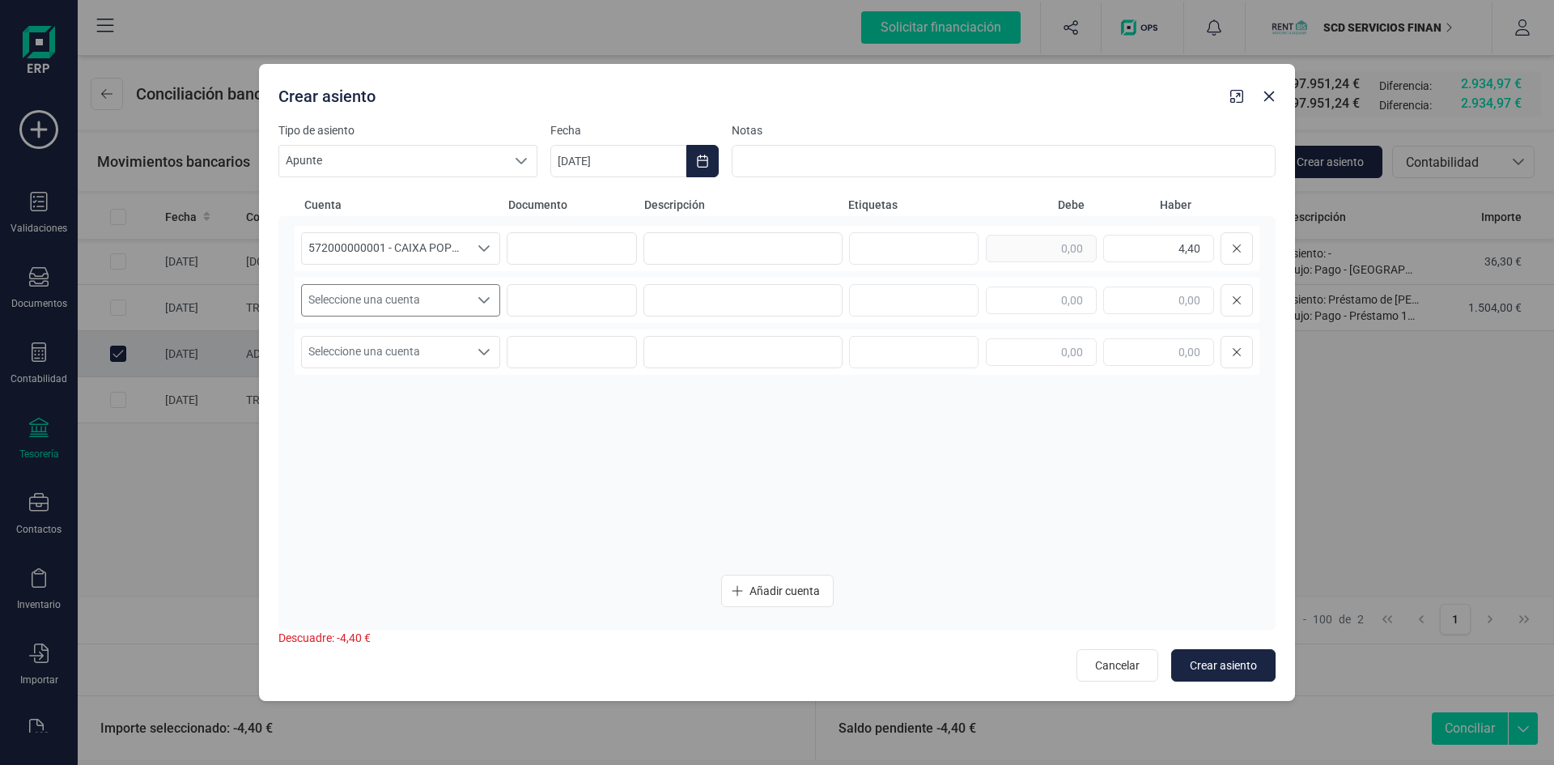
click at [489, 303] on icon "Seleccione una cuenta" at bounding box center [483, 300] width 13 height 13
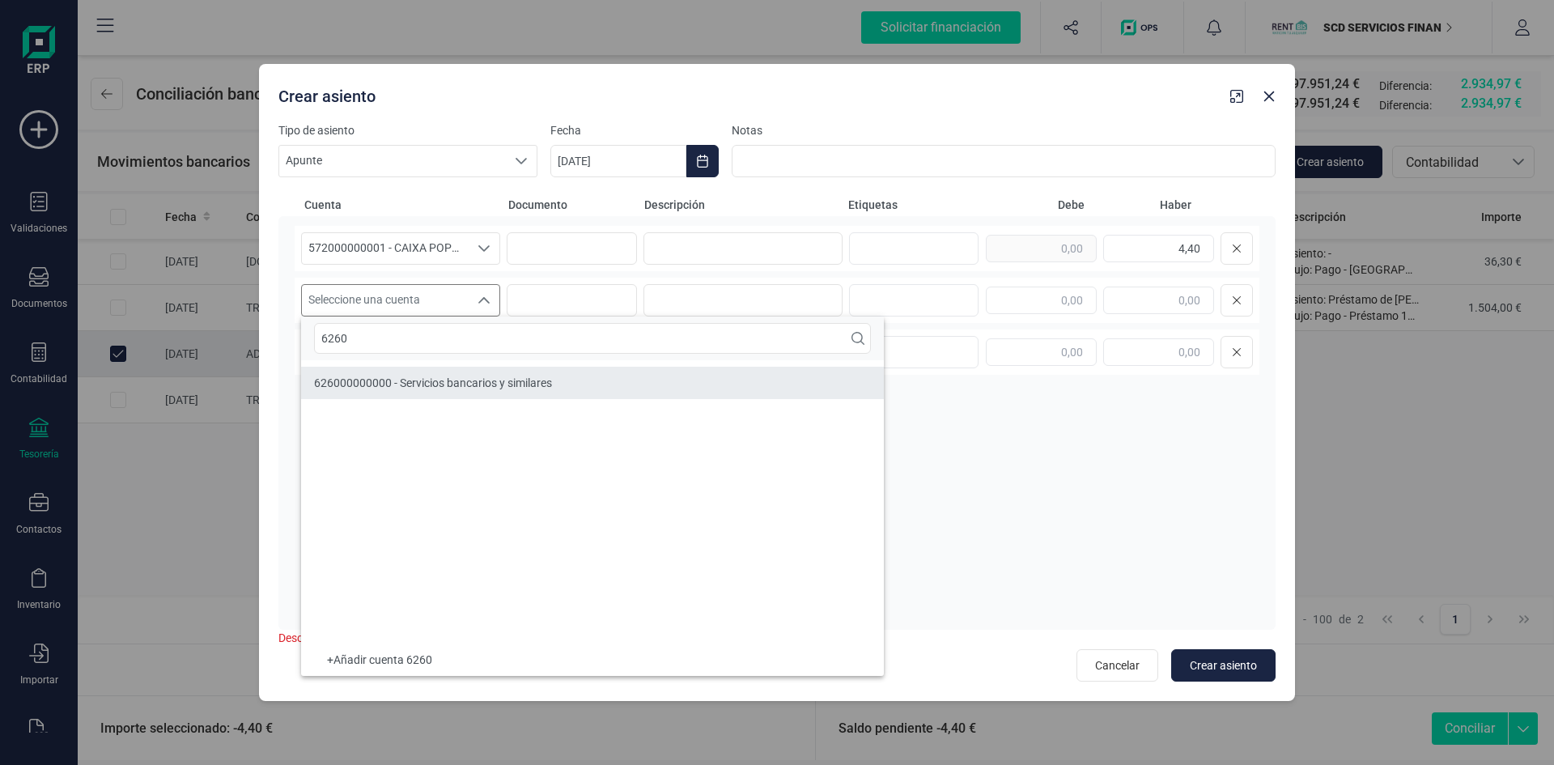
type input "6260"
click at [431, 388] on span "626000000000 - Servicios bancarios y similares" at bounding box center [433, 382] width 238 height 13
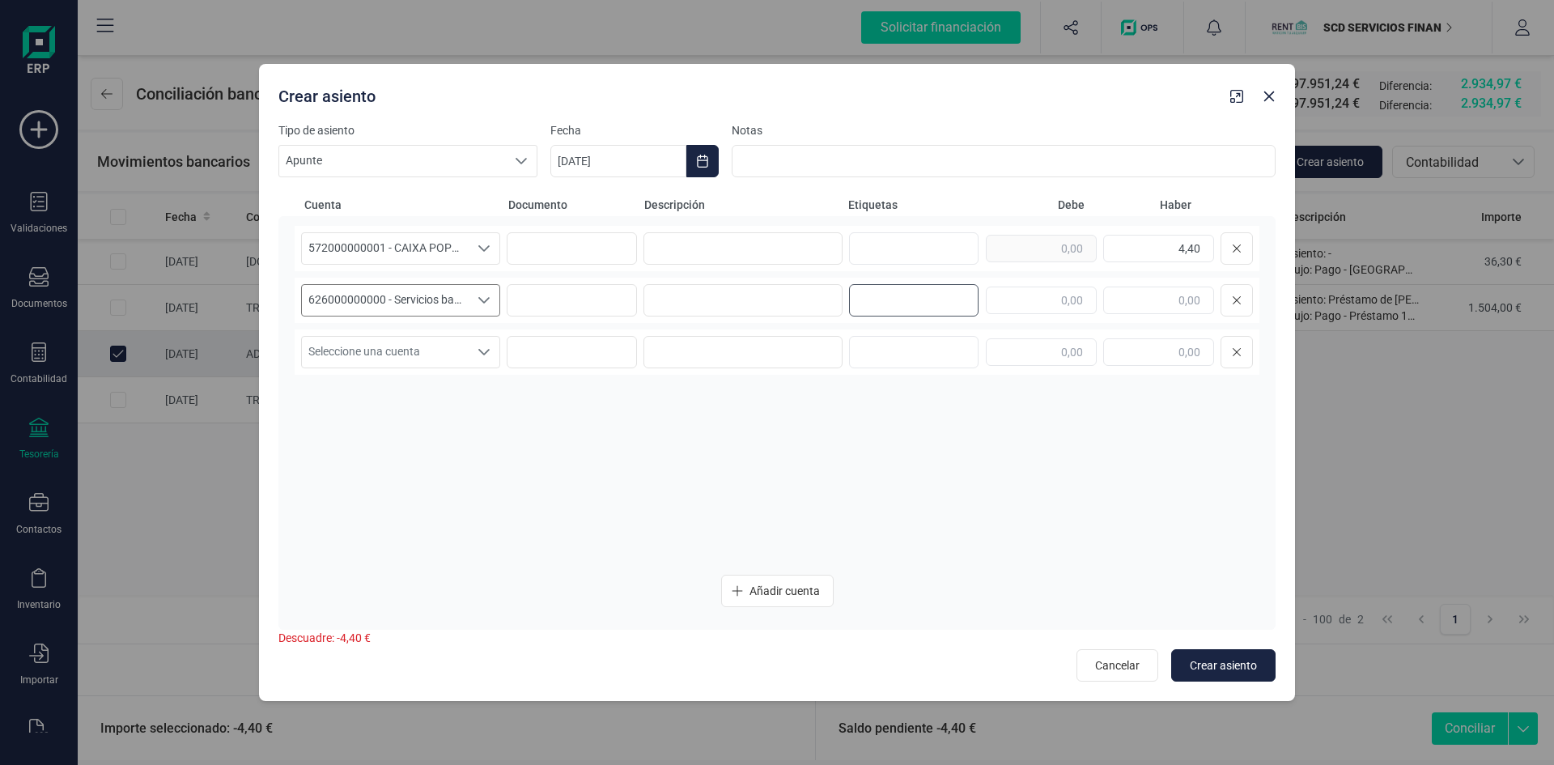
click at [891, 303] on input "text" at bounding box center [911, 300] width 104 height 26
click at [1022, 305] on input "text" at bounding box center [1041, 300] width 111 height 28
type input "4,40"
click at [687, 295] on input at bounding box center [742, 300] width 199 height 32
drag, startPoint x: 765, startPoint y: 295, endPoint x: 606, endPoint y: 299, distance: 158.7
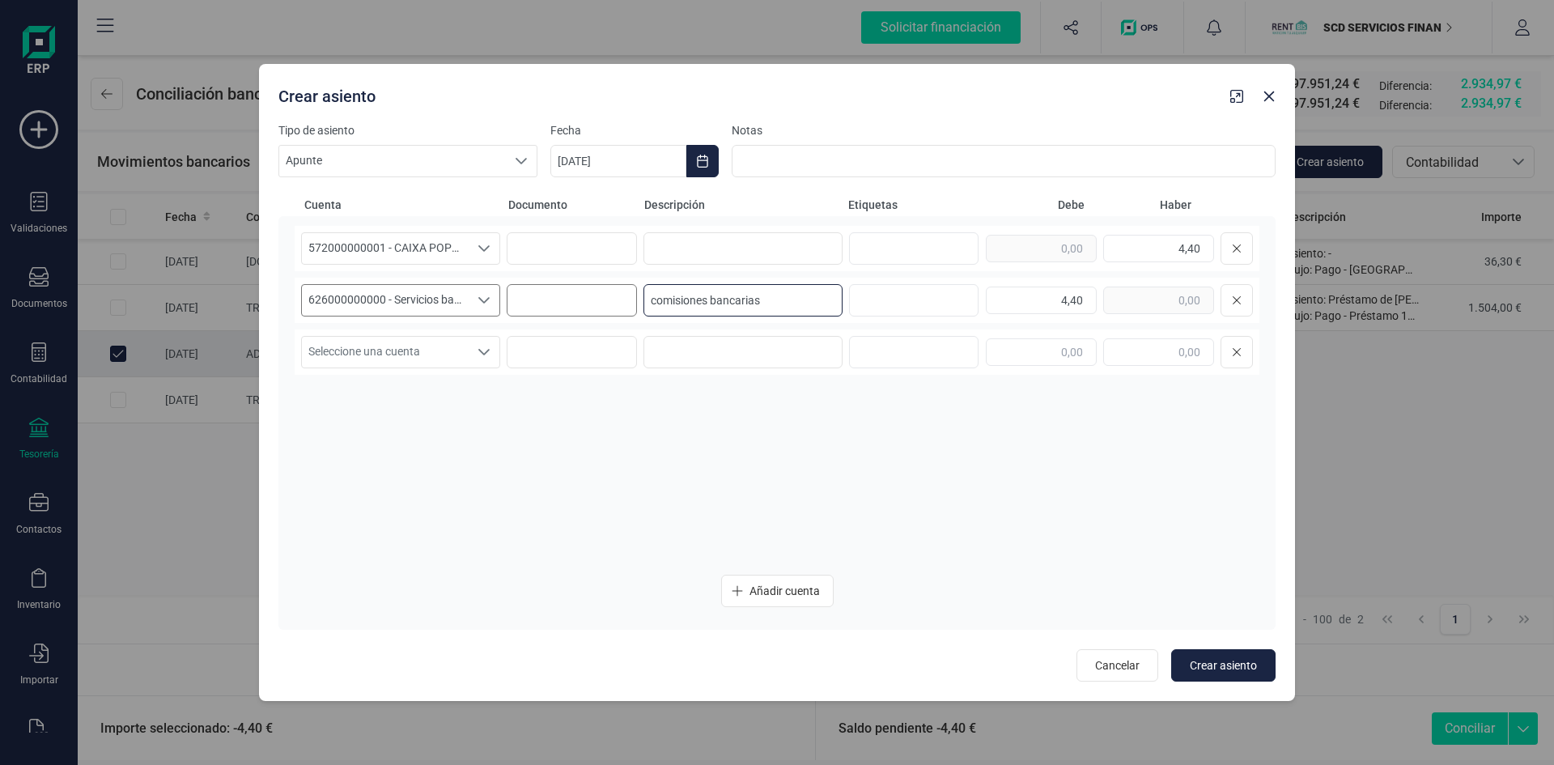
click at [606, 299] on div "626000000000 - Servicios bancarios y similares 626000000000 - Servicios bancari…" at bounding box center [777, 300] width 965 height 45
type input "comisiones bancarias"
click at [719, 255] on input at bounding box center [742, 248] width 199 height 32
paste input "comisiones bancarias"
type input "comisiones bancarias"
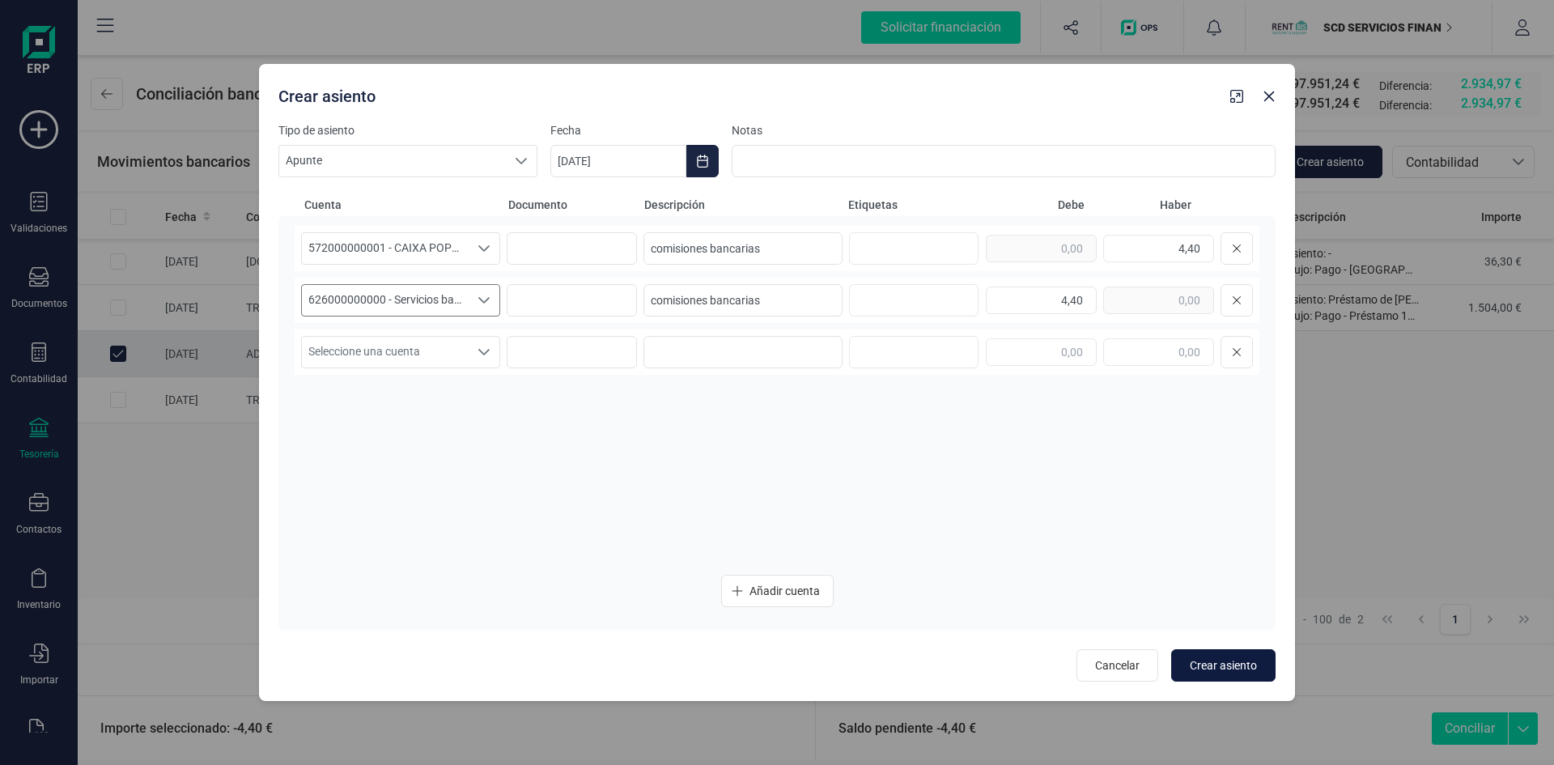
click at [1223, 664] on span "Crear asiento" at bounding box center [1223, 665] width 67 height 16
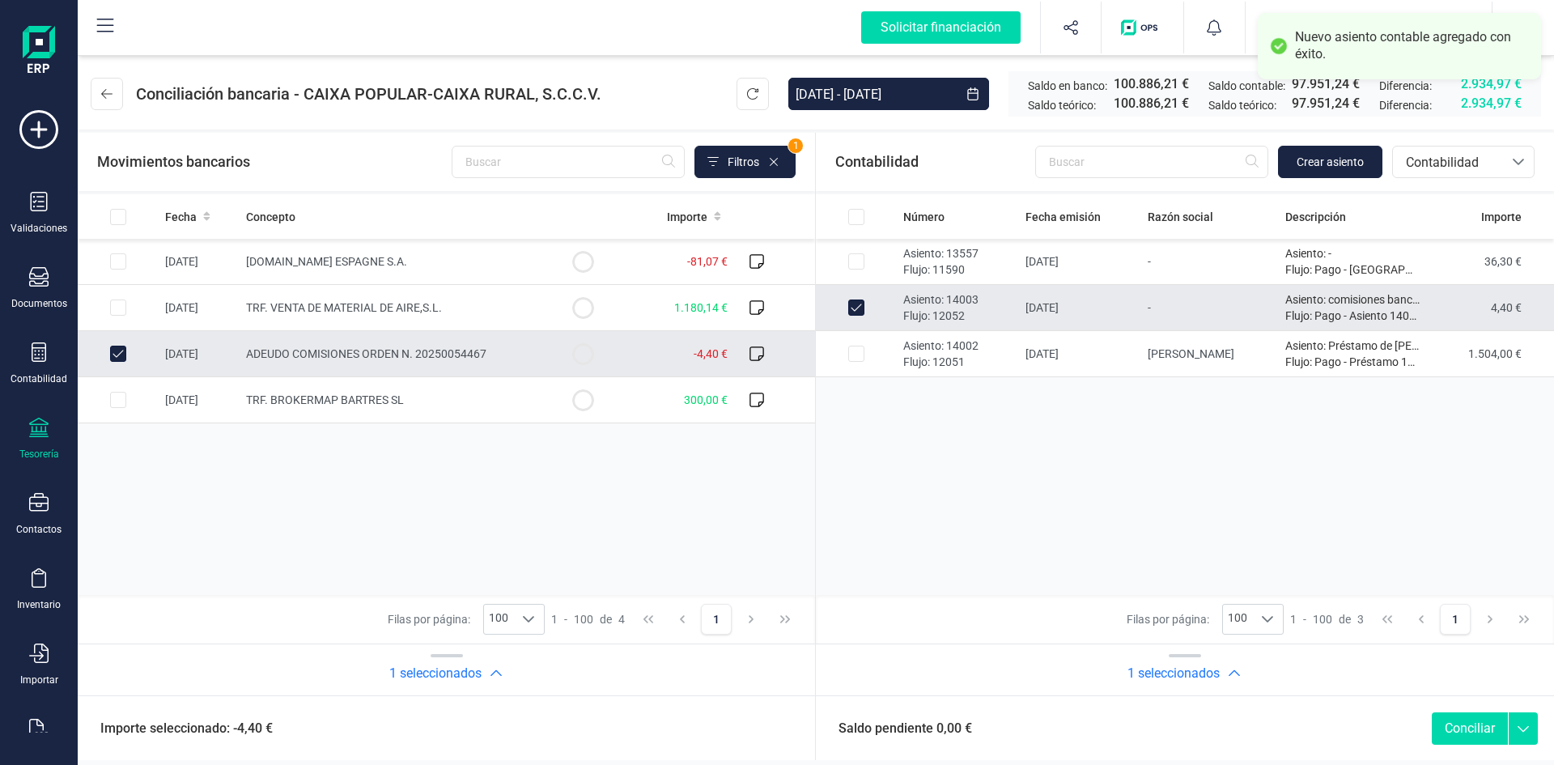
click at [1452, 727] on button "Conciliar" at bounding box center [1470, 728] width 76 height 32
checkbox input "false"
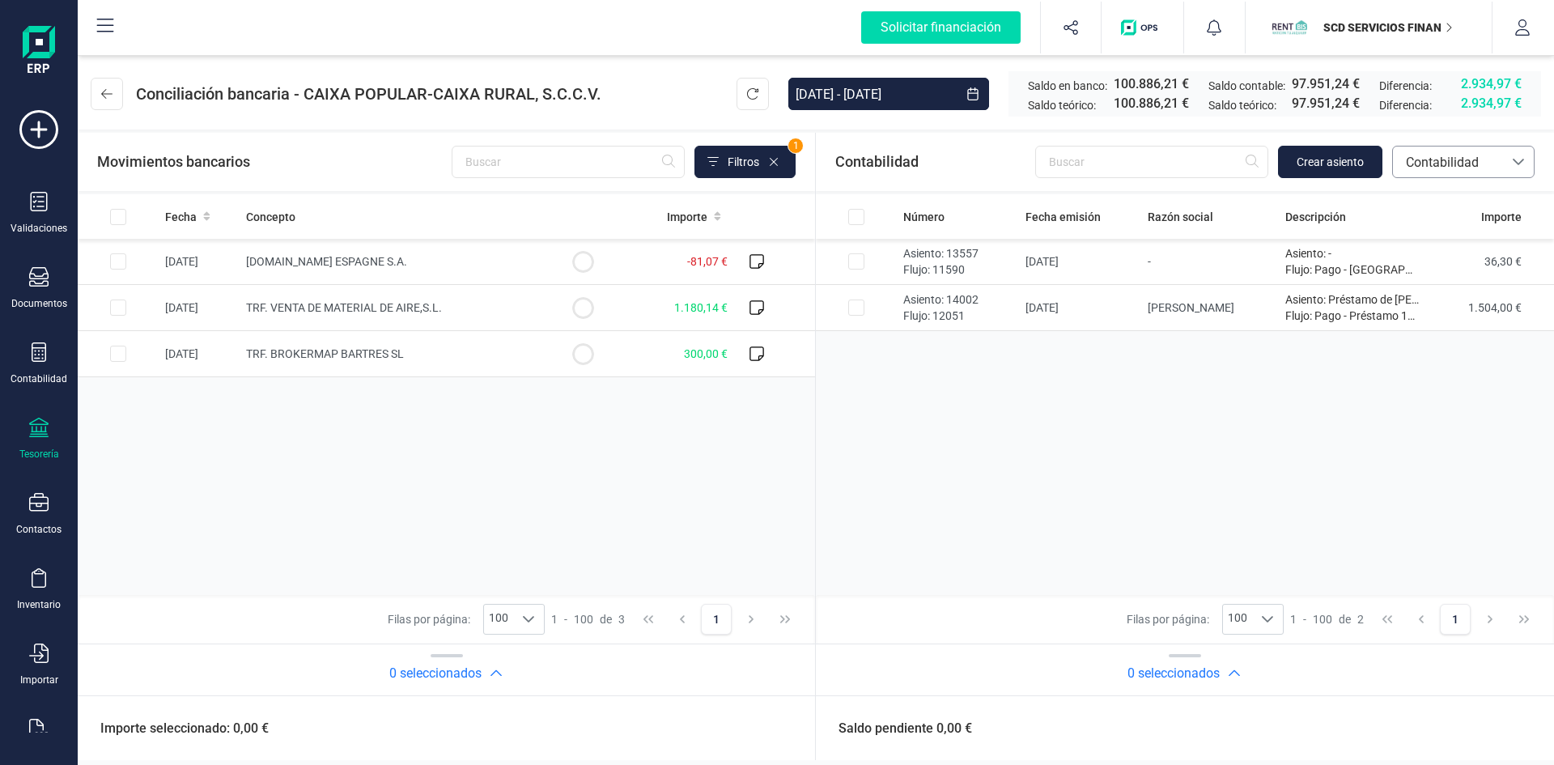
click at [1468, 161] on span "Contabilidad" at bounding box center [1447, 162] width 97 height 19
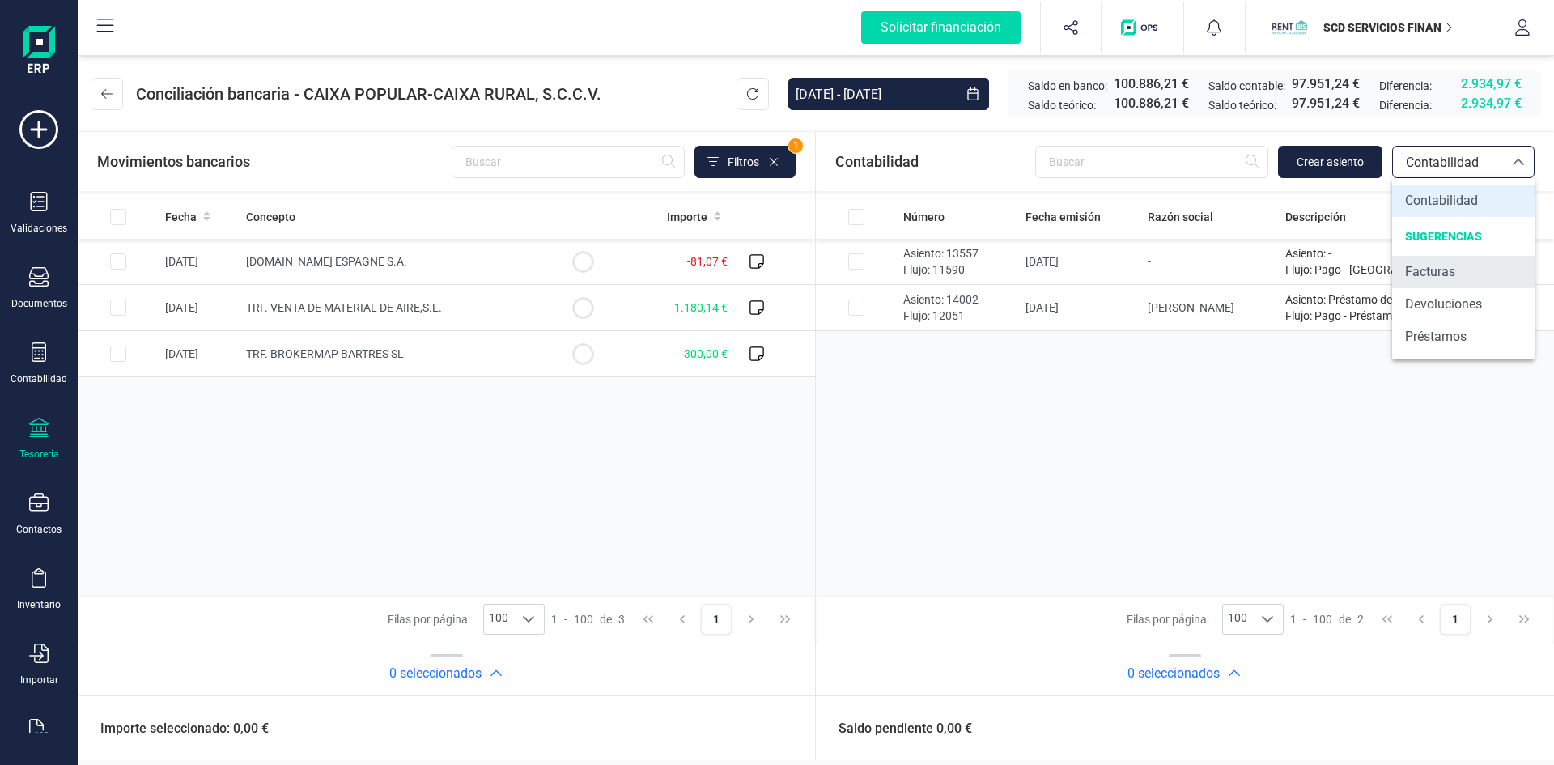
click at [1448, 276] on span "Facturas" at bounding box center [1430, 271] width 50 height 19
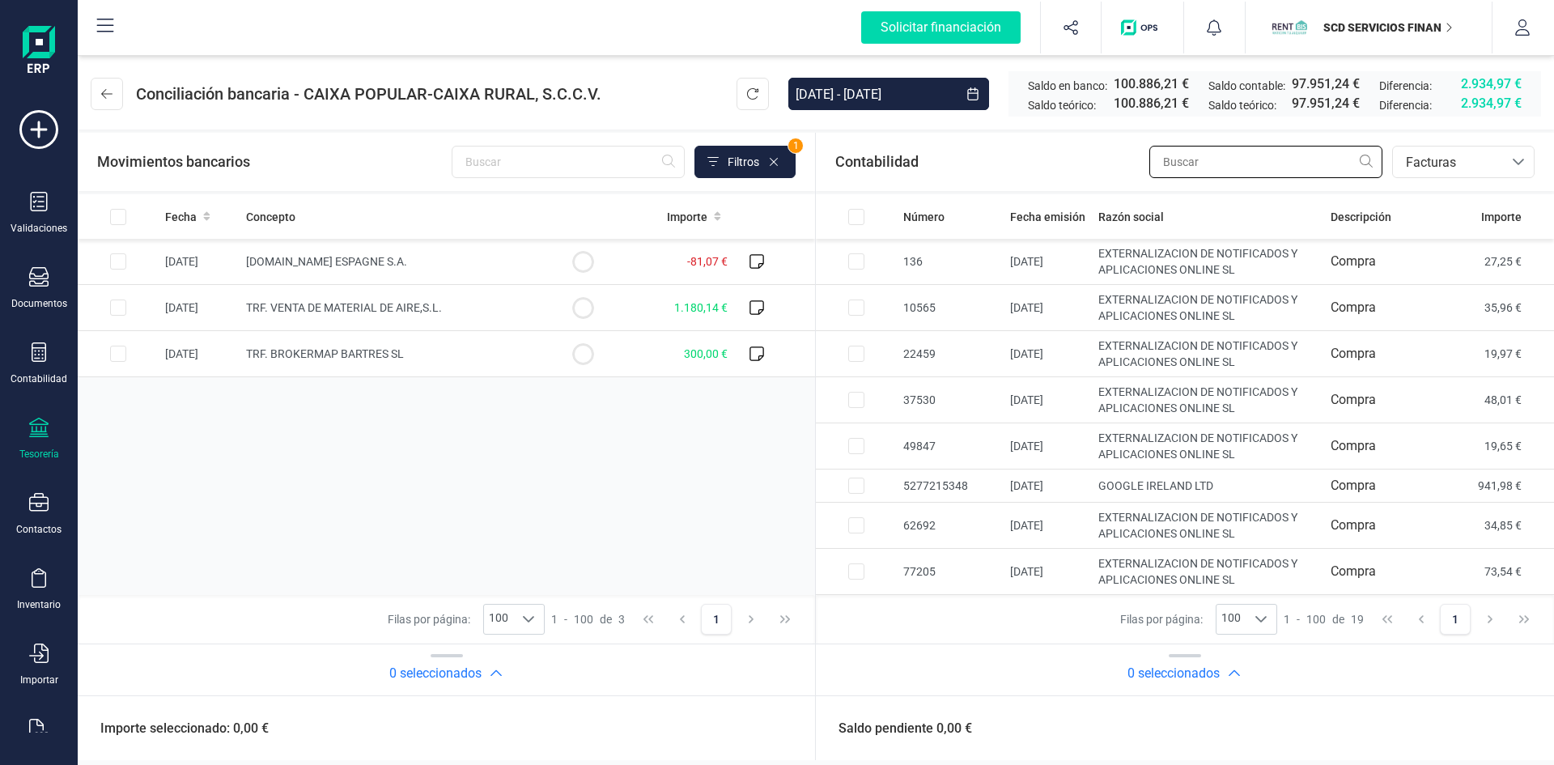
click at [1199, 152] on input "text" at bounding box center [1265, 162] width 233 height 32
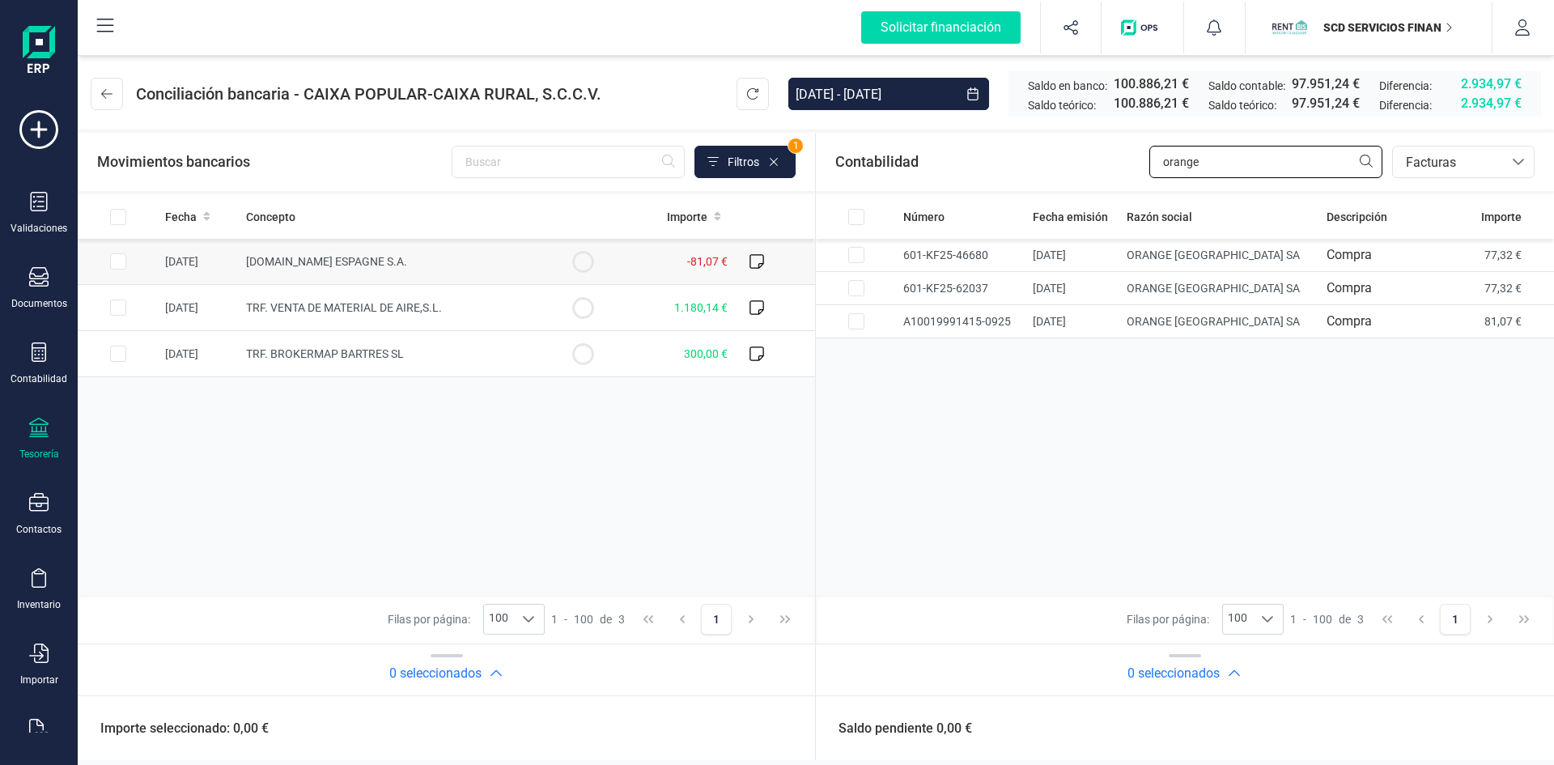
type input "orange"
click at [121, 261] on input "Row Selected ed2e721e-a71e-4013-9f4a-42820606666e" at bounding box center [118, 261] width 16 height 16
checkbox input "true"
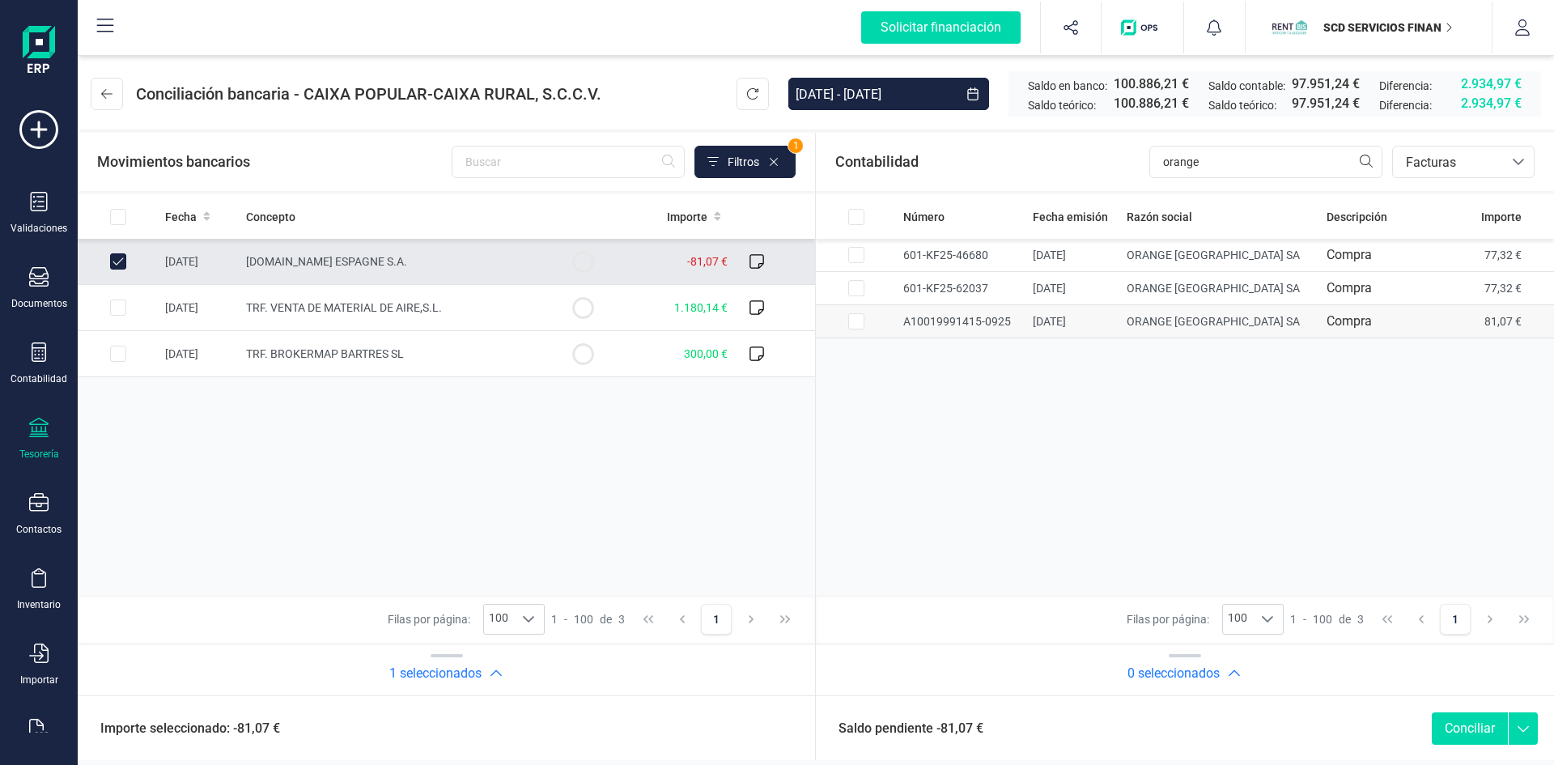
click at [856, 320] on input "Row Selected 968000ec-f547-4ec5-a1c7-1f9d8f3ad81a" at bounding box center [856, 321] width 16 height 16
checkbox input "true"
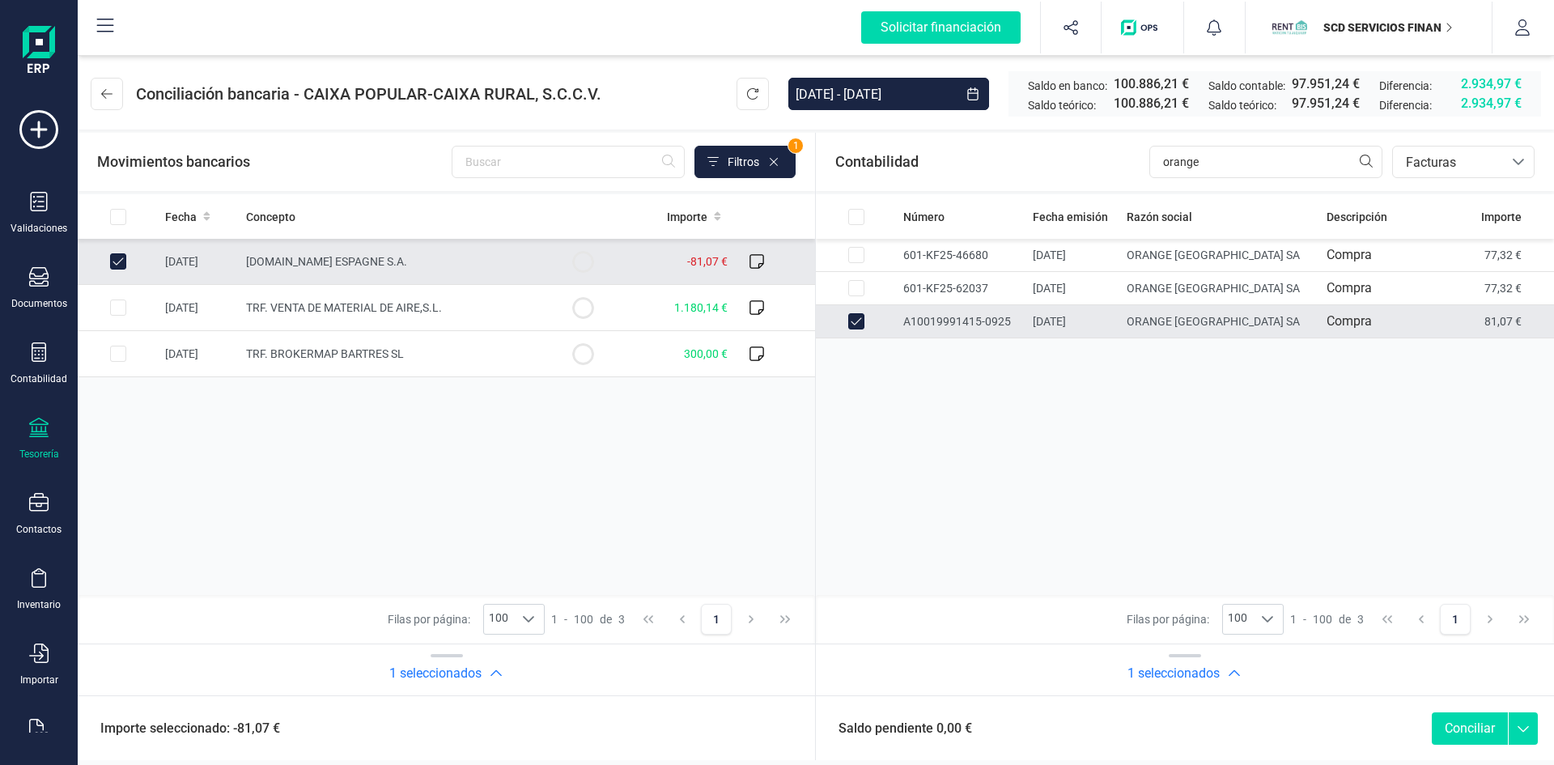
click at [1463, 723] on button "Conciliar" at bounding box center [1470, 728] width 76 height 32
checkbox input "false"
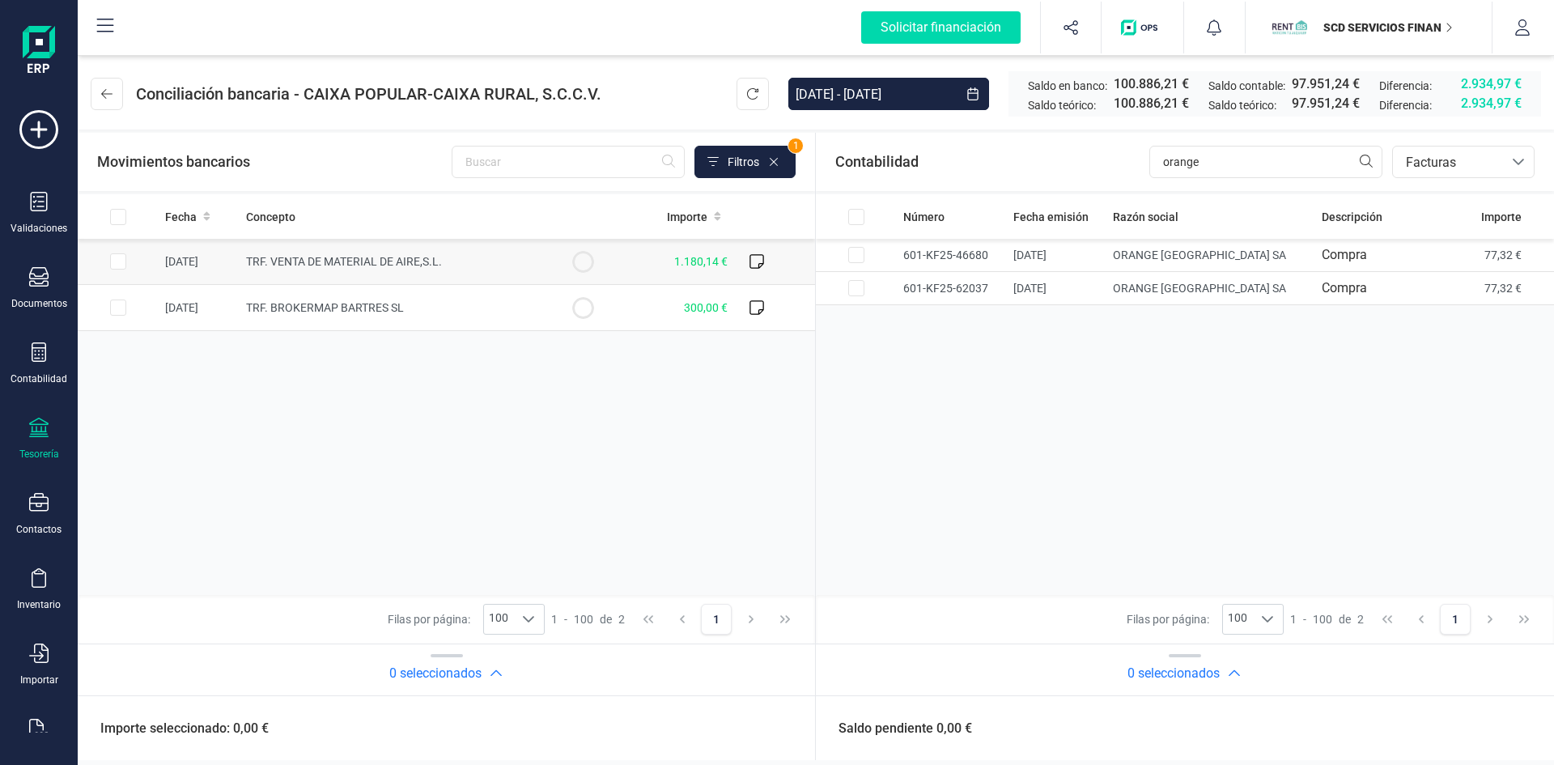
click at [112, 260] on input "Row Selected ab382b4f-62c2-4008-a34e-9c3b926e3070" at bounding box center [118, 261] width 16 height 16
checkbox input "true"
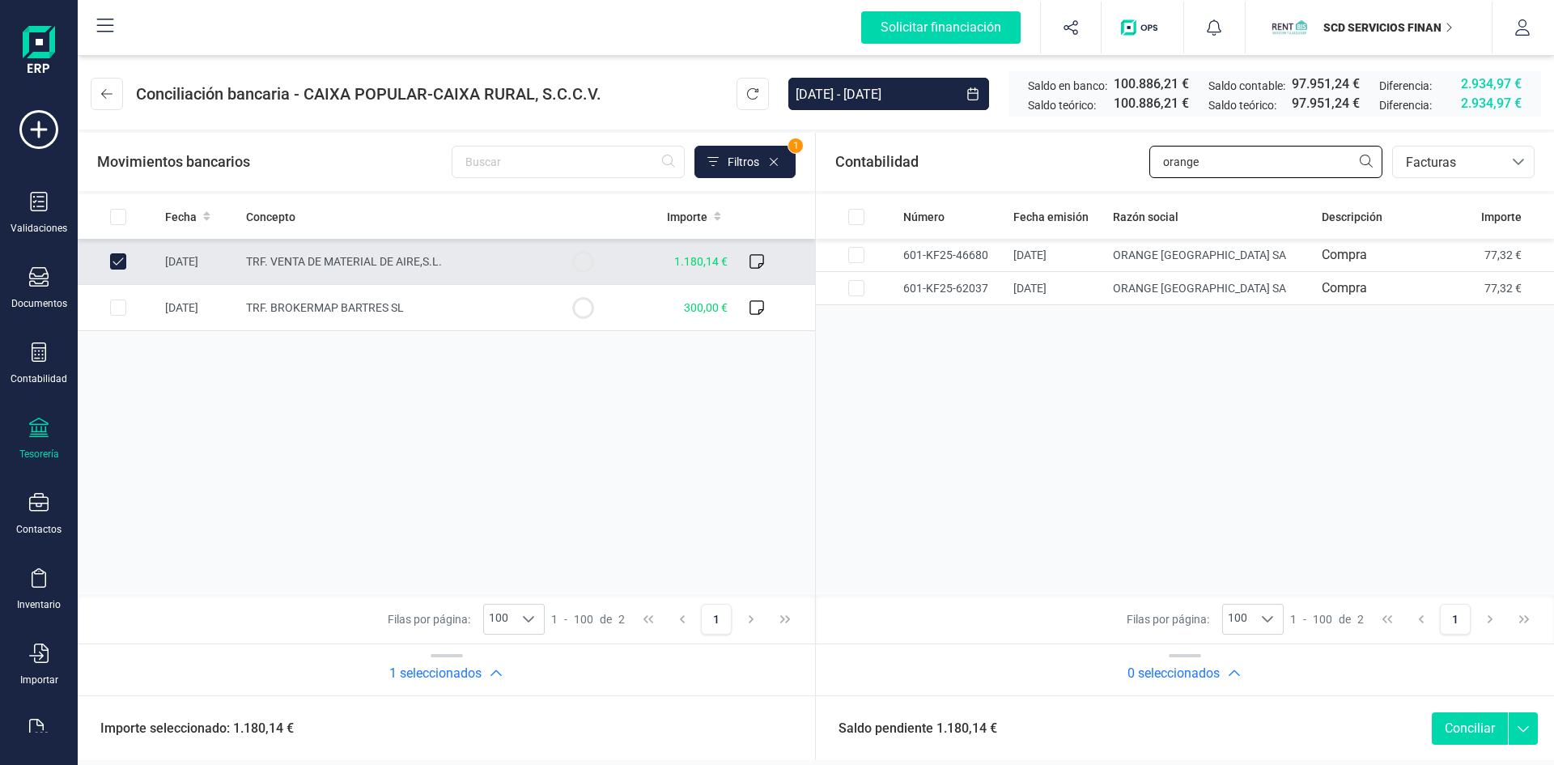
drag, startPoint x: 1246, startPoint y: 158, endPoint x: 880, endPoint y: 180, distance: 367.3
click at [877, 180] on div "Contabilidad orange bancos.conciliacion.modal.headerInvoce bancos.conciliacion.…" at bounding box center [1185, 162] width 738 height 58
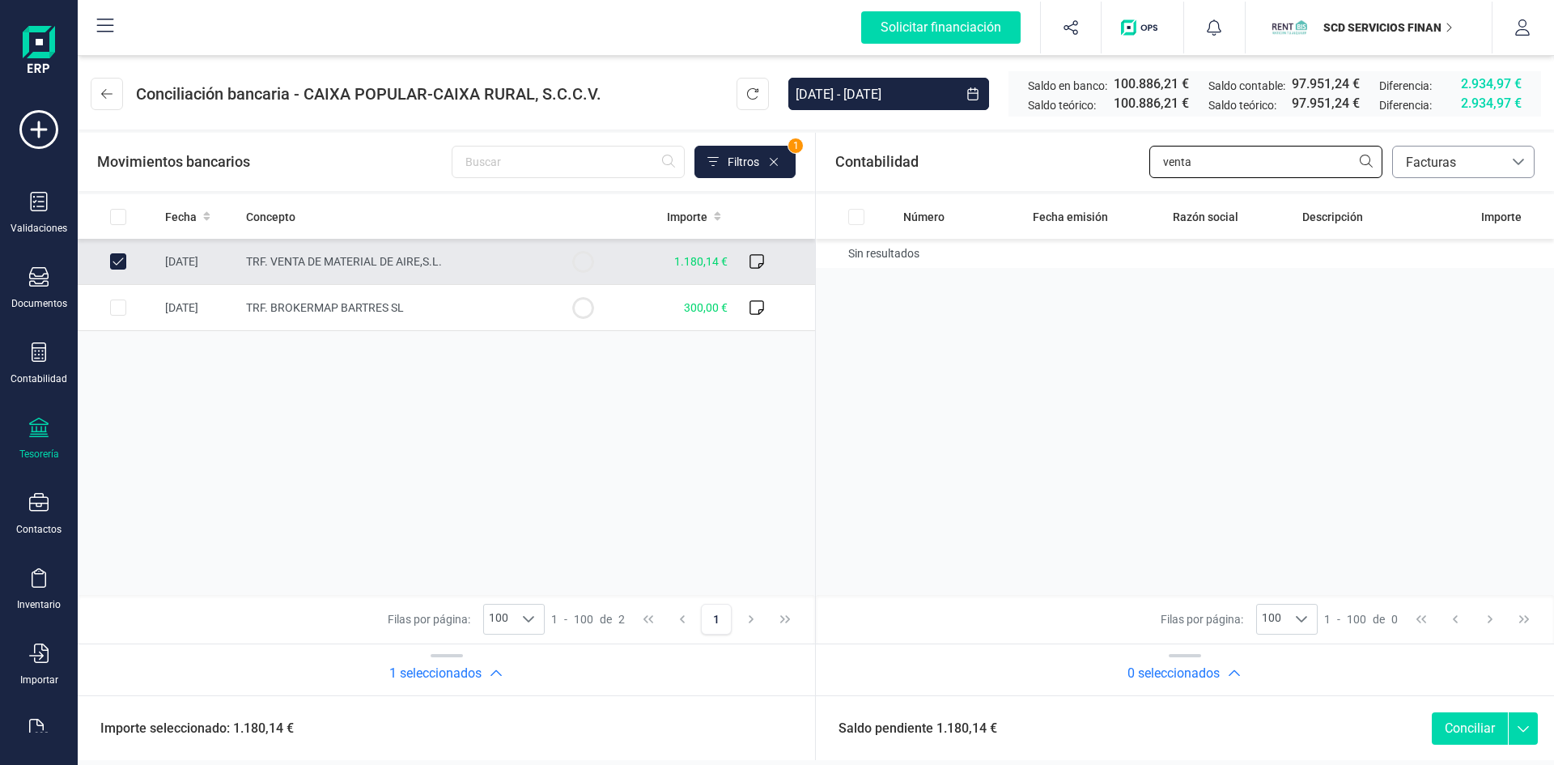
type input "venta"
click at [1437, 159] on span "Facturas" at bounding box center [1447, 162] width 97 height 19
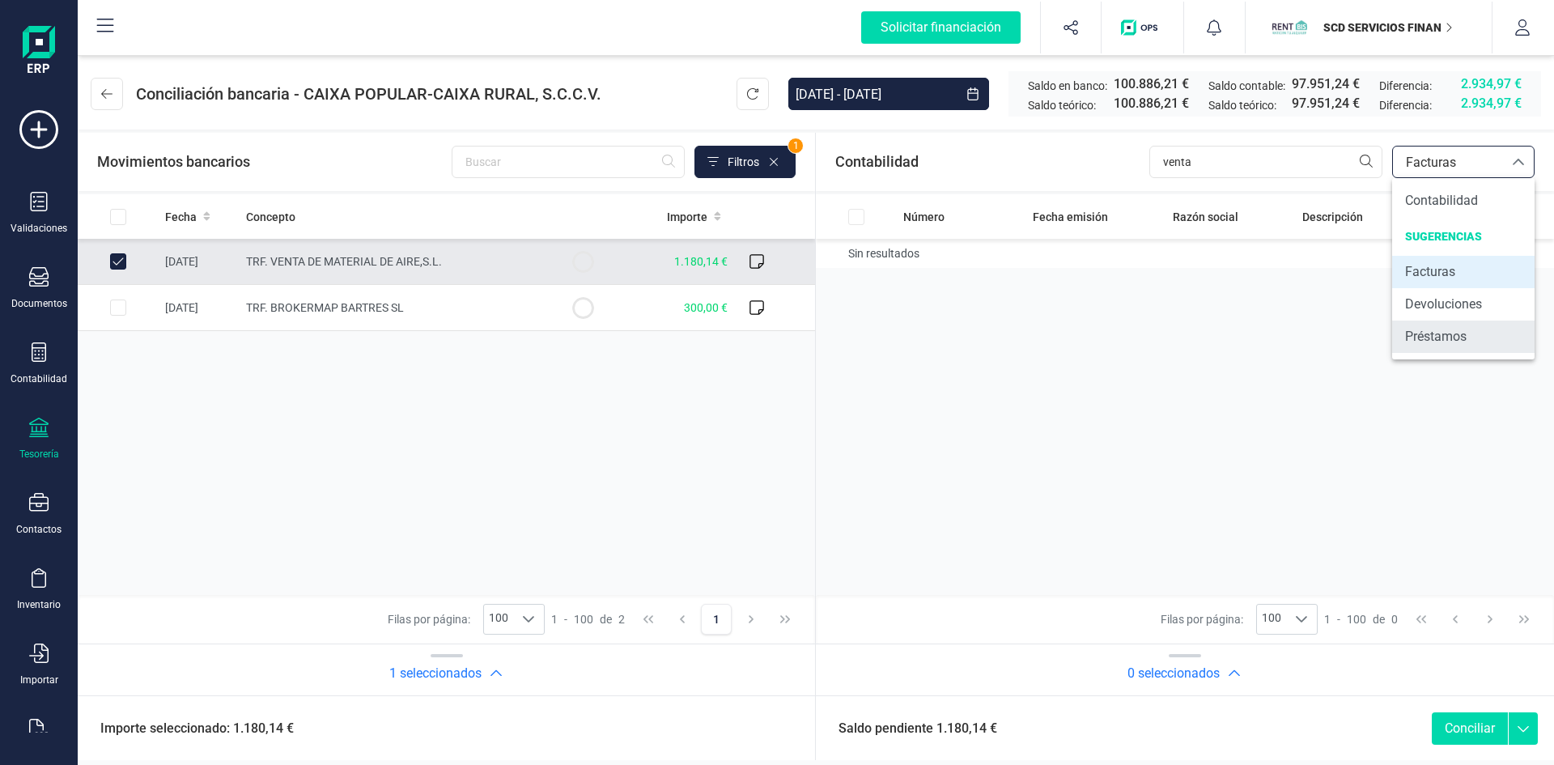
click at [1448, 335] on span "Préstamos" at bounding box center [1436, 336] width 62 height 19
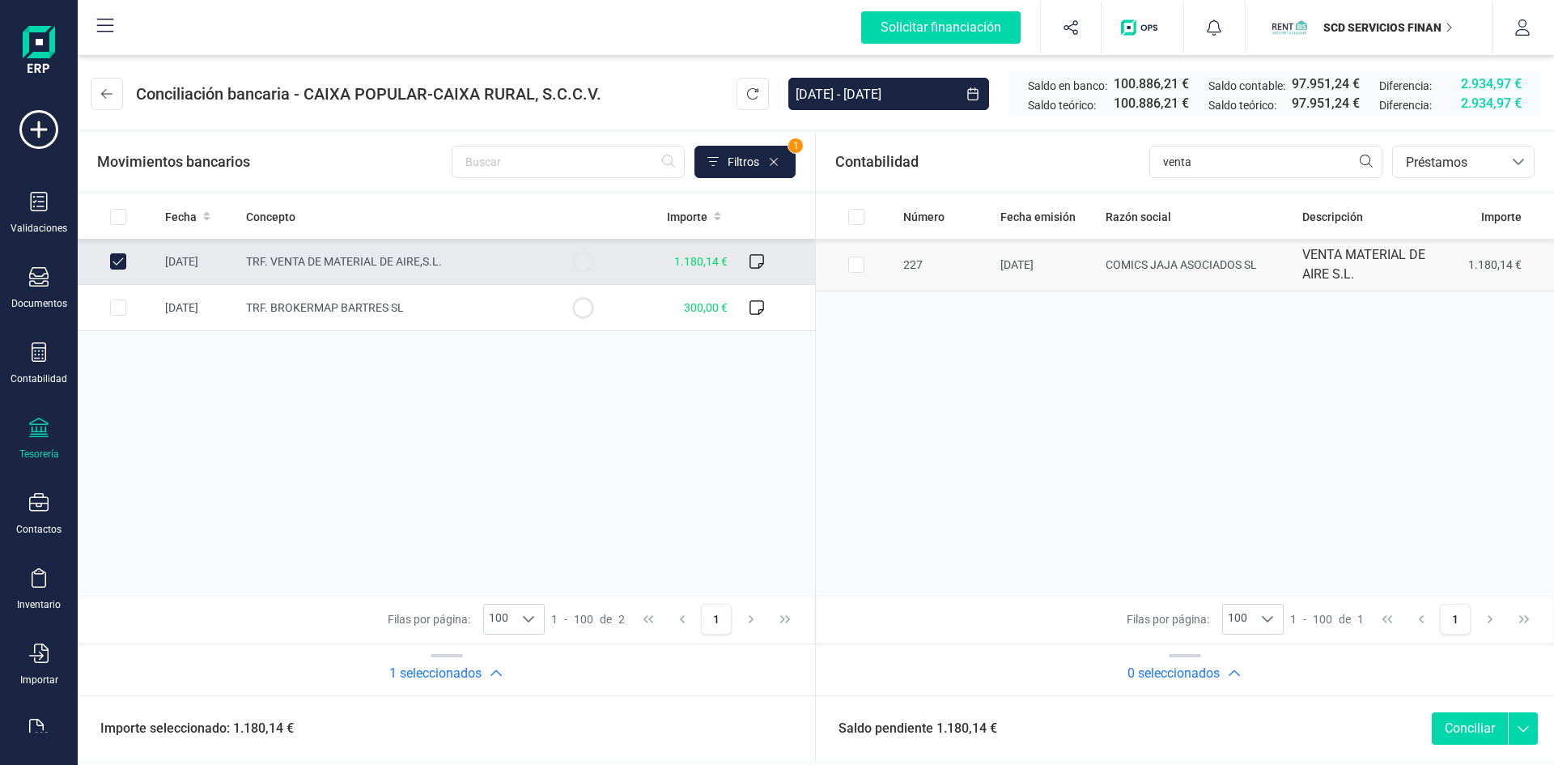
click at [855, 263] on input "Row Selected 4ecfe6a9-dd2b-43cb-bc4a-0ba424c645ae" at bounding box center [856, 265] width 16 height 16
checkbox input "true"
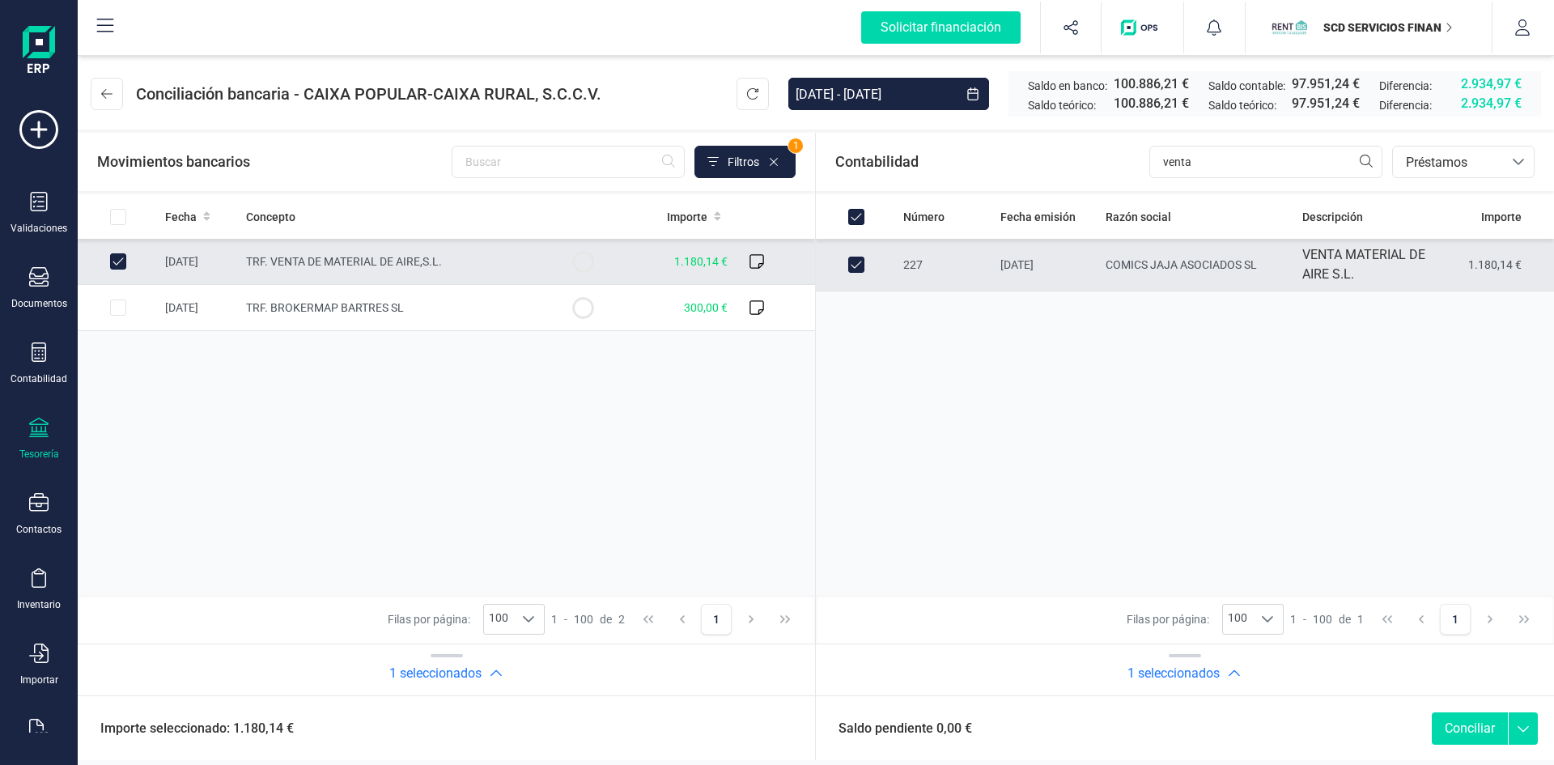
click at [1472, 723] on button "Conciliar" at bounding box center [1470, 728] width 76 height 32
checkbox input "false"
